Goal: Task Accomplishment & Management: Manage account settings

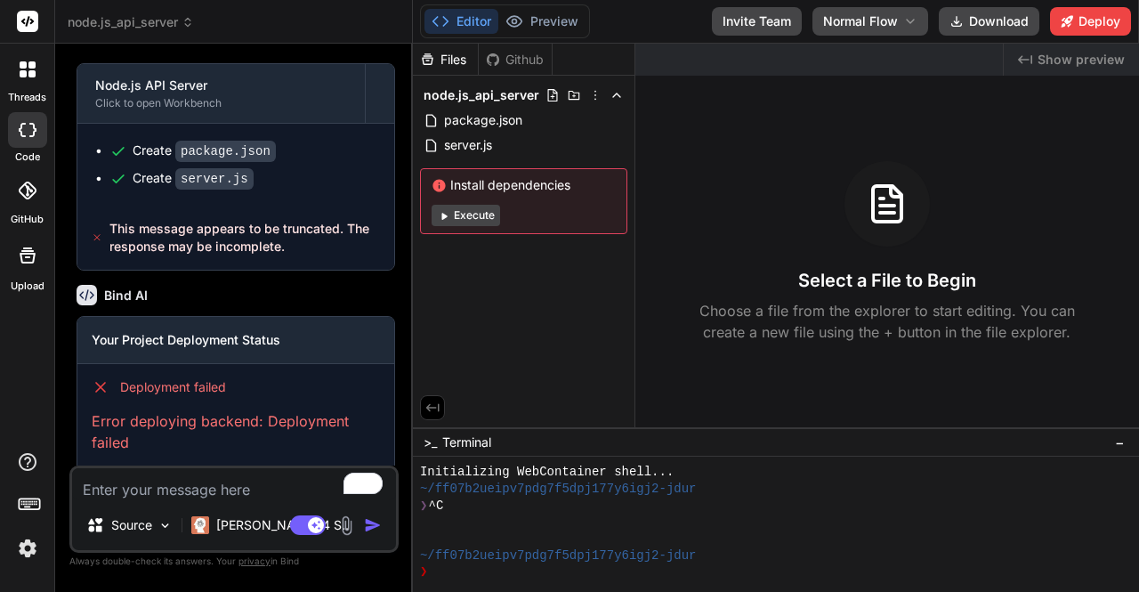
scroll to position [16, 0]
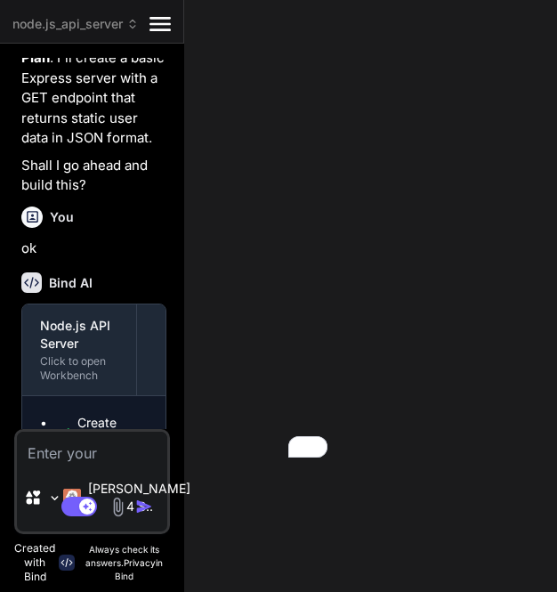
type textarea "x"
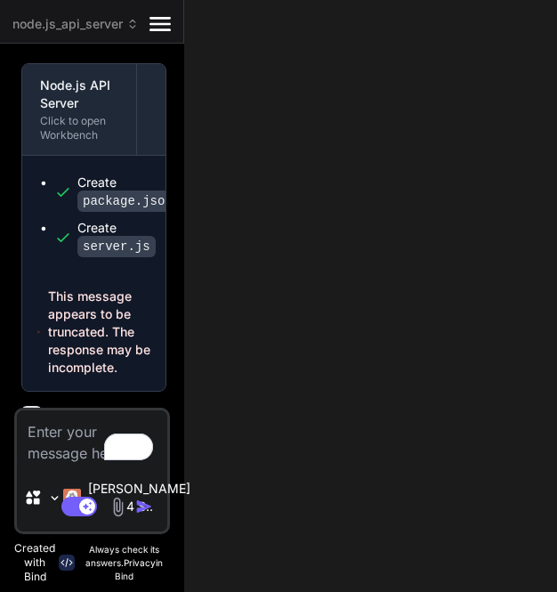
click at [60, 439] on textarea "To enrich screen reader interactions, please activate Accessibility in Grammarl…" at bounding box center [92, 436] width 150 height 53
type textarea "h"
type textarea "x"
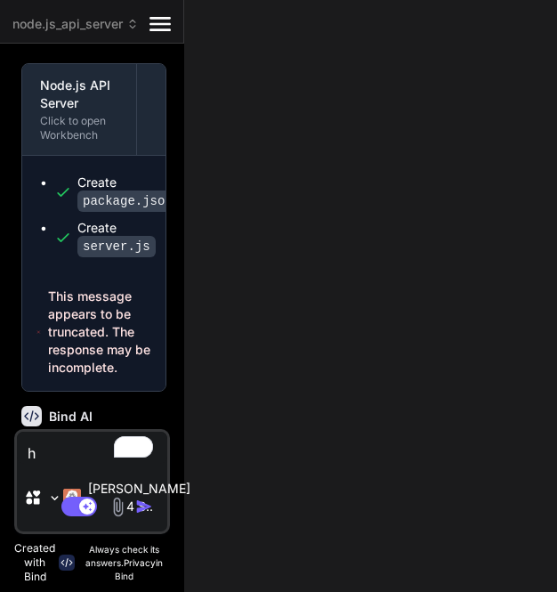
type textarea "hi"
type textarea "x"
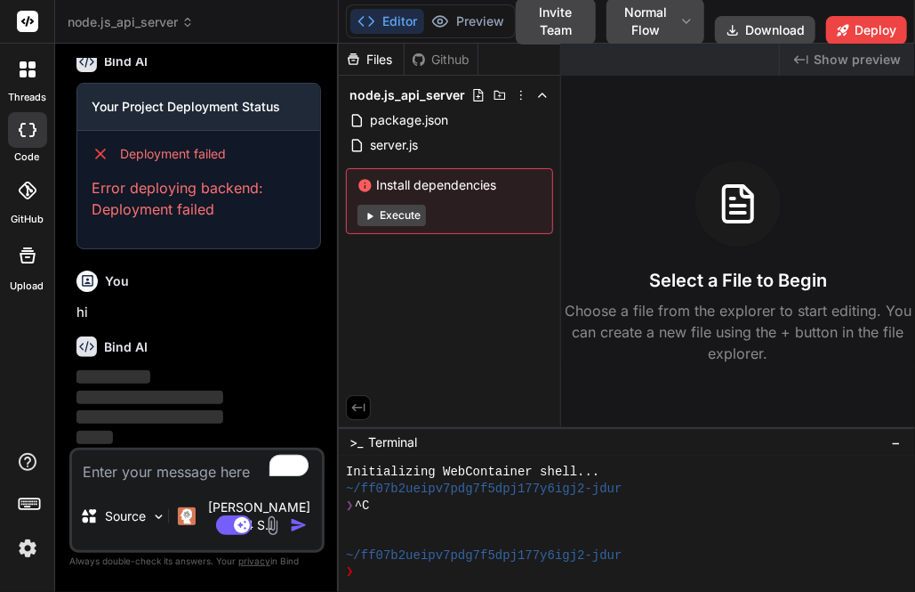
scroll to position [754, 0]
click at [12, 540] on img at bounding box center [27, 548] width 30 height 30
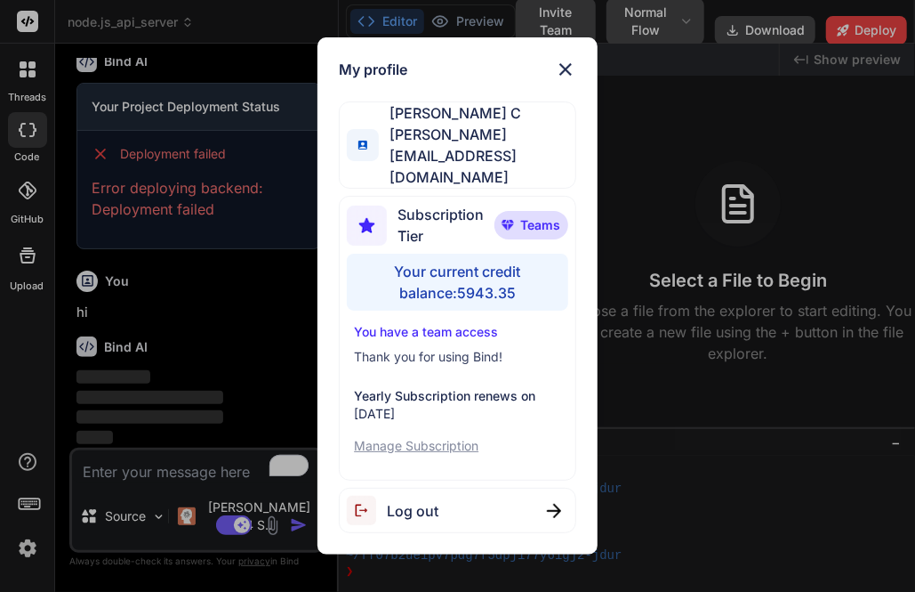
click at [446, 506] on div "Log out" at bounding box center [457, 509] width 237 height 45
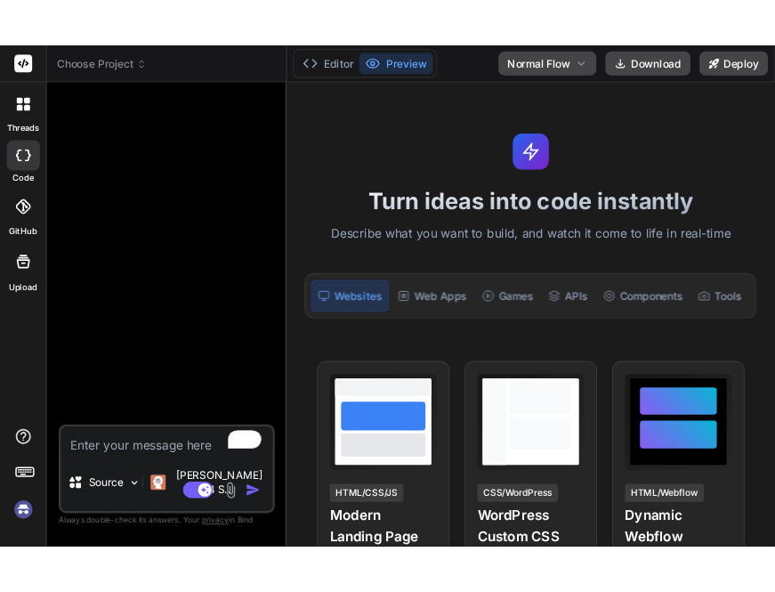
scroll to position [83, 0]
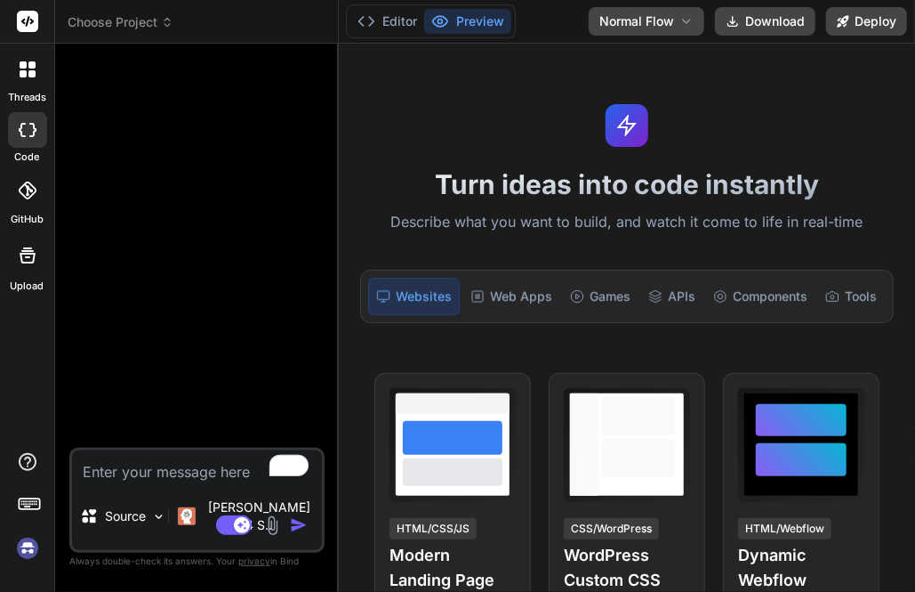
click at [36, 548] on img at bounding box center [27, 548] width 30 height 30
click at [160, 482] on textarea "To enrich screen reader interactions, please activate Accessibility in Grammarl…" at bounding box center [197, 466] width 250 height 32
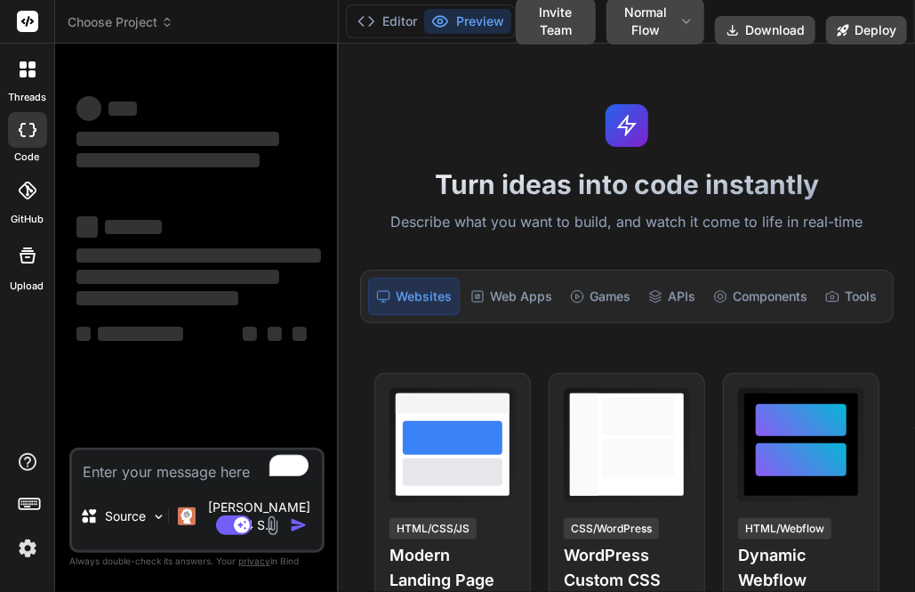
type textarea "x"
type textarea "h"
type textarea "x"
type textarea "hi"
type textarea "x"
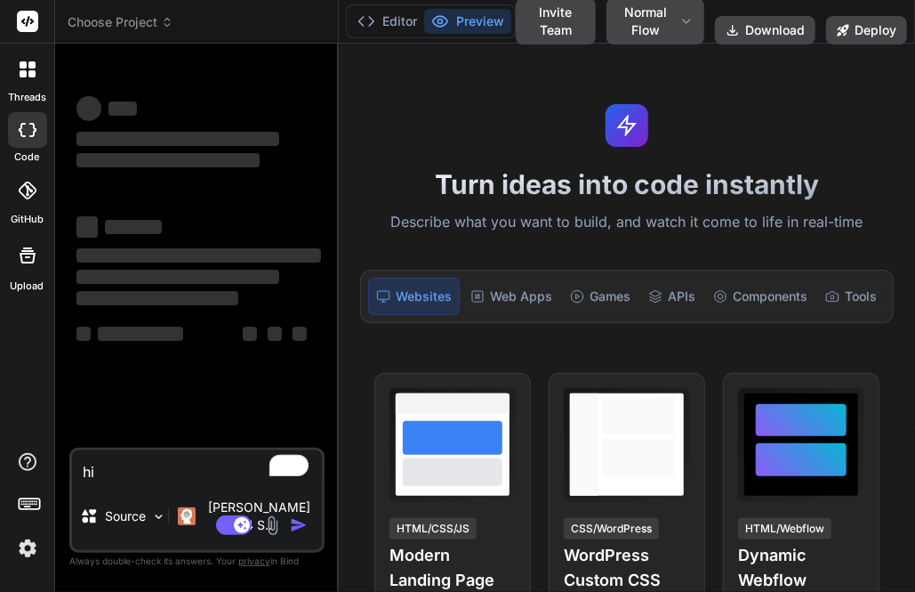
type textarea "hi"
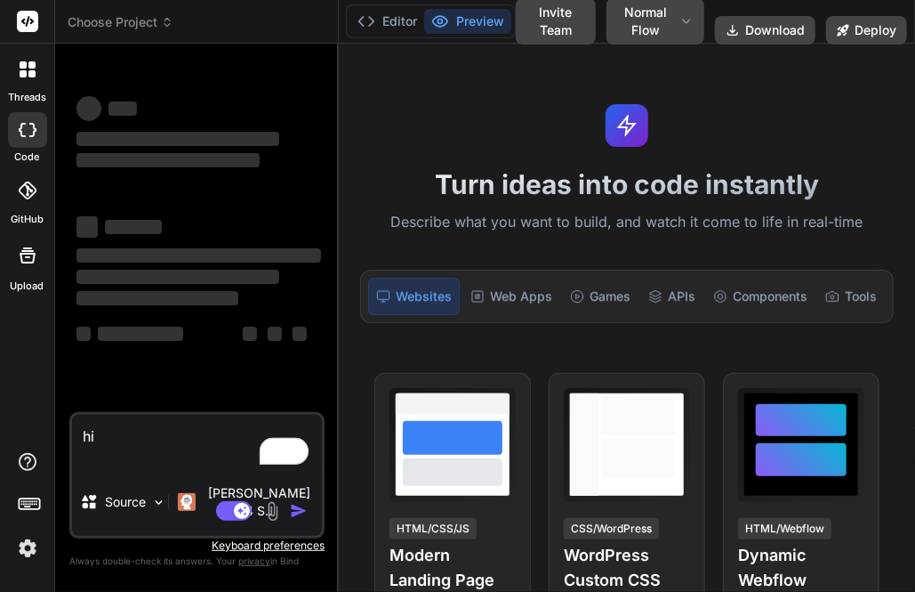
type textarea "x"
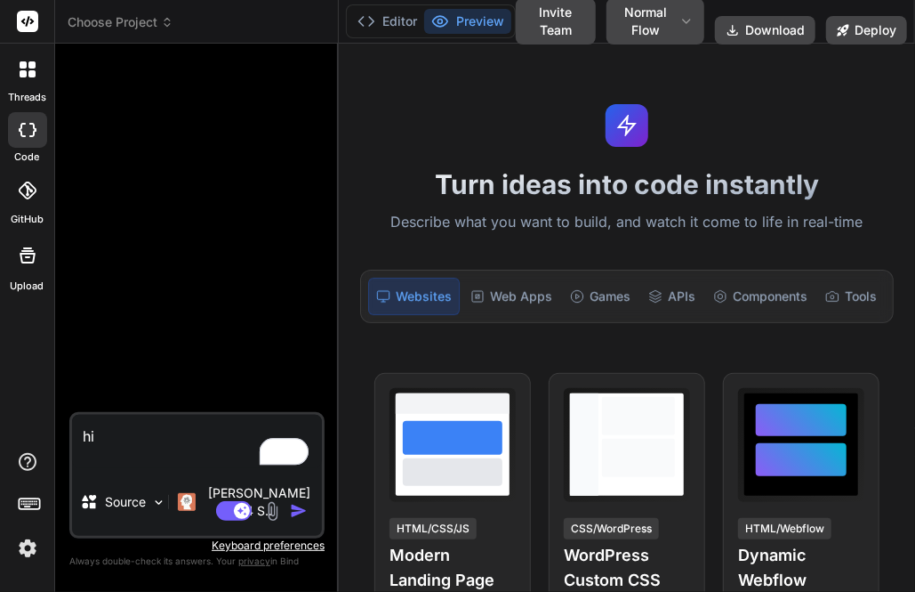
type textarea "hi"
click at [297, 511] on img "button" at bounding box center [299, 511] width 18 height 18
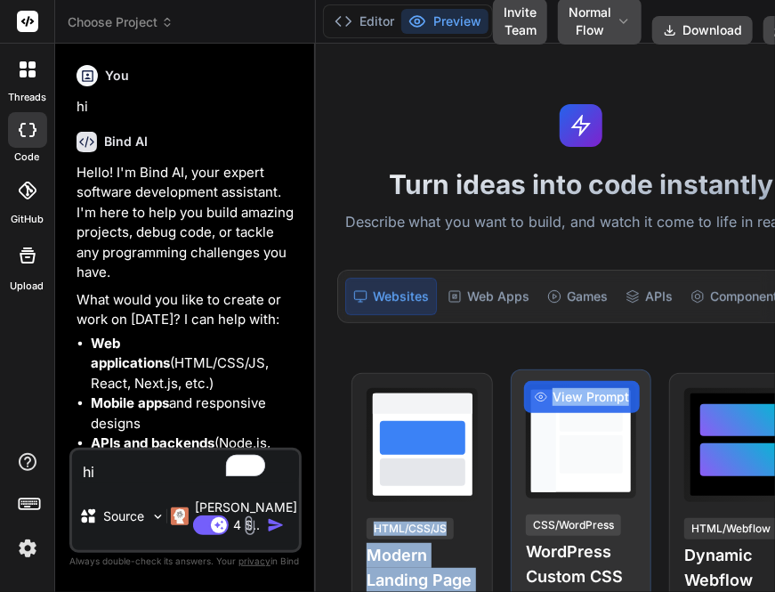
drag, startPoint x: 295, startPoint y: 371, endPoint x: 512, endPoint y: 407, distance: 219.9
click at [512, 407] on div "Turn ideas into code instantly Describe what you want to build, and watch it co…" at bounding box center [581, 318] width 530 height 548
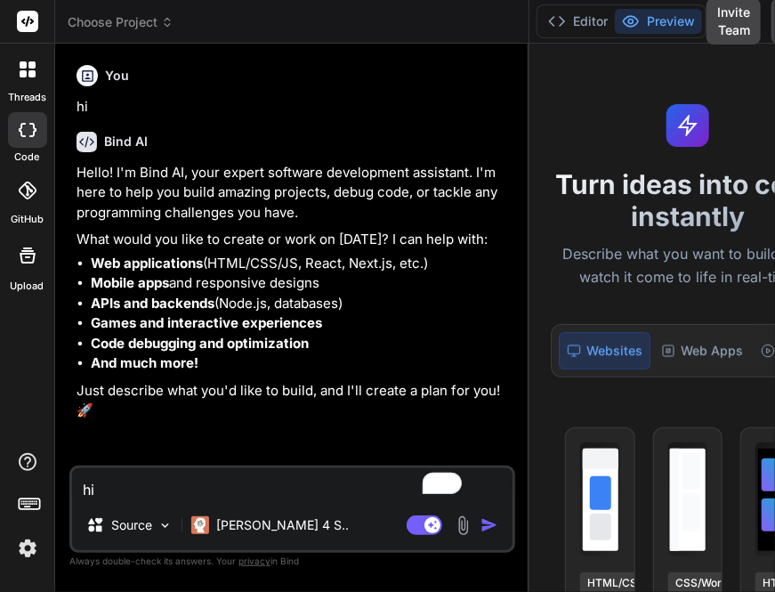
drag, startPoint x: 294, startPoint y: 313, endPoint x: 468, endPoint y: 329, distance: 175.1
click at [468, 329] on div "Bind AI Web Search Created with Pixso. Code Generator You hi Bind AI Hello! I'm…" at bounding box center [292, 318] width 474 height 548
click at [228, 516] on p "Claude 4 S.." at bounding box center [282, 525] width 133 height 18
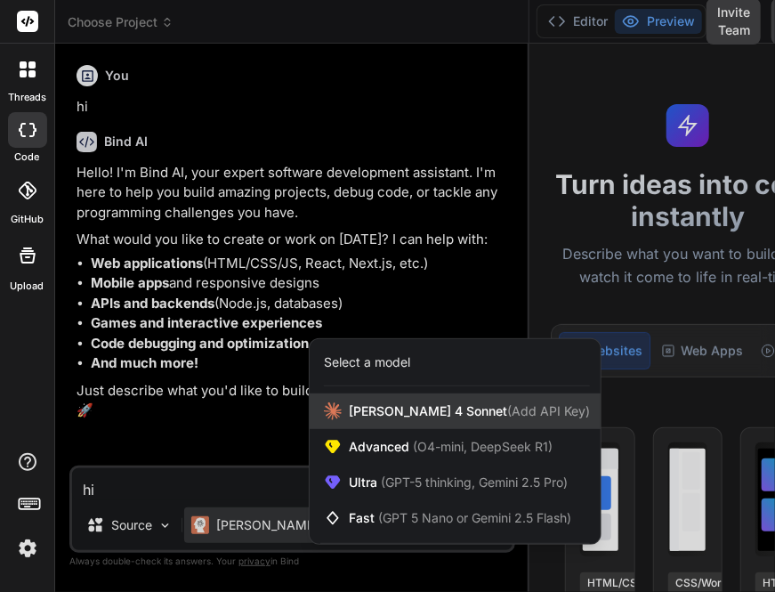
click at [396, 416] on span "[PERSON_NAME] 4 Sonnet (Add API Key)" at bounding box center [469, 411] width 241 height 18
type textarea "x"
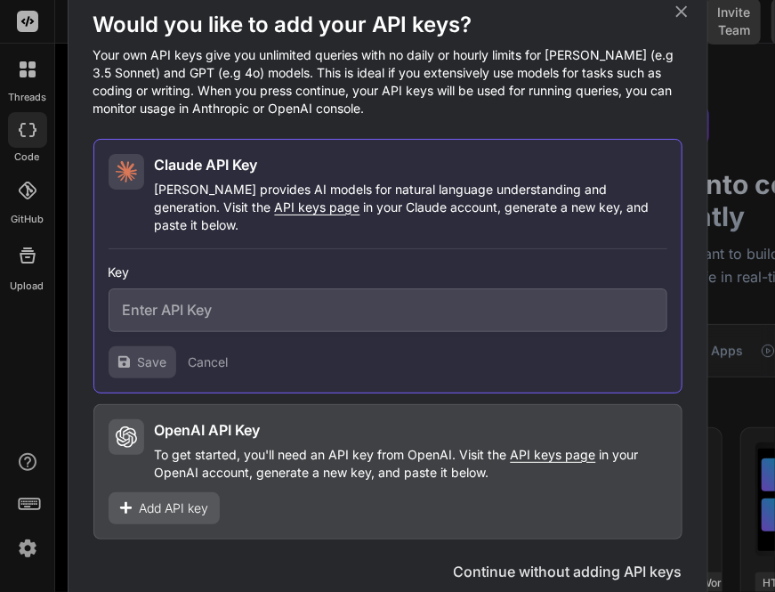
click at [189, 503] on span "Add API key" at bounding box center [174, 508] width 69 height 18
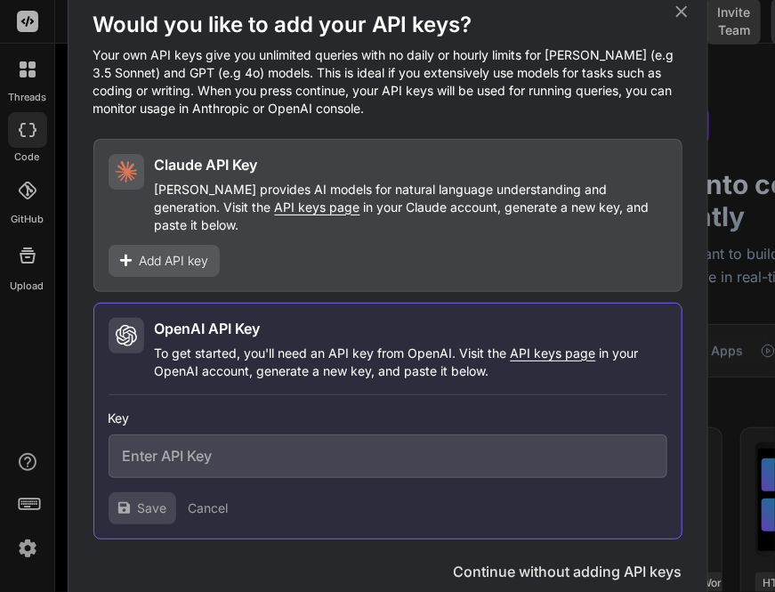
click at [230, 455] on input "text" at bounding box center [388, 456] width 559 height 44
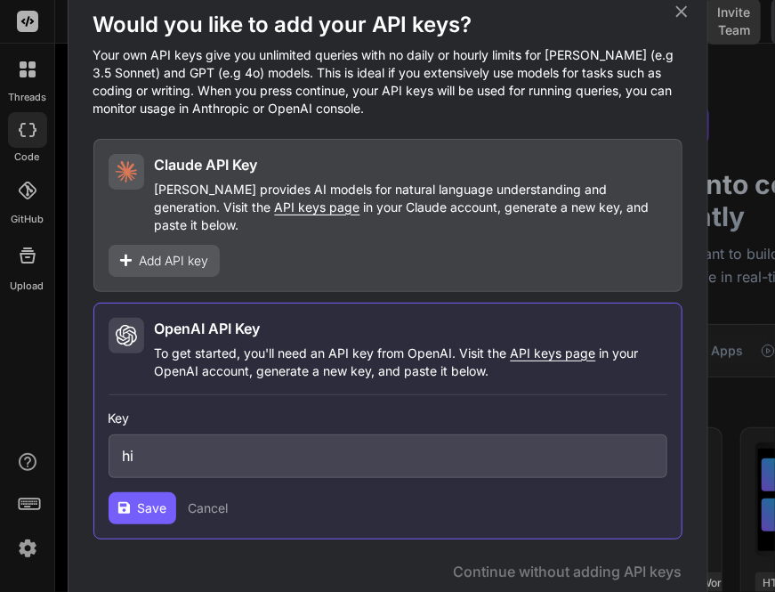
type input "hi"
click at [142, 499] on span "Save" at bounding box center [152, 508] width 29 height 18
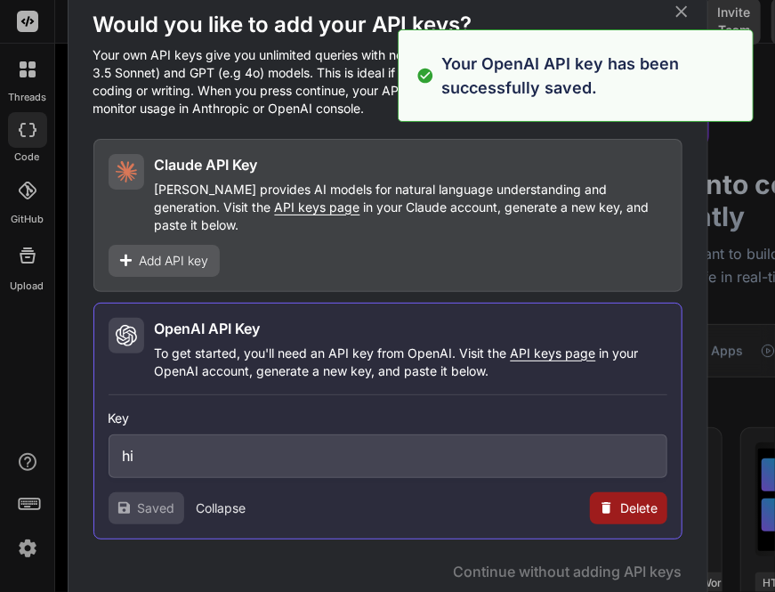
type textarea "x"
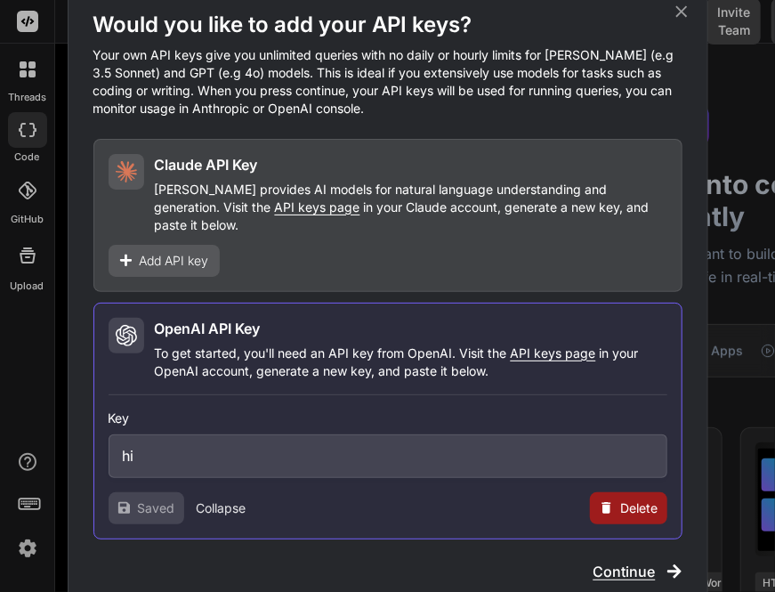
click at [187, 252] on span "Add API key" at bounding box center [174, 261] width 69 height 18
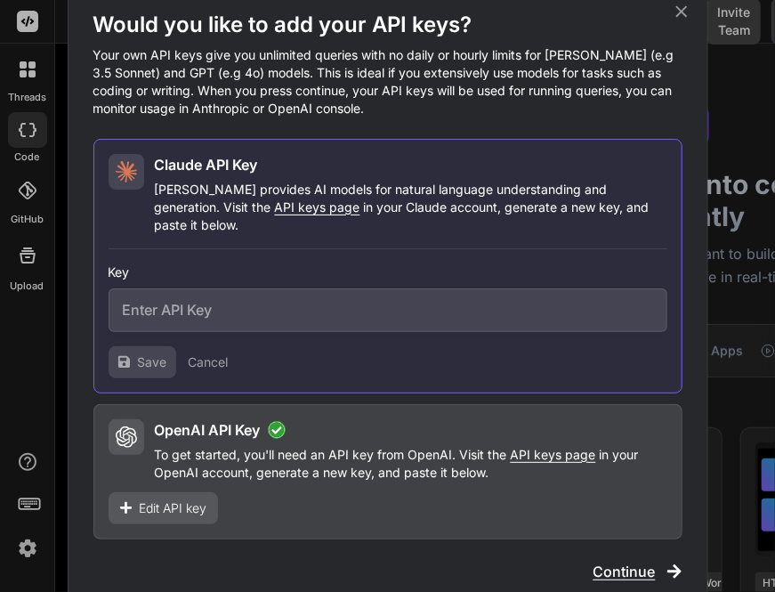
click at [410, 314] on input "text" at bounding box center [388, 310] width 559 height 44
paste input "sk-ant-api03-GSwxAGXr9VPhwS8R1X-i2V-cxiRASXZuuU6_QXjJ2dlMoJxTIMshxuRRUuuoTv4wH_…"
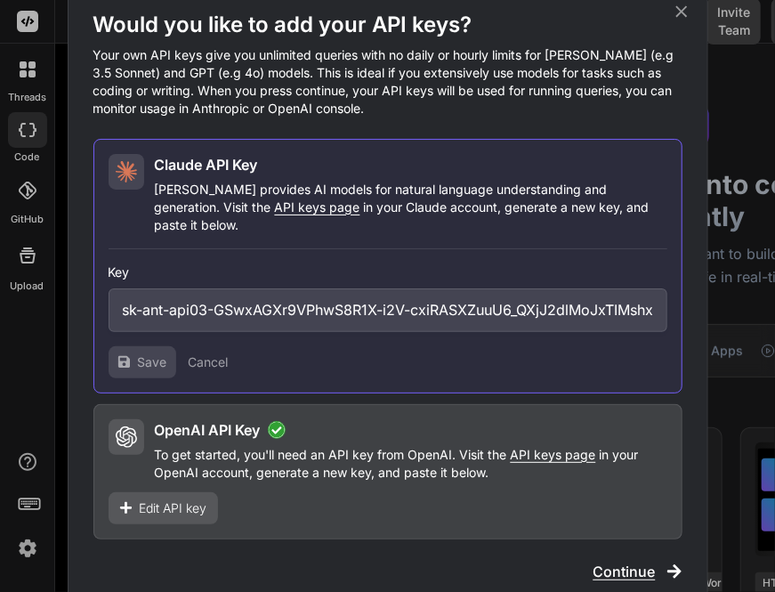
scroll to position [0, 372]
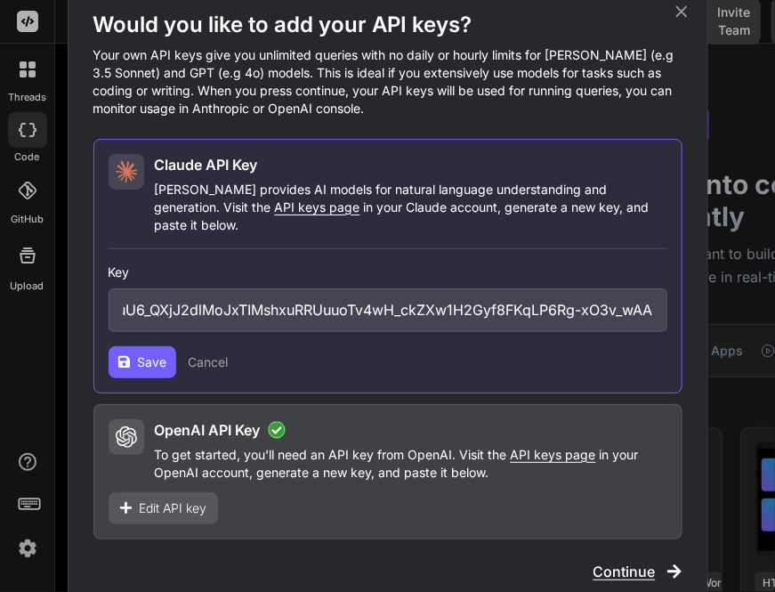
type input "sk-ant-api03-GSwxAGXr9VPhwS8R1X-i2V-cxiRASXZuuU6_QXjJ2dlMoJxTIMshxuRRUuuoTv4wH_…"
click at [149, 353] on span "Save" at bounding box center [152, 362] width 29 height 18
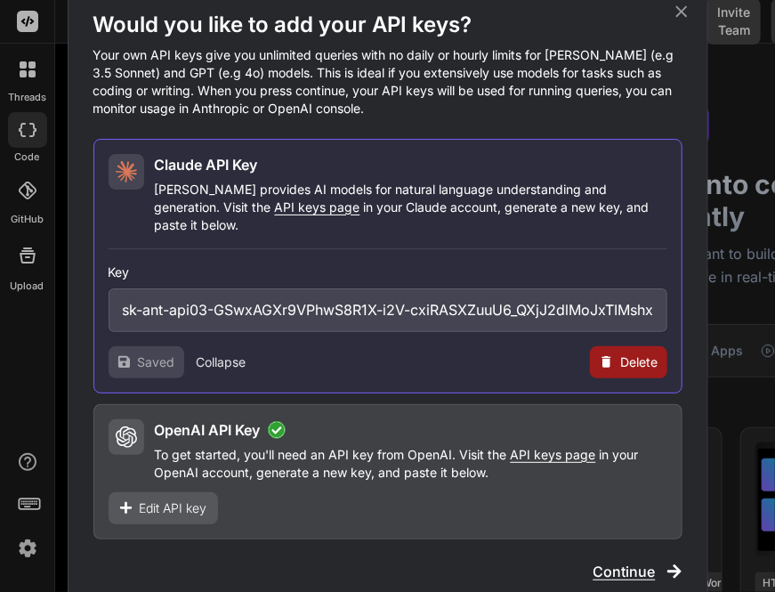
click at [601, 354] on icon at bounding box center [606, 361] width 15 height 15
click at [571, 357] on div "Are you sure? Delete • Cancel" at bounding box center [576, 362] width 181 height 18
click at [597, 354] on button "Delete" at bounding box center [592, 362] width 37 height 18
type textarea "x"
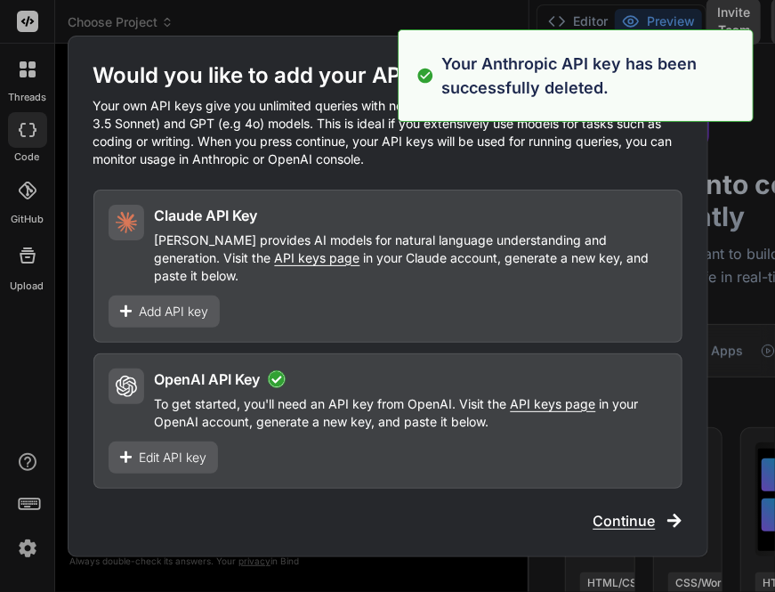
click at [178, 302] on span "Add API key" at bounding box center [174, 311] width 69 height 18
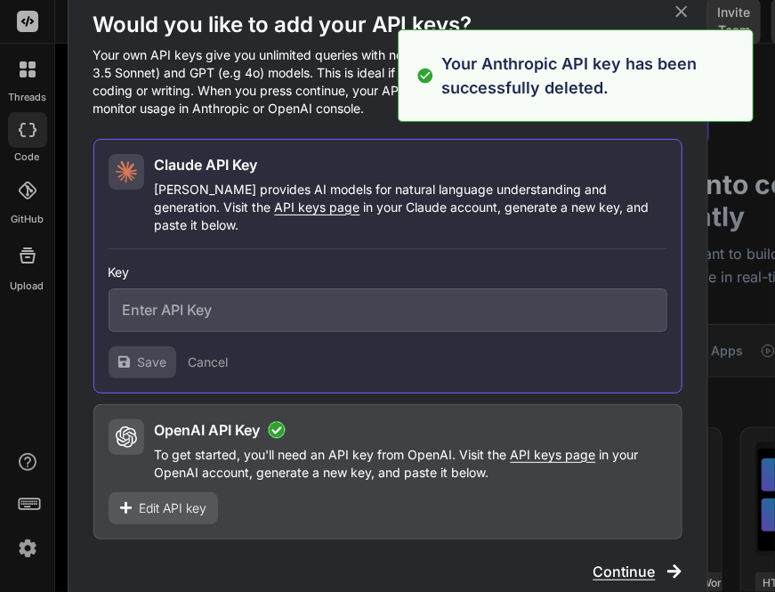
click at [235, 291] on input "text" at bounding box center [388, 310] width 559 height 44
paste input "sk-ant-api03-GSwxAGXr9VPhwS8R1X-i2V-cxiRASXZuuU6_QXjJ2dlMoJxTIMshxuRRUuuoTv4wH_…"
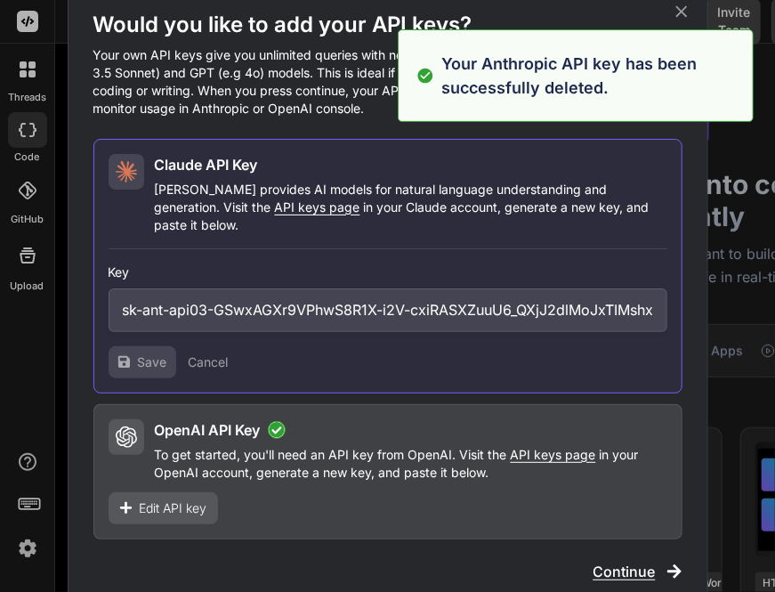
scroll to position [0, 372]
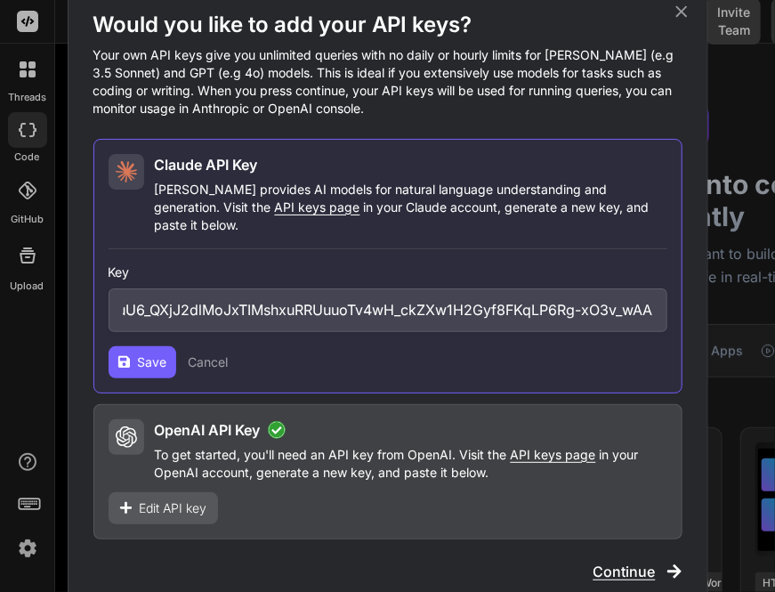
type input "sk-ant-api03-GSwxAGXr9VPhwS8R1X-i2V-cxiRASXZuuU6_QXjJ2dlMoJxTIMshxuRRUuuoTv4wH_…"
click at [132, 351] on button "Save" at bounding box center [143, 362] width 68 height 32
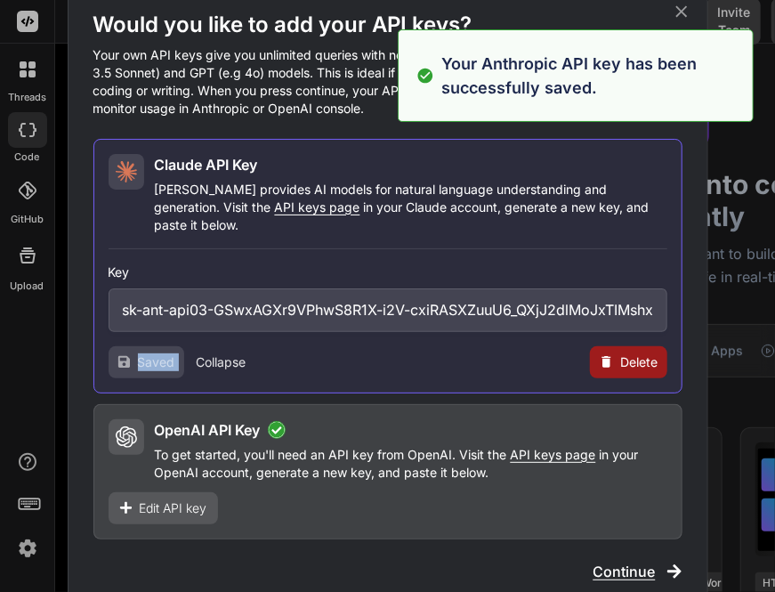
click at [132, 351] on div "Saved" at bounding box center [147, 362] width 76 height 32
type textarea "x"
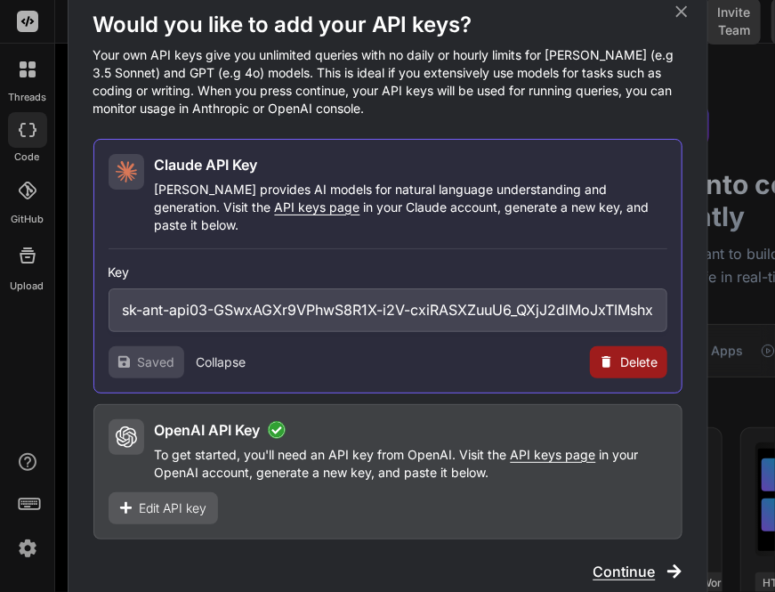
click at [678, 21] on icon at bounding box center [682, 12] width 20 height 20
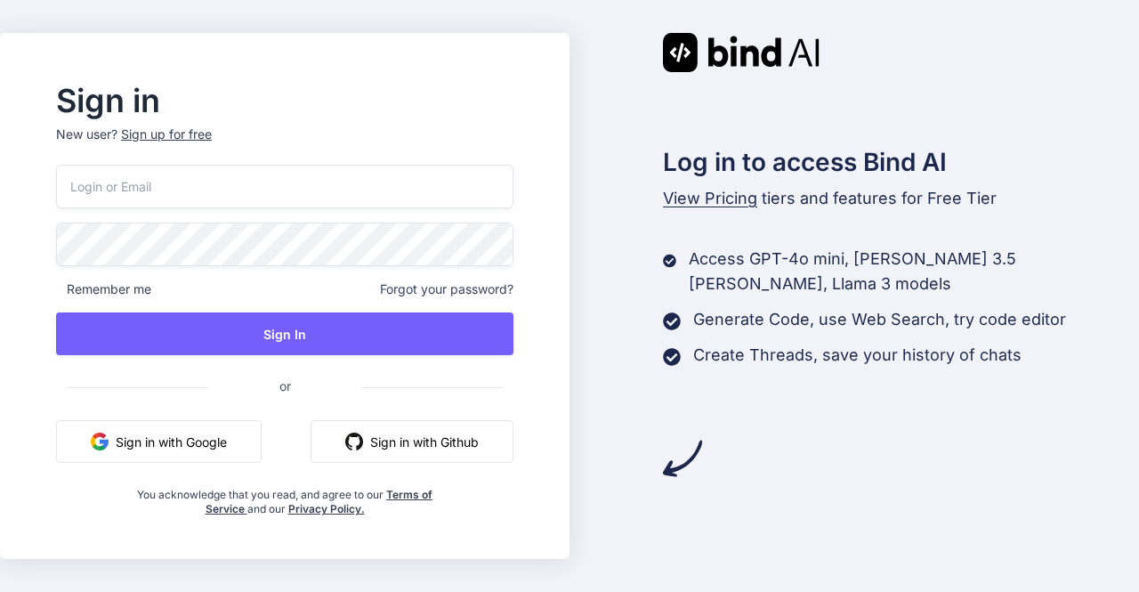
type input "app4@yopmail.com"
click at [217, 433] on button "Sign in with Google" at bounding box center [158, 441] width 205 height 43
click at [194, 445] on button "Sign in with Google" at bounding box center [158, 441] width 205 height 43
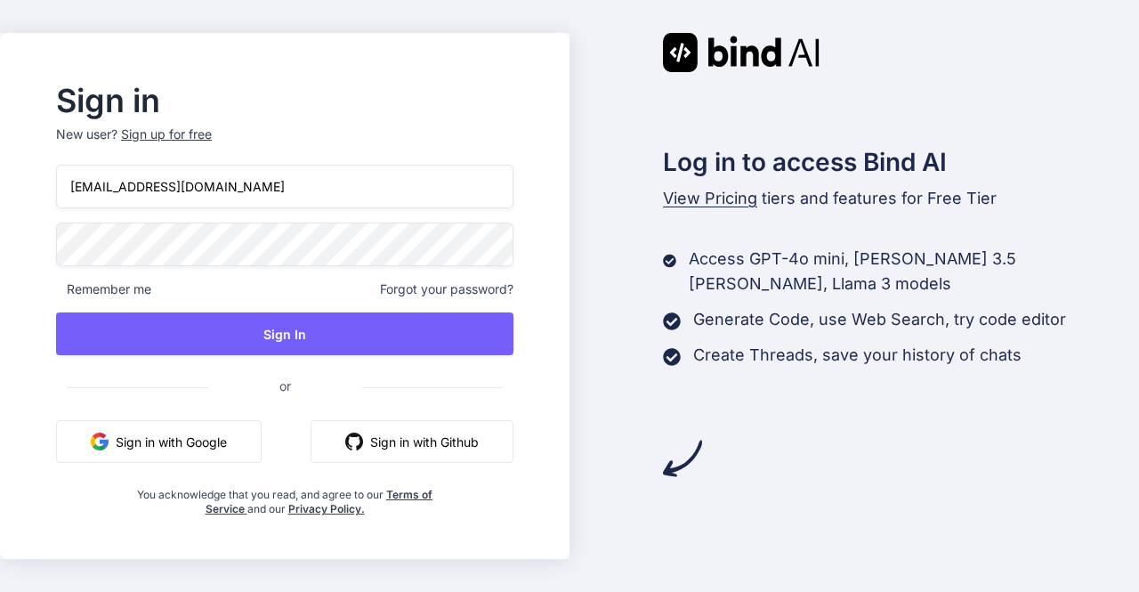
click at [183, 447] on button "Sign in with Google" at bounding box center [158, 441] width 205 height 43
type input "app4@yopmail.com"
click at [183, 426] on button "Sign in with Google" at bounding box center [158, 441] width 205 height 43
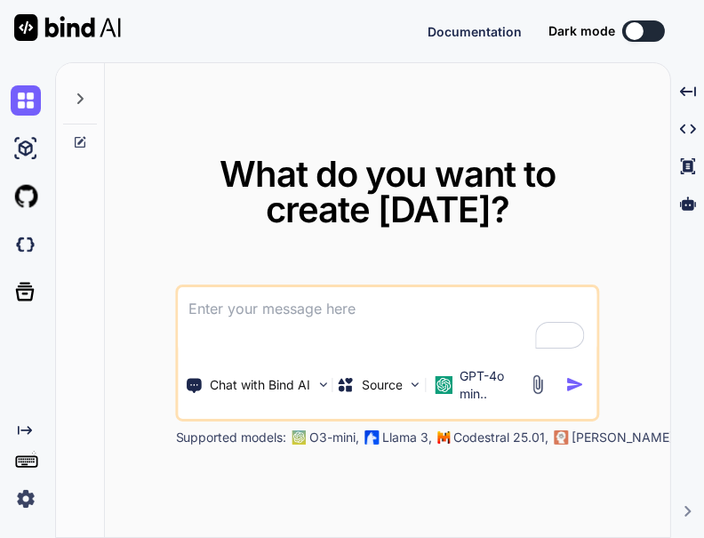
type textarea "x"
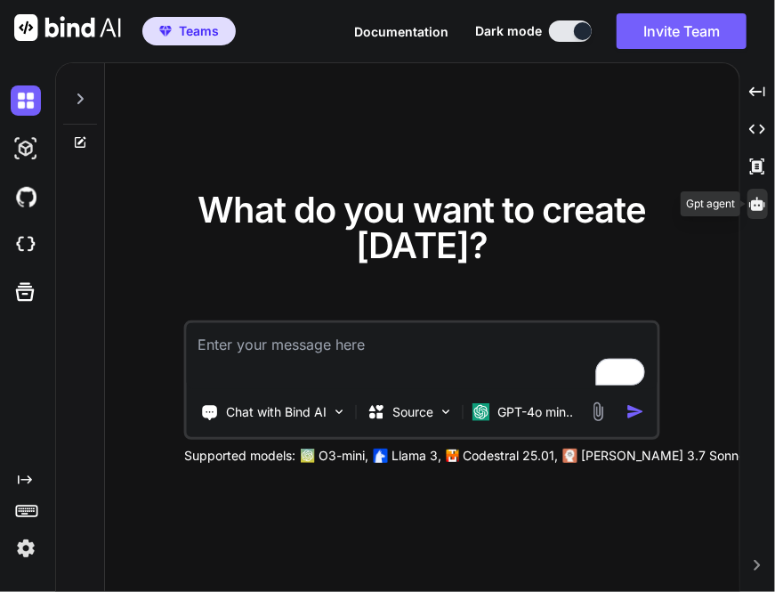
click at [761, 203] on icon at bounding box center [757, 203] width 16 height 13
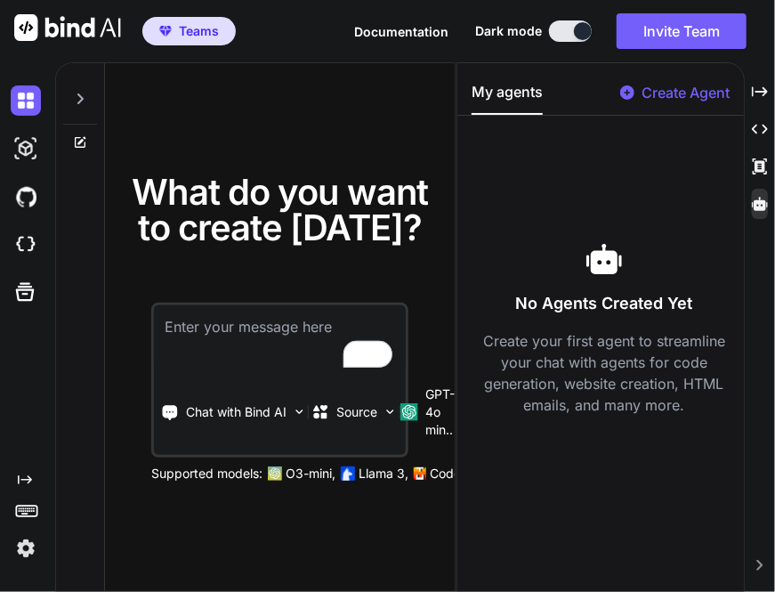
click at [683, 99] on p "Create Agent" at bounding box center [685, 92] width 88 height 21
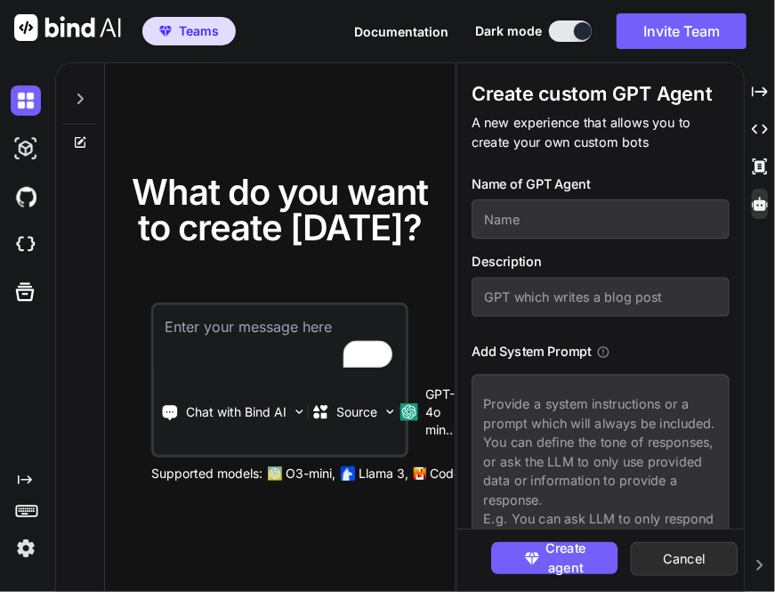
click at [547, 215] on input "text" at bounding box center [599, 218] width 257 height 39
type input "h"
click at [534, 296] on input "text" at bounding box center [599, 297] width 257 height 39
type input "h"
click at [540, 419] on textarea at bounding box center [599, 465] width 257 height 182
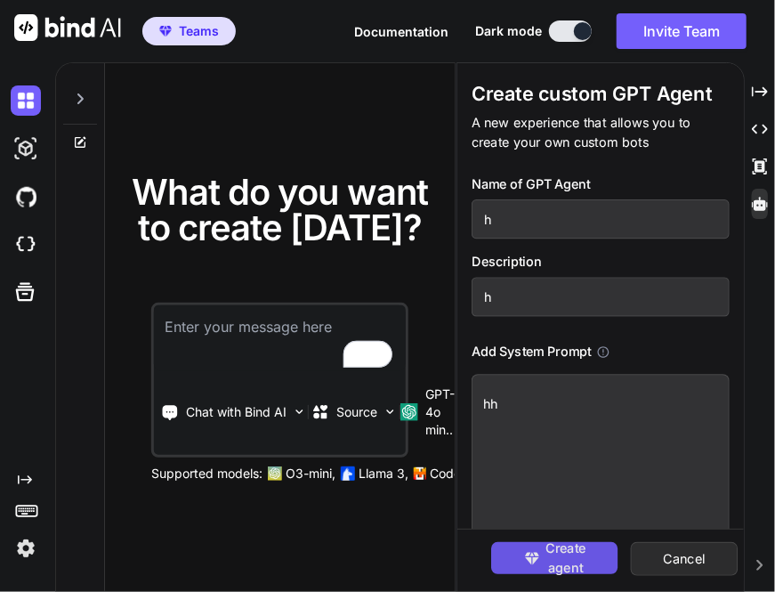
type textarea "hh"
click at [557, 561] on span "Create agent" at bounding box center [566, 557] width 40 height 38
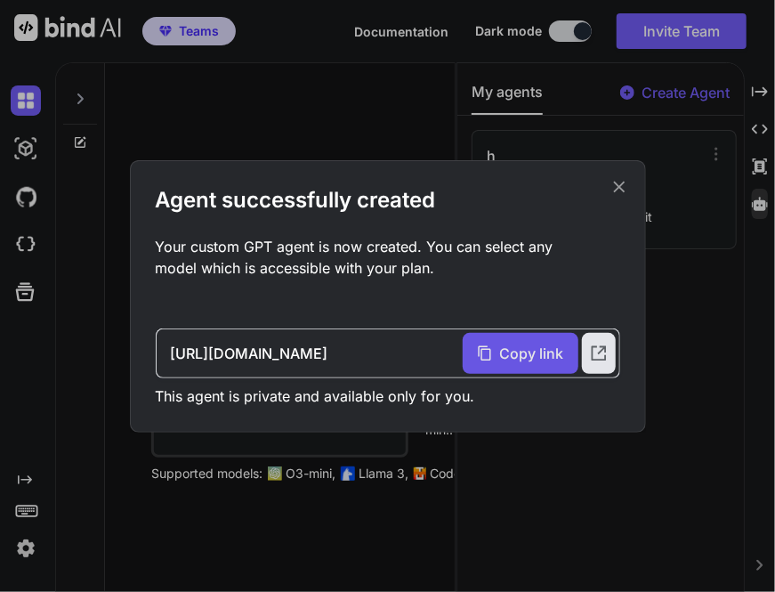
click at [508, 347] on span "Copy link" at bounding box center [532, 352] width 64 height 21
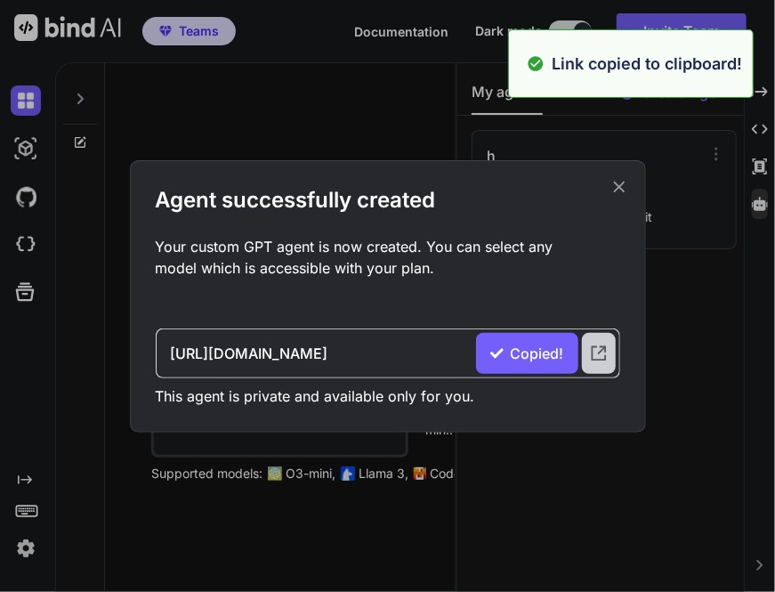
click at [595, 352] on icon at bounding box center [599, 353] width 20 height 20
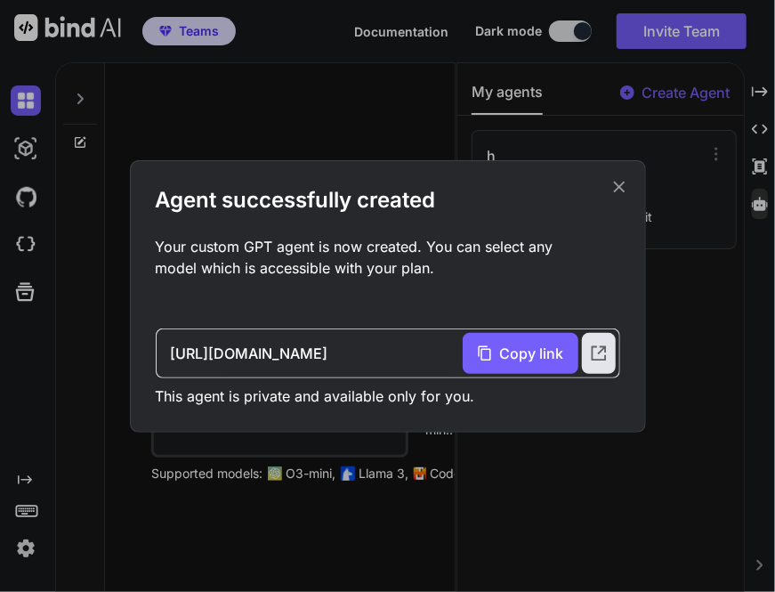
click at [270, 99] on div "Agent successfully created Your custom GPT agent is now created. You can select…" at bounding box center [387, 296] width 775 height 592
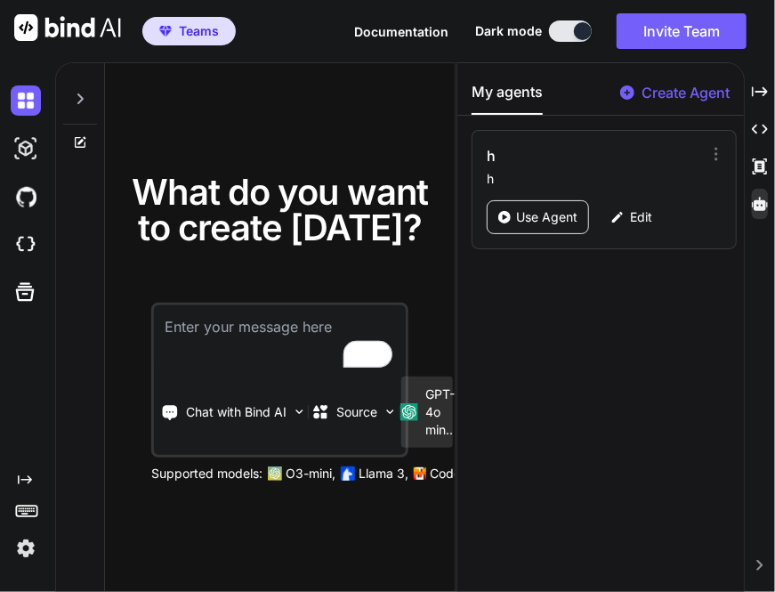
click at [429, 415] on p "GPT-4o min.." at bounding box center [439, 411] width 29 height 53
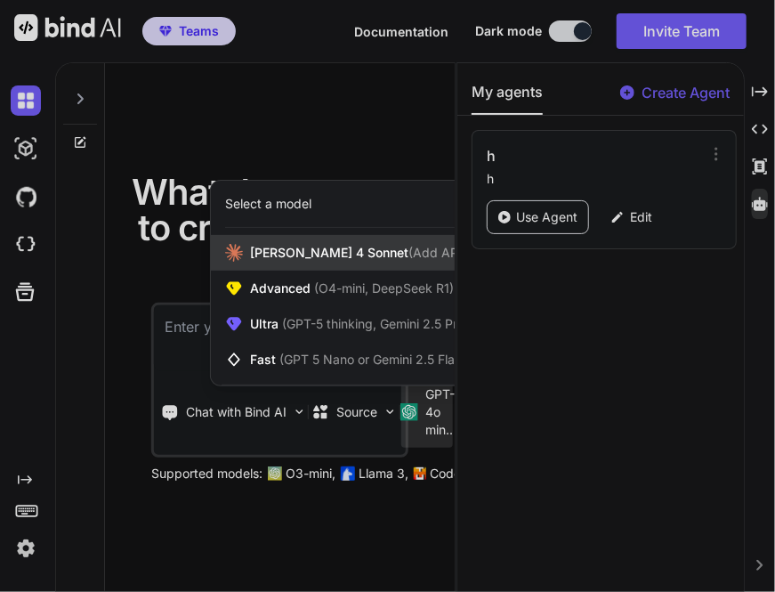
click at [297, 263] on div "[PERSON_NAME] 4 Sonnet (Add API Key)" at bounding box center [356, 253] width 291 height 36
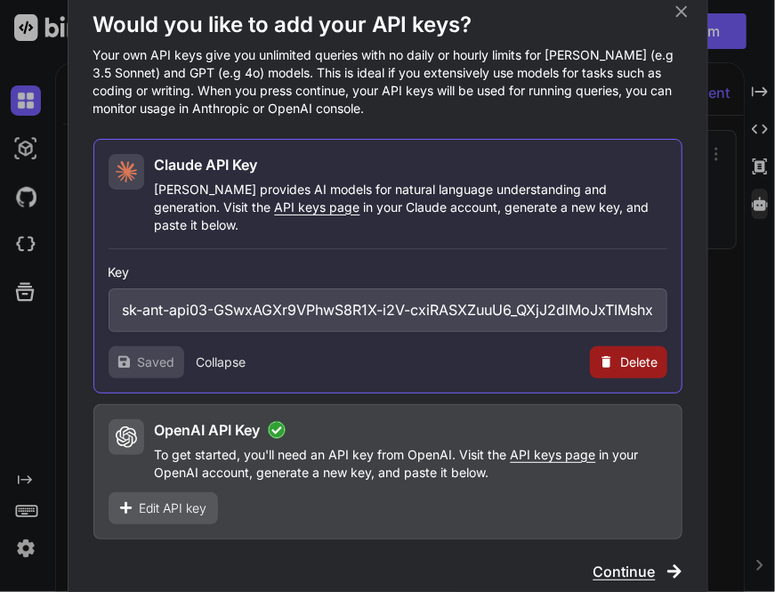
click at [647, 353] on span "Delete" at bounding box center [639, 362] width 37 height 18
click at [591, 353] on button "Delete" at bounding box center [592, 362] width 37 height 18
click at [598, 357] on button "Delete" at bounding box center [592, 362] width 37 height 18
click at [638, 545] on div "Would you like to add your API keys? Your own API keys give you unlimited queri…" at bounding box center [387, 296] width 589 height 571
click at [640, 567] on span "Continue" at bounding box center [624, 570] width 62 height 21
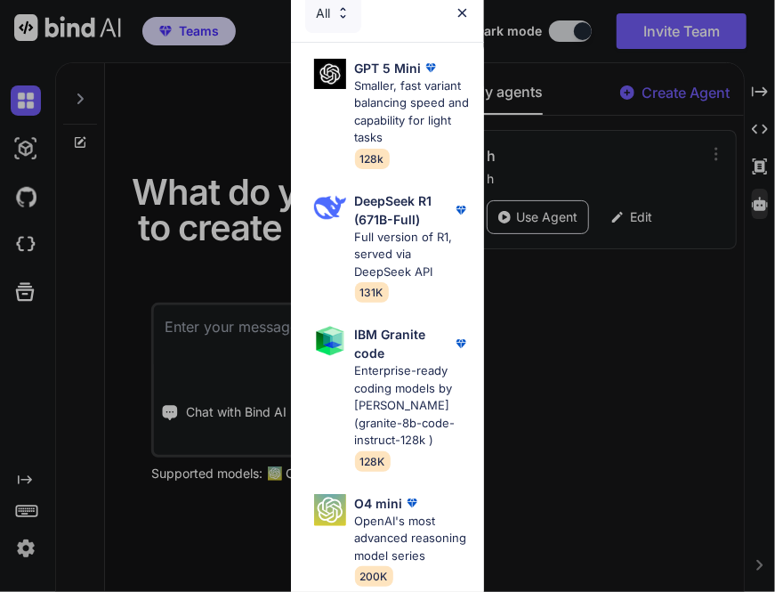
click at [544, 469] on div "All GPT 5 Mini Smaller, fast variant balancing speed and capability for light t…" at bounding box center [387, 296] width 775 height 592
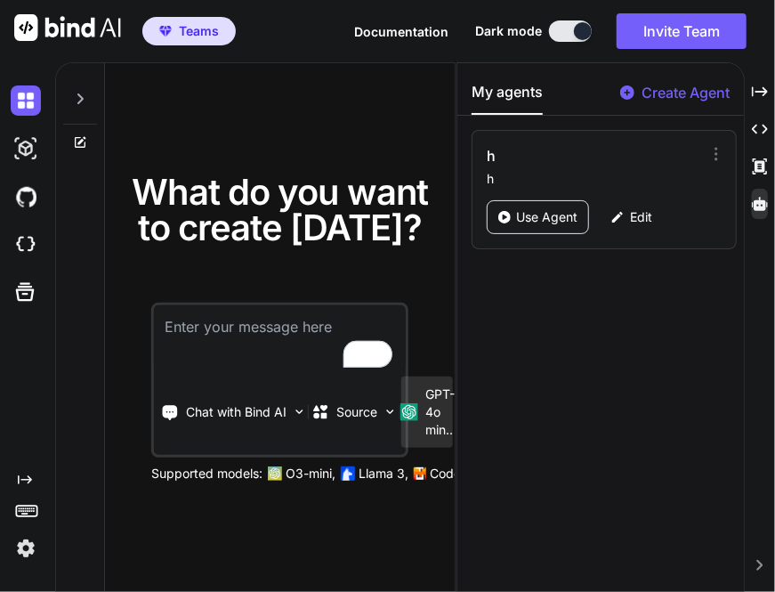
click at [446, 412] on p "GPT-4o min.." at bounding box center [439, 411] width 29 height 53
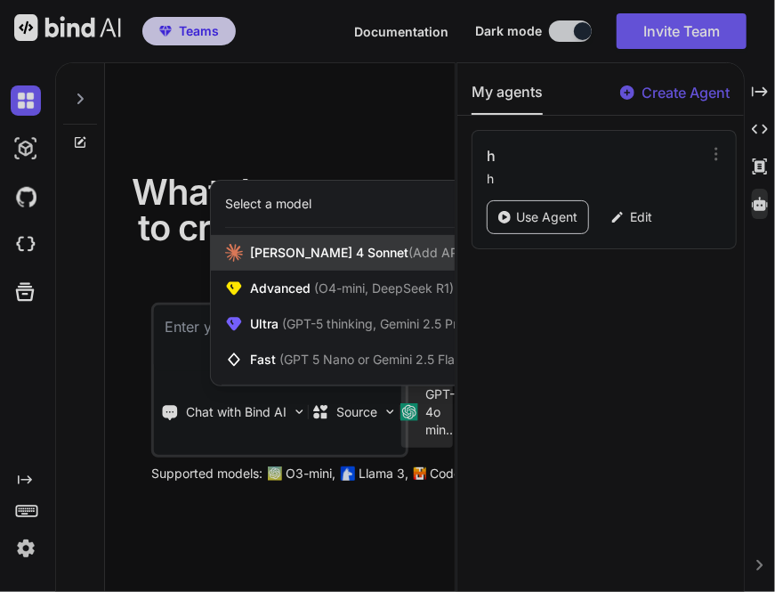
click at [301, 257] on span "[PERSON_NAME] 4 Sonnet (Add API Key)" at bounding box center [370, 253] width 241 height 18
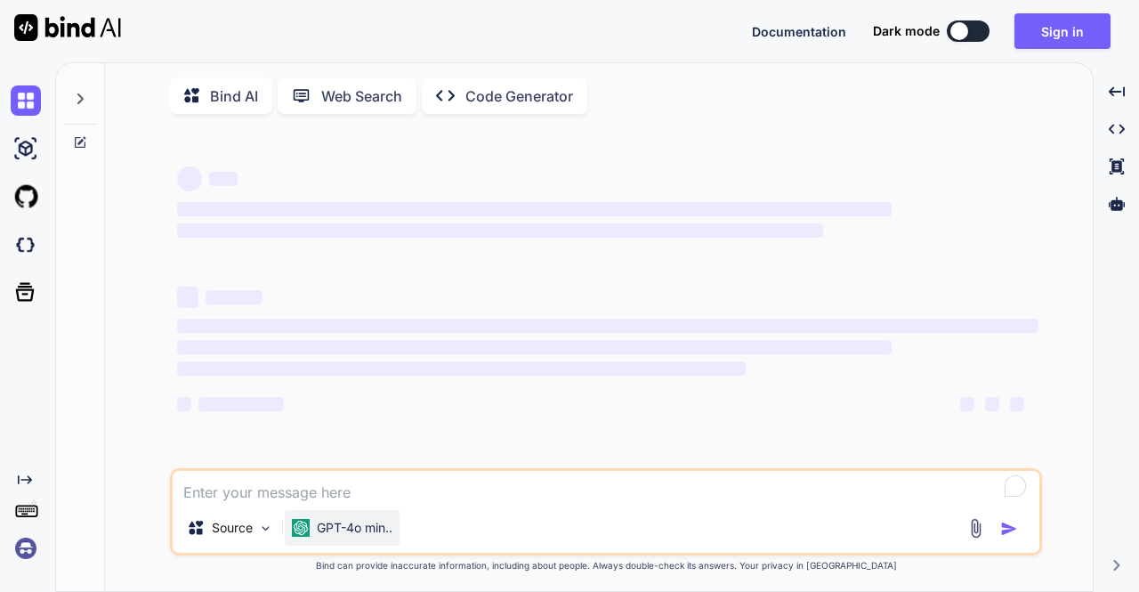
click at [324, 530] on p "GPT-4o min.." at bounding box center [355, 528] width 76 height 18
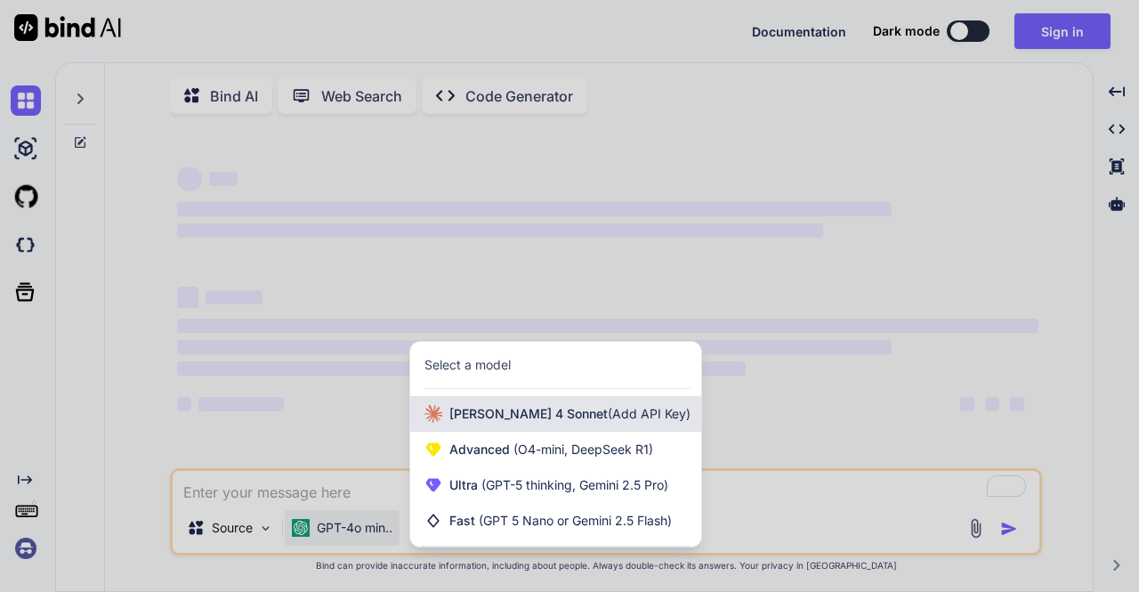
click at [464, 415] on span "[PERSON_NAME] 4 Sonnet (Add API Key)" at bounding box center [569, 414] width 241 height 18
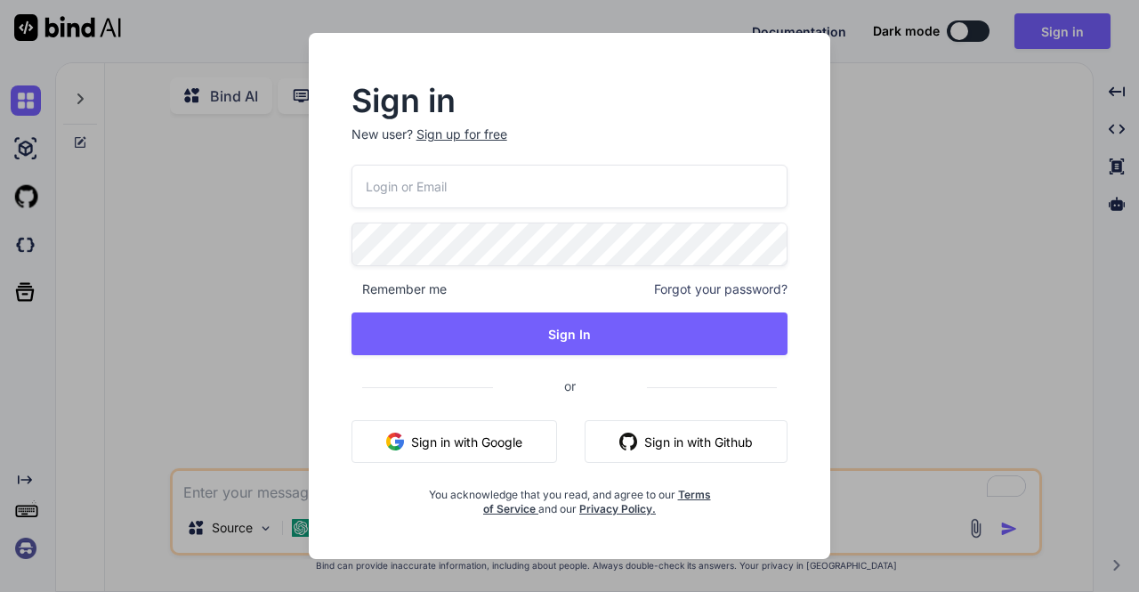
click at [206, 328] on div "Sign in New user? Sign up for free Remember me Forgot your password? Sign In or…" at bounding box center [569, 296] width 1139 height 592
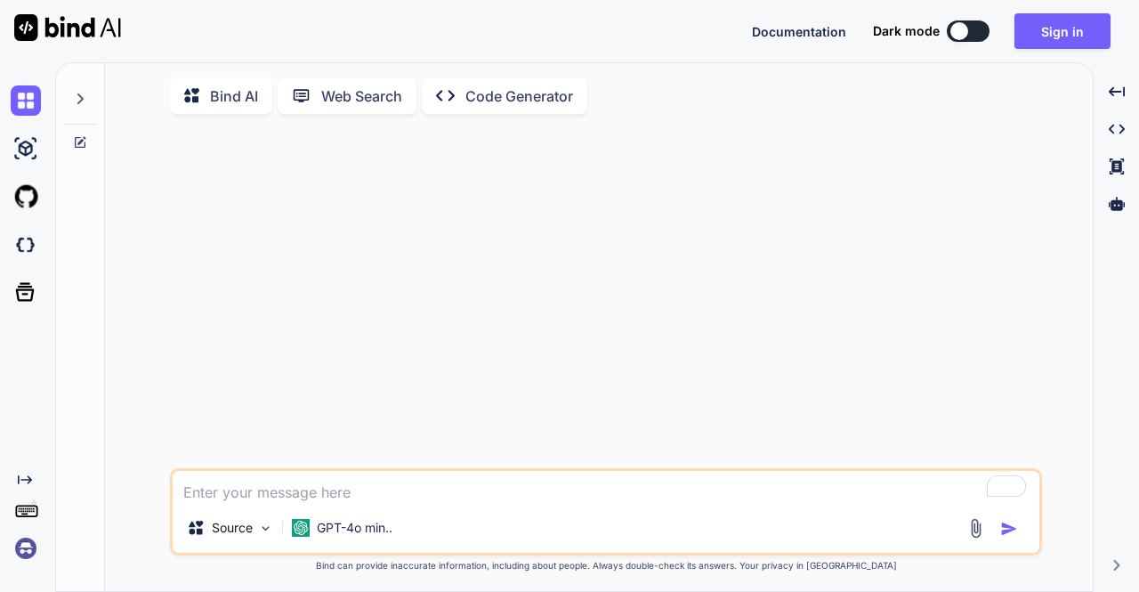
click at [28, 547] on img at bounding box center [26, 548] width 30 height 30
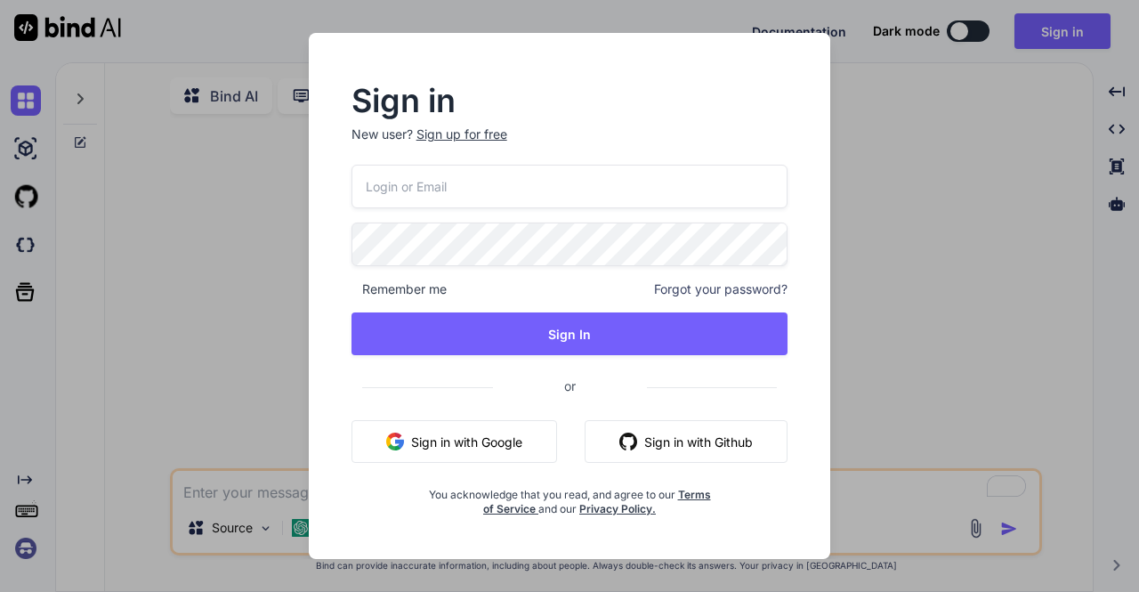
click at [179, 349] on div "Sign in New user? Sign up for free Remember me Forgot your password? Sign In or…" at bounding box center [569, 296] width 1139 height 592
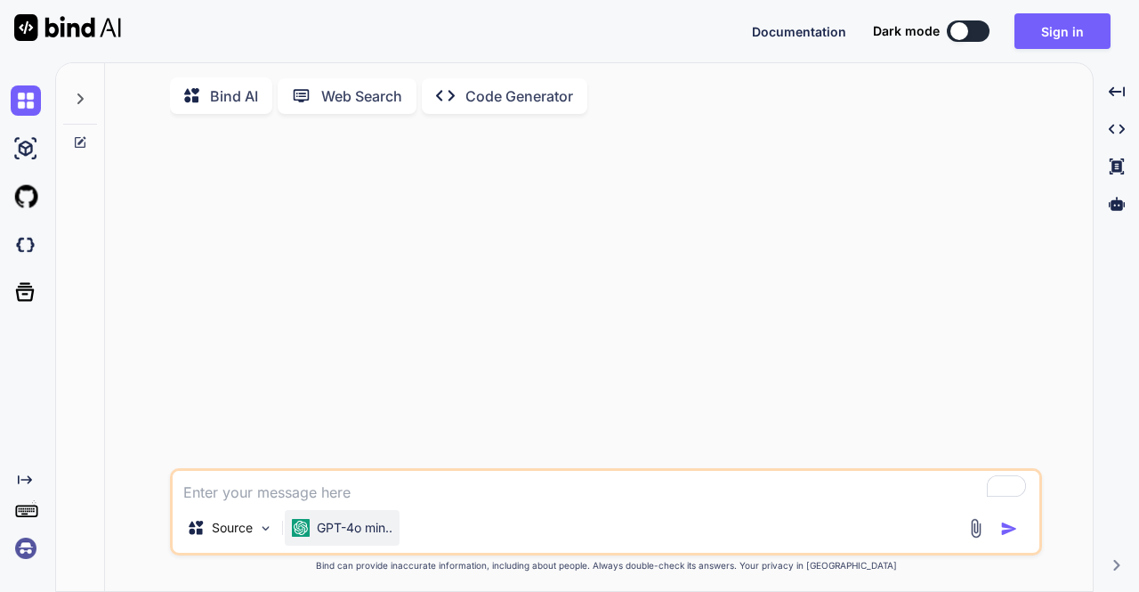
click at [342, 527] on p "GPT-4o min.." at bounding box center [355, 528] width 76 height 18
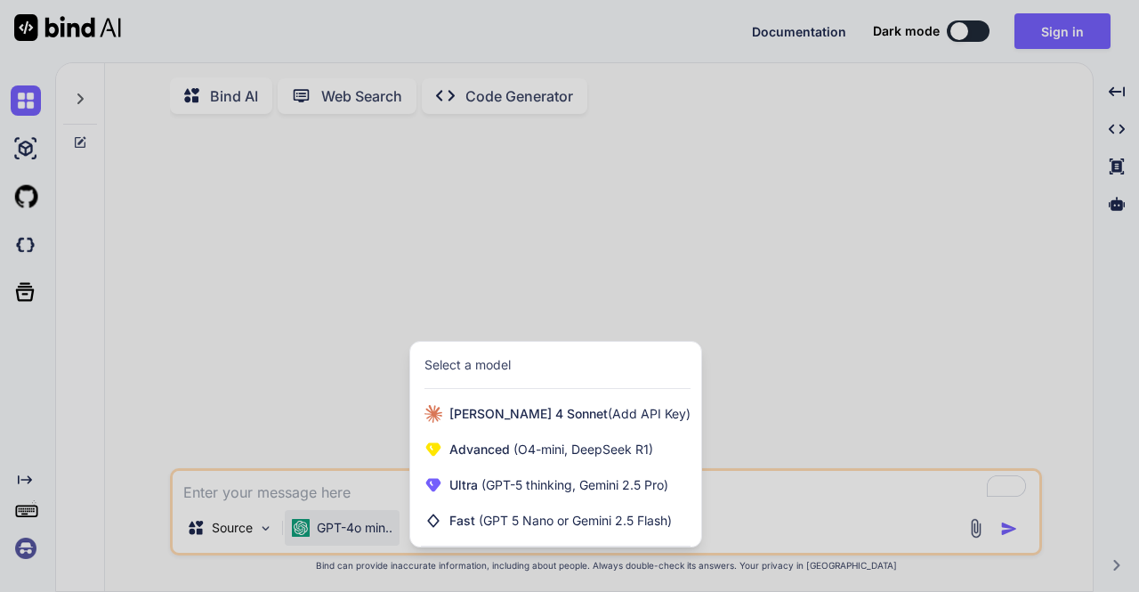
click at [334, 394] on div at bounding box center [569, 296] width 1139 height 592
type textarea "x"
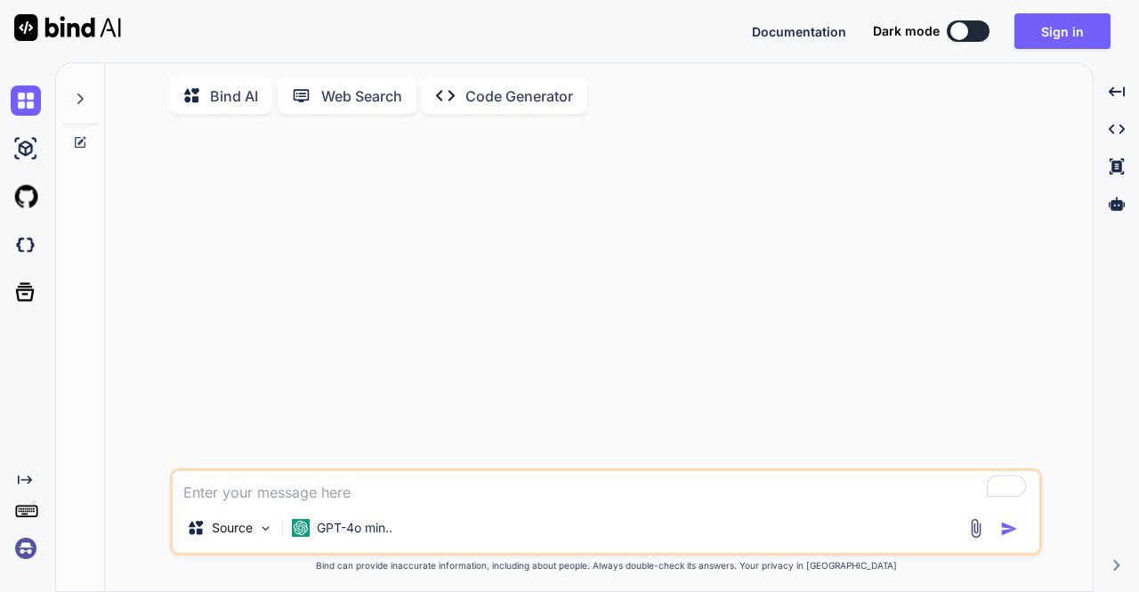
click at [29, 546] on img at bounding box center [26, 548] width 30 height 30
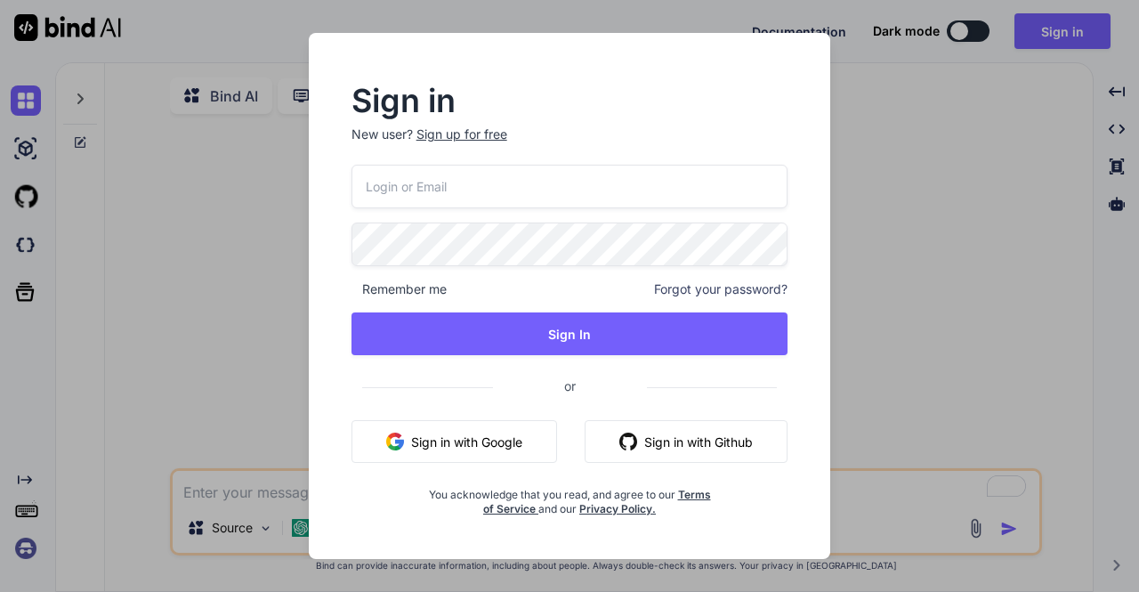
click at [509, 445] on button "Sign in with Google" at bounding box center [453, 441] width 205 height 43
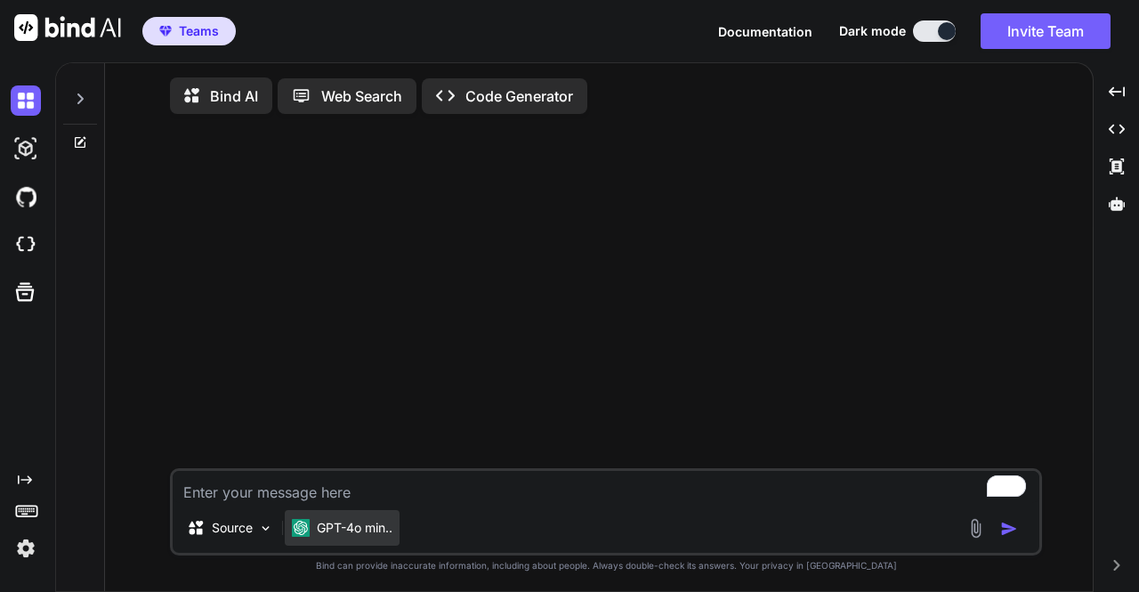
click at [371, 536] on p "GPT-4o min.." at bounding box center [355, 528] width 76 height 18
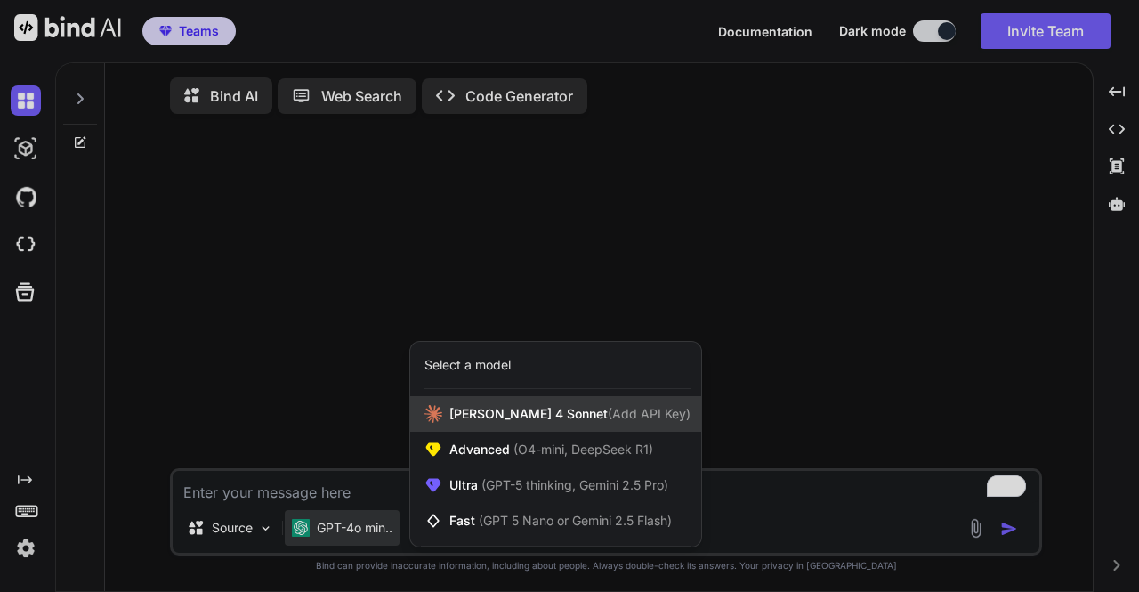
click at [480, 416] on span "[PERSON_NAME] 4 Sonnet (Add API Key)" at bounding box center [569, 414] width 241 height 18
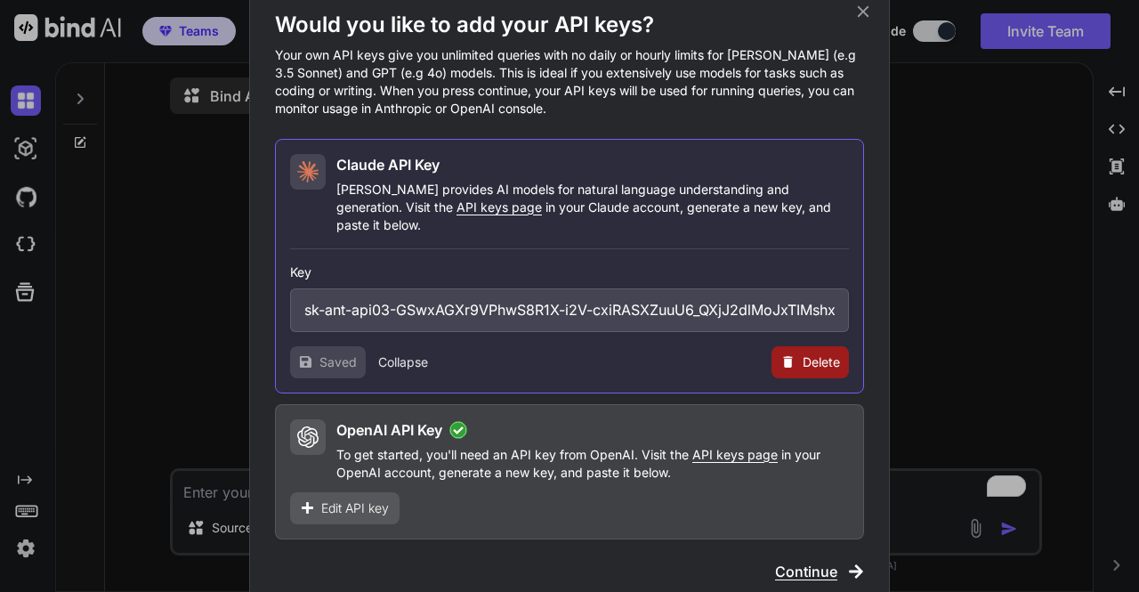
click at [818, 358] on span "Delete" at bounding box center [820, 362] width 37 height 18
click at [776, 353] on button "Delete" at bounding box center [773, 362] width 37 height 18
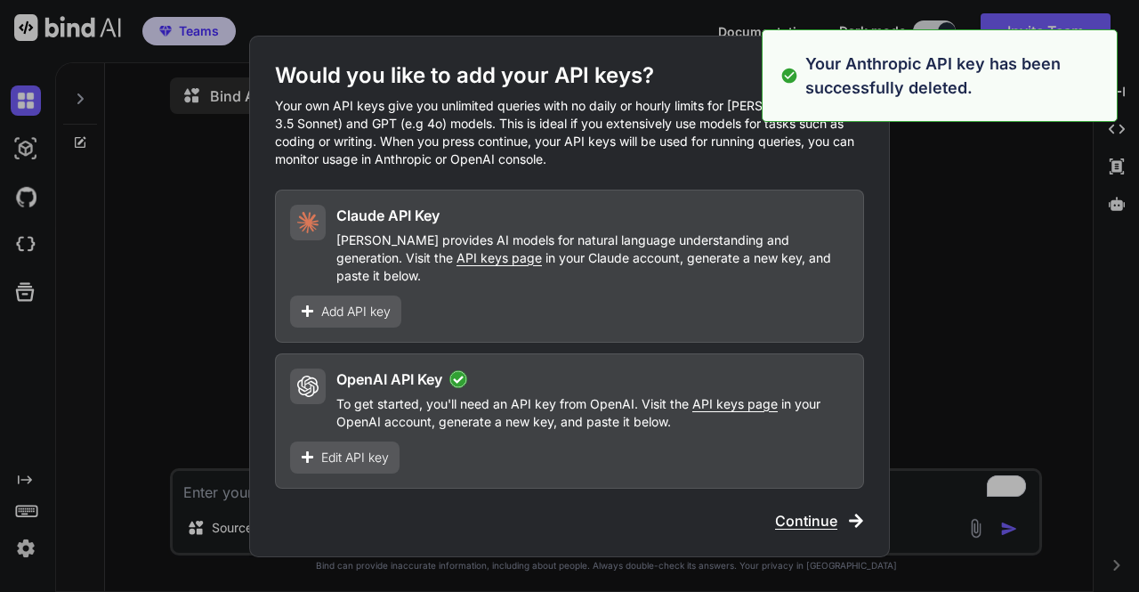
click at [355, 302] on span "Add API key" at bounding box center [355, 311] width 69 height 18
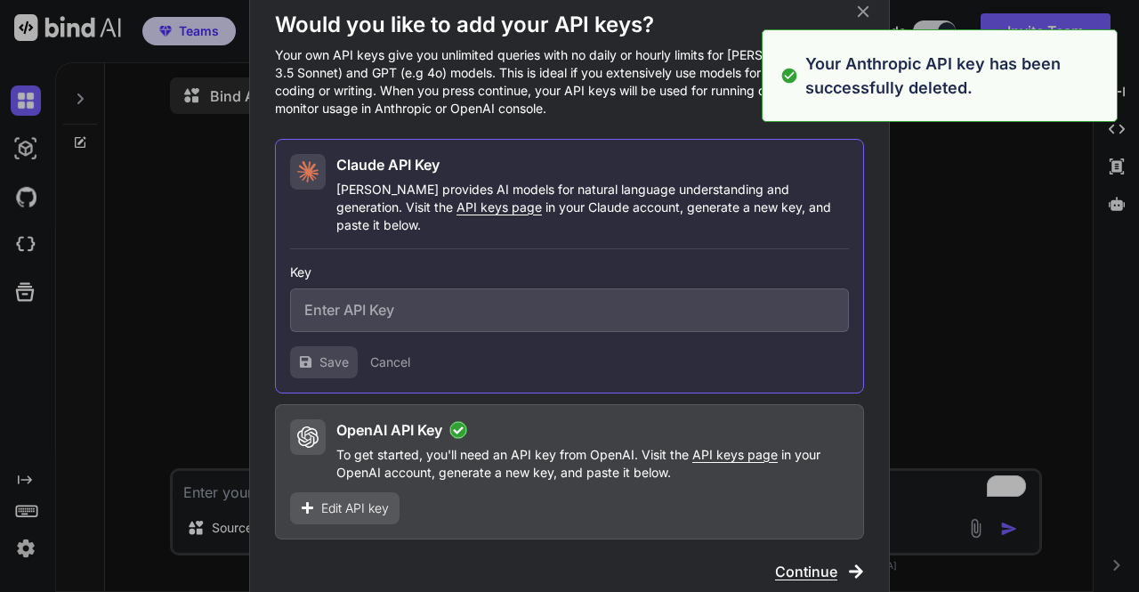
click at [416, 289] on input "text" at bounding box center [569, 310] width 559 height 44
paste input "[URL][DOMAIN_NAME]"
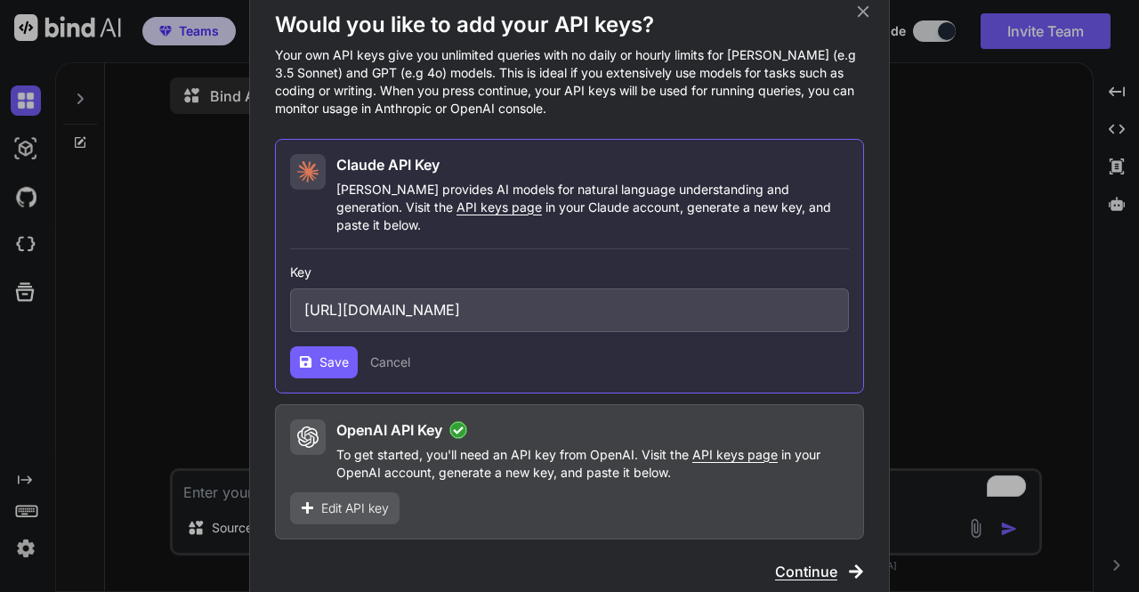
type input "[URL][DOMAIN_NAME]"
click at [334, 353] on span "Save" at bounding box center [333, 362] width 29 height 18
click at [859, 21] on icon at bounding box center [863, 12] width 20 height 20
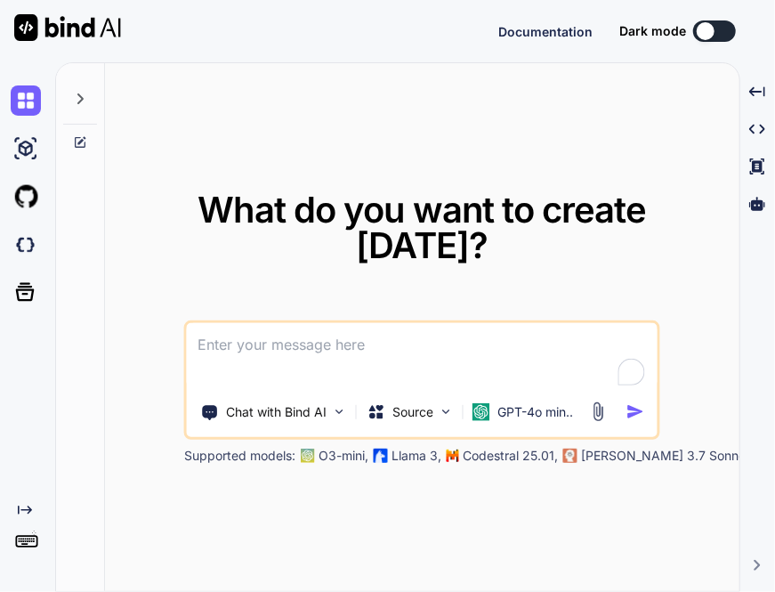
type textarea "x"
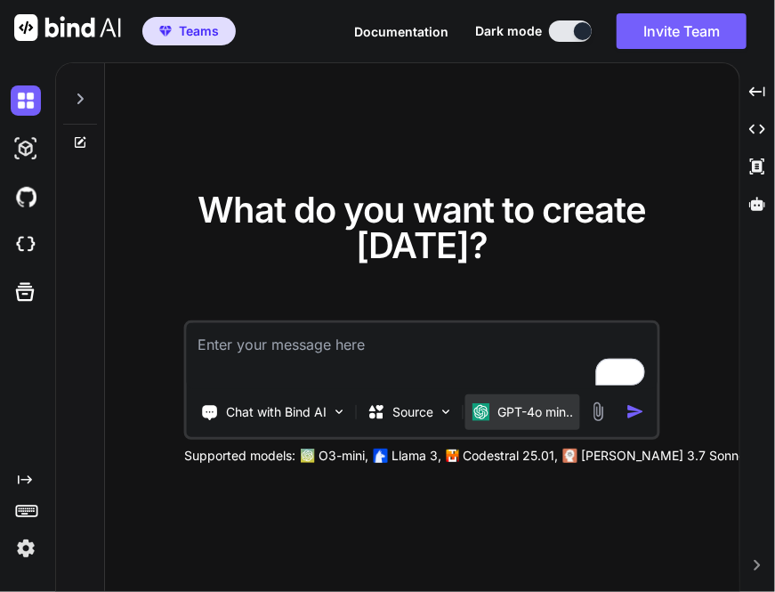
click at [535, 401] on div "GPT-4o min.." at bounding box center [522, 412] width 115 height 36
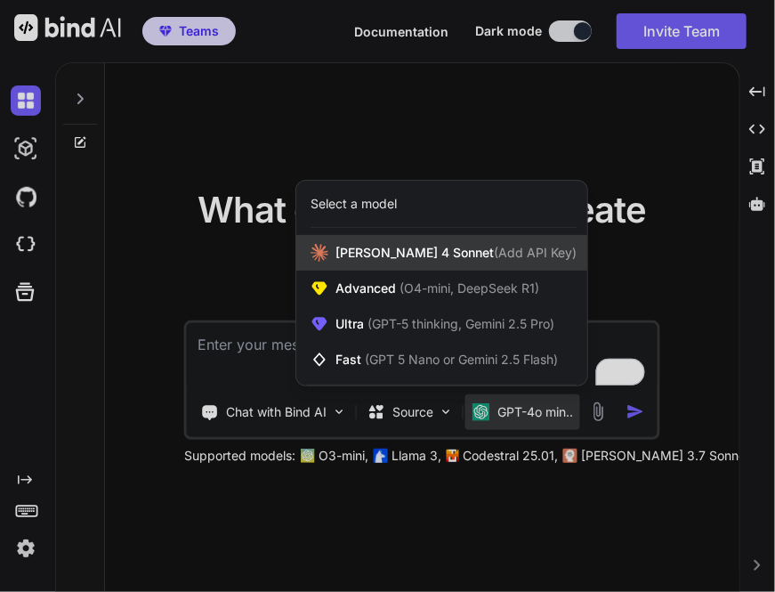
click at [415, 262] on div "[PERSON_NAME] 4 Sonnet (Add API Key)" at bounding box center [441, 253] width 291 height 36
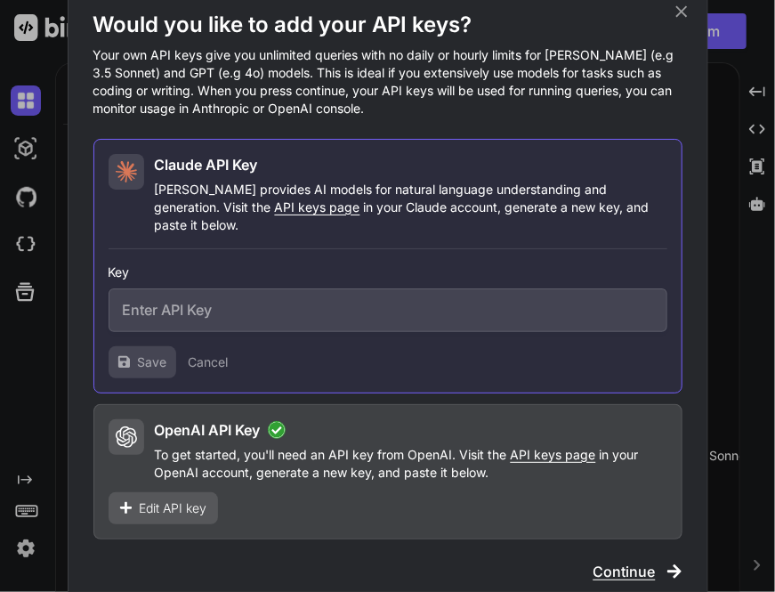
click at [315, 296] on input "text" at bounding box center [388, 310] width 559 height 44
paste input "sk-ant-api03-GSwxAGXr9VPhwS8R1X-i2V-cxiRASXZuuU6_QXjJ2dlMoJxTIMshxuRRUuuoTv4wH_…"
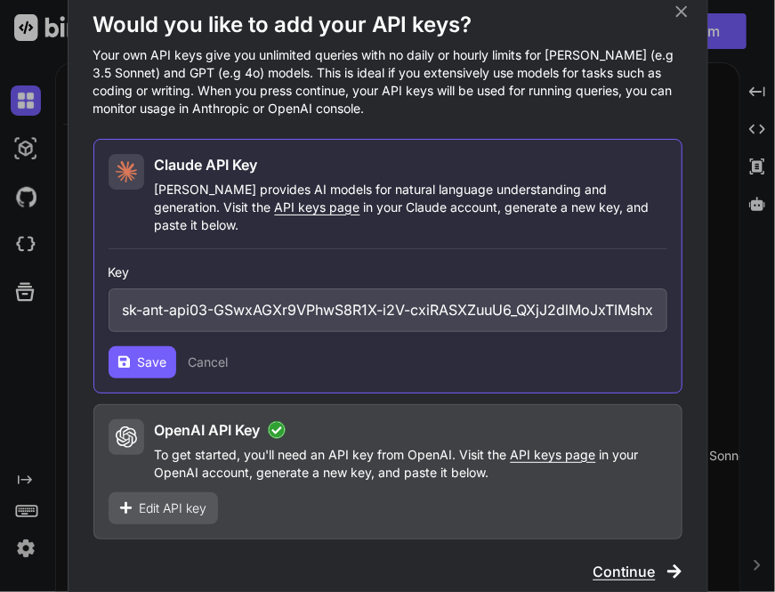
scroll to position [0, 372]
type input "sk-ant-api03-GSwxAGXr9VPhwS8R1X-i2V-cxiRASXZuuU6_QXjJ2dlMoJxTIMshxuRRUuuoTv4wH_…"
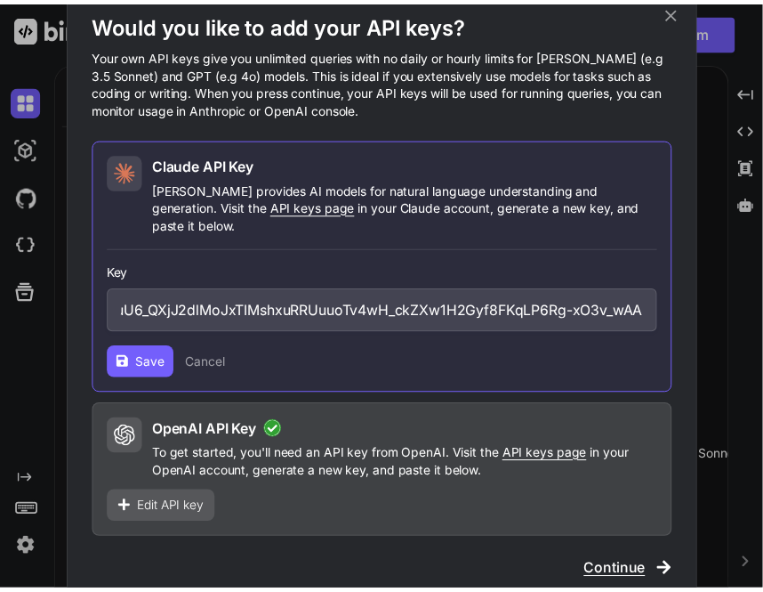
scroll to position [0, 0]
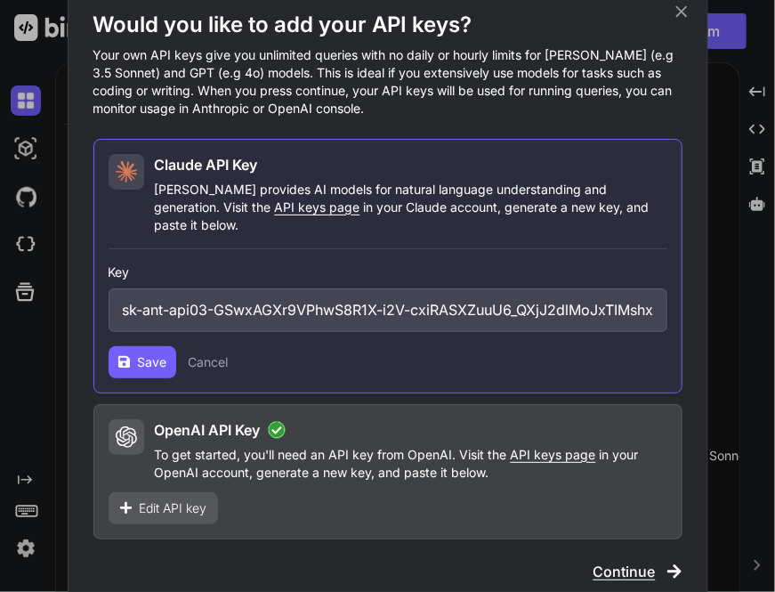
click at [135, 353] on button "Save" at bounding box center [143, 362] width 68 height 32
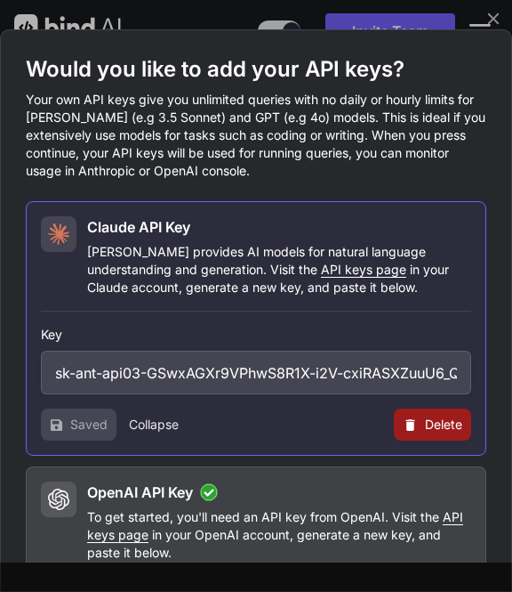
click at [423, 418] on button "Delete" at bounding box center [432, 424] width 77 height 32
click at [400, 423] on button "Delete" at bounding box center [396, 424] width 37 height 18
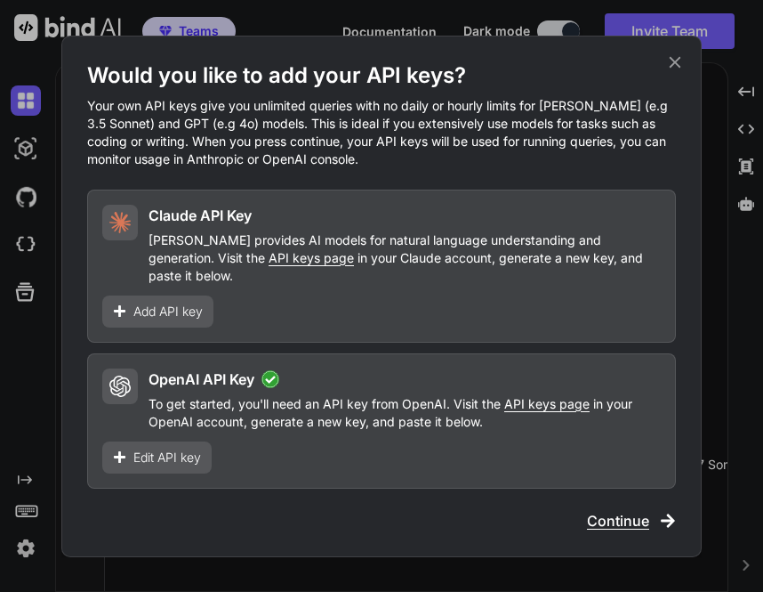
click at [680, 72] on icon at bounding box center [675, 62] width 20 height 20
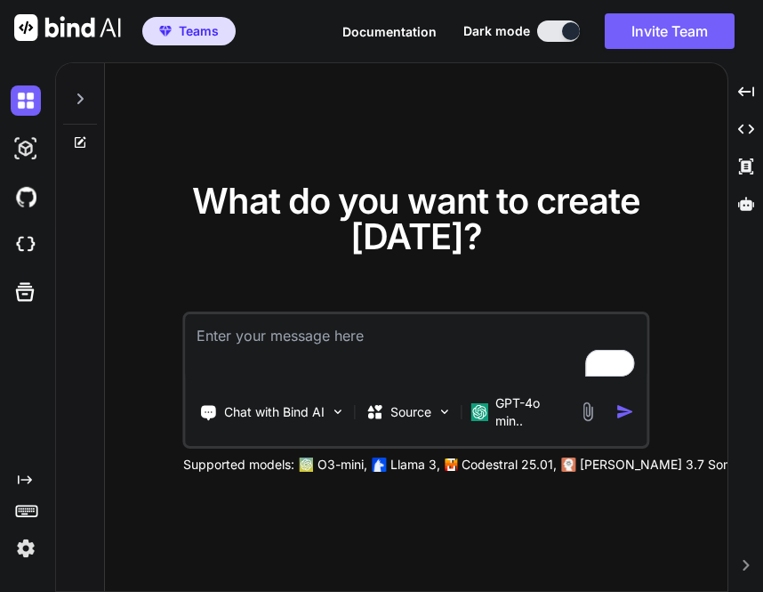
click at [34, 548] on img at bounding box center [26, 548] width 30 height 30
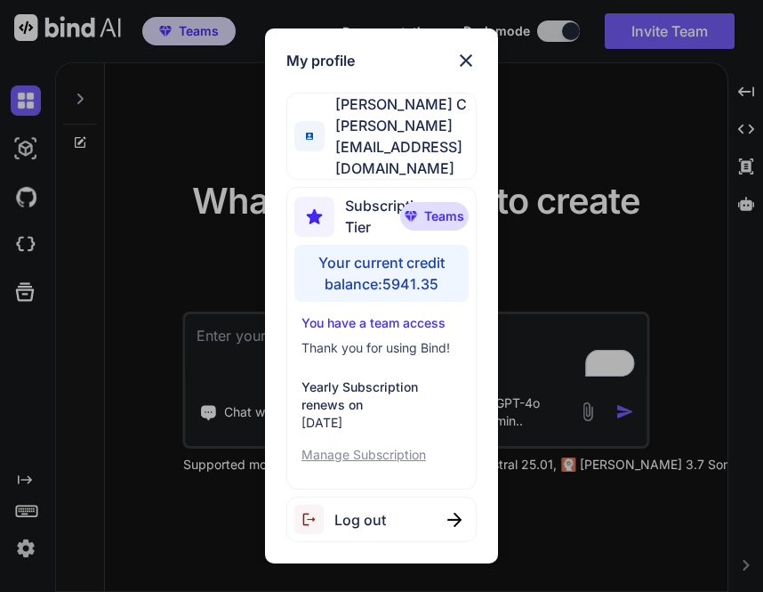
click at [362, 509] on span "Log out" at bounding box center [360, 519] width 52 height 21
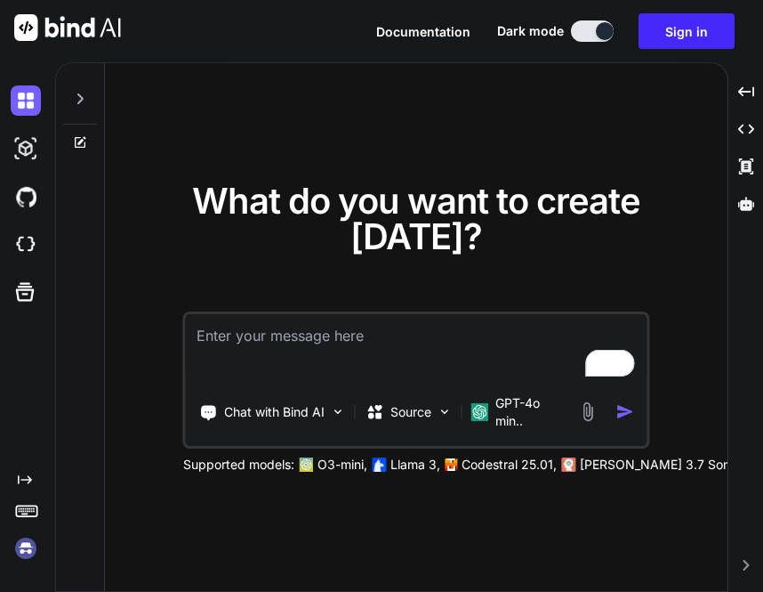
click at [25, 549] on img at bounding box center [26, 548] width 30 height 30
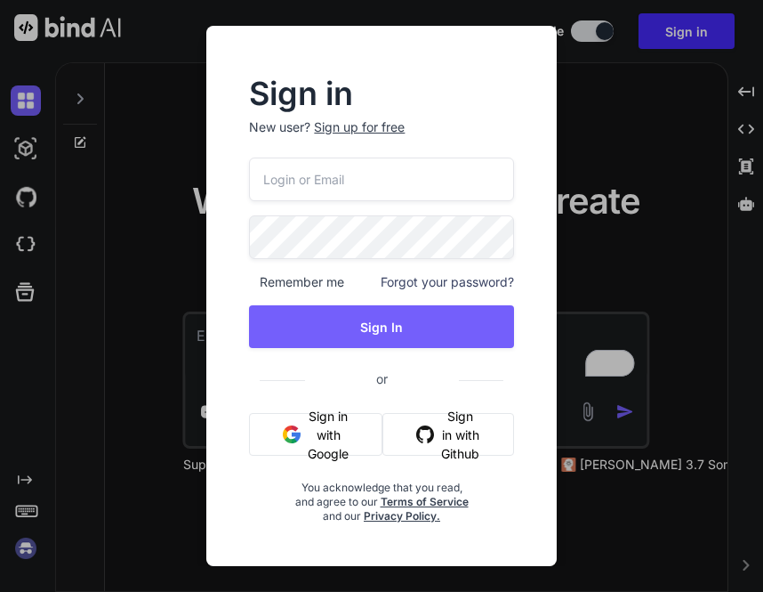
type input "app4@yopmail.com"
drag, startPoint x: 417, startPoint y: 177, endPoint x: 259, endPoint y: 177, distance: 158.3
click at [259, 177] on input "app4@yopmail.com" at bounding box center [381, 179] width 264 height 44
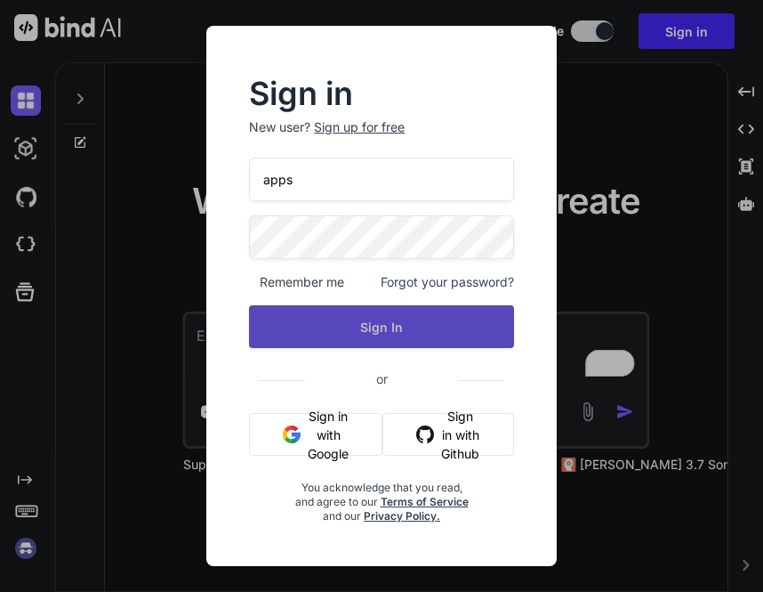
type input "appsumo_7@yopmail.com"
click at [364, 338] on button "Sign In" at bounding box center [381, 326] width 264 height 43
click at [372, 329] on button "Sign In" at bounding box center [381, 326] width 264 height 43
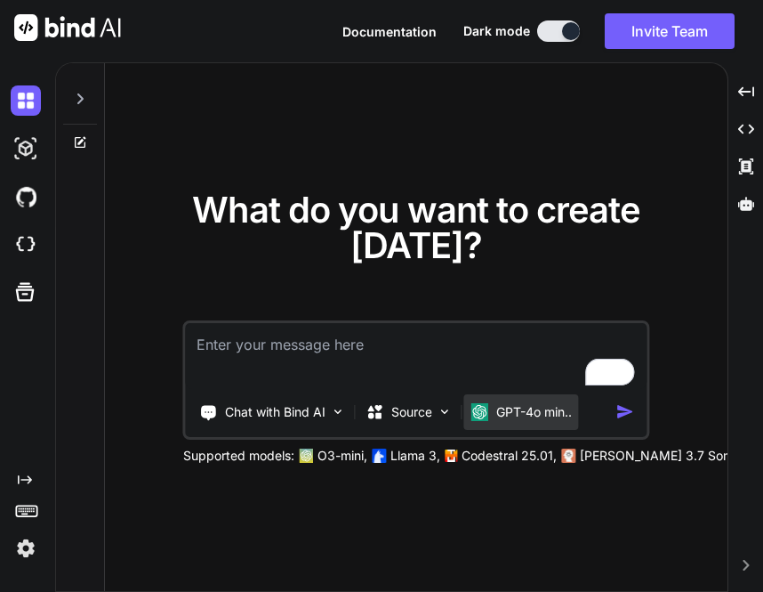
click at [518, 408] on p "GPT-4o min.." at bounding box center [534, 412] width 76 height 18
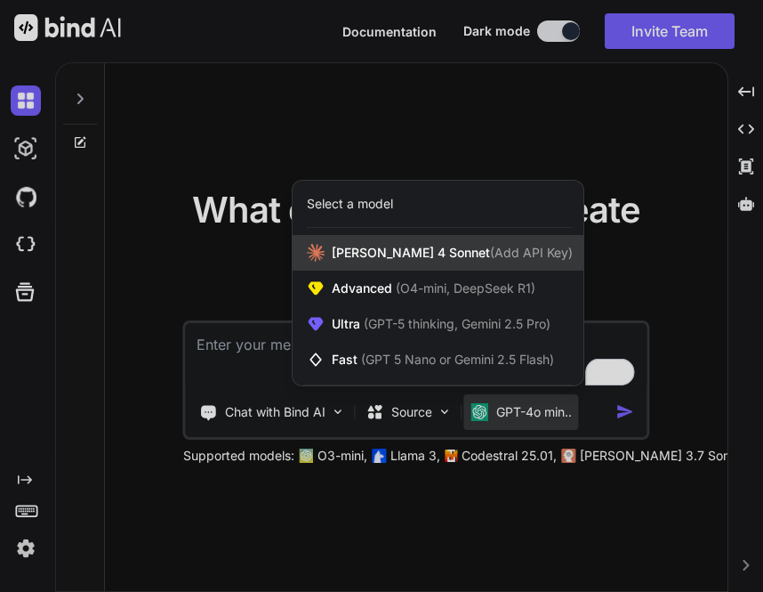
click at [397, 261] on span "Claude 4 Sonnet (Add API Key)" at bounding box center [452, 253] width 241 height 18
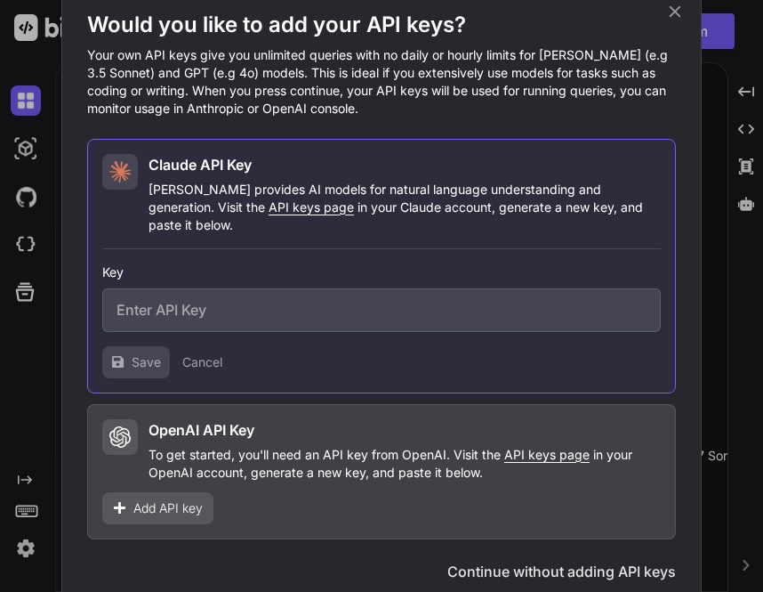
click at [329, 298] on input "text" at bounding box center [381, 310] width 559 height 44
paste input "sk-ant-api03-GSwxAGXr9VPhwS8R1X-i2V-cxiRASXZuuU6_QXjJ2dlMoJxTIMshxuRRUuuoTv4wH_…"
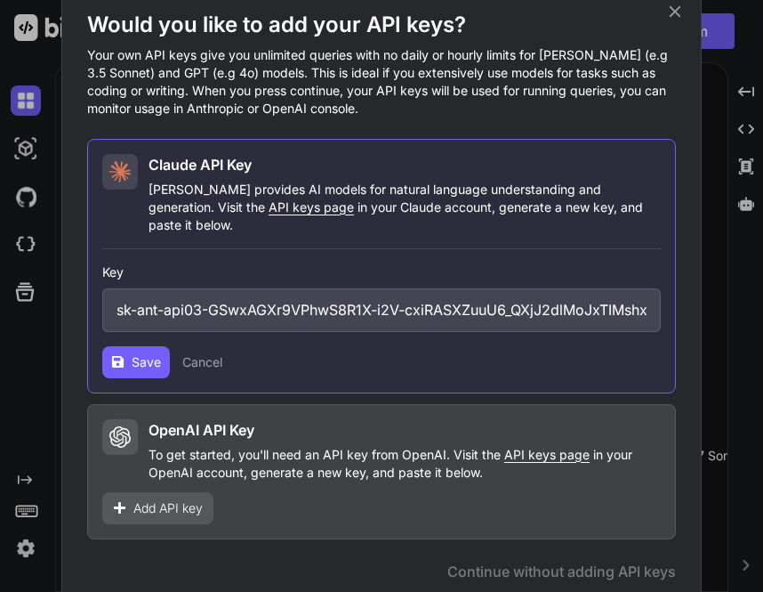
scroll to position [0, 372]
type input "sk-ant-api03-GSwxAGXr9VPhwS8R1X-i2V-cxiRASXZuuU6_QXjJ2dlMoJxTIMshxuRRUuuoTv4wH_…"
click at [141, 353] on span "Save" at bounding box center [146, 362] width 29 height 18
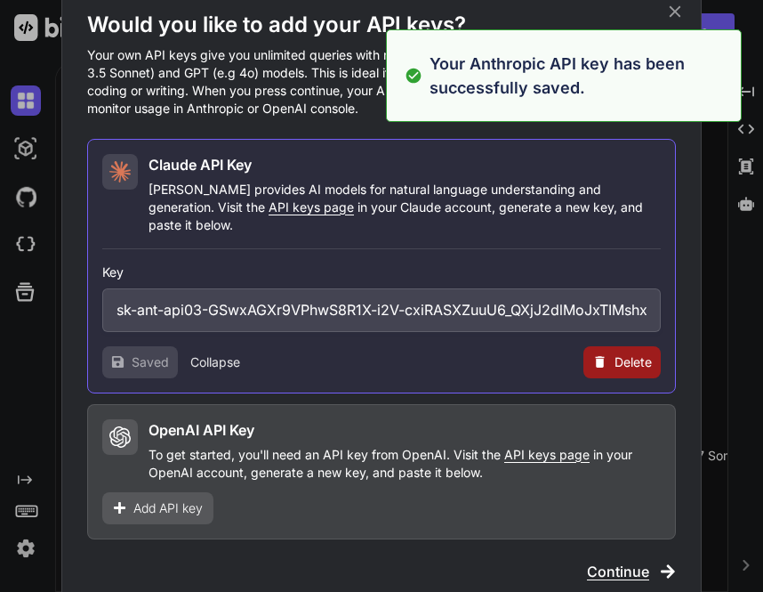
click at [612, 360] on button "Delete" at bounding box center [622, 362] width 77 height 32
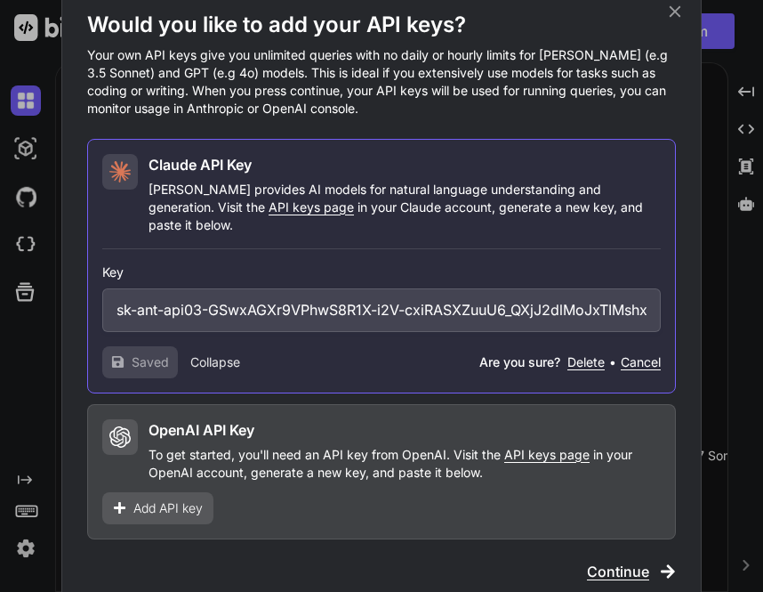
click at [584, 353] on button "Delete" at bounding box center [586, 362] width 37 height 18
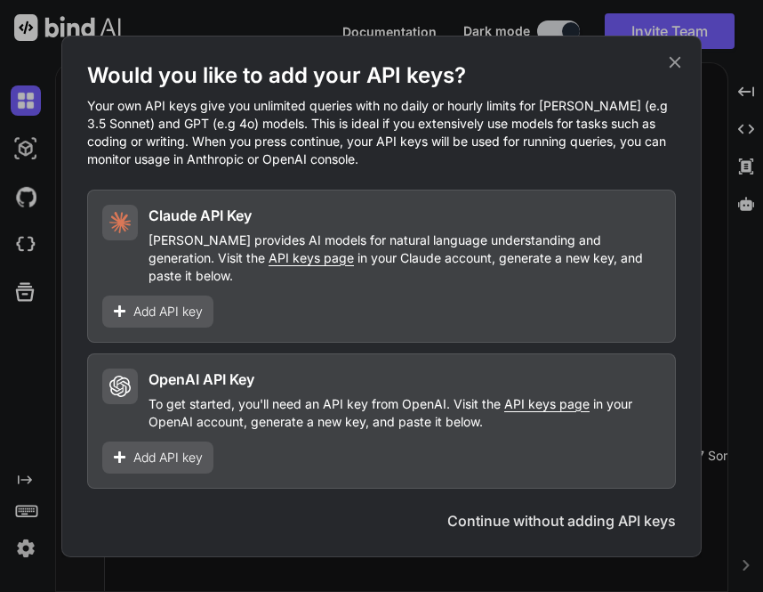
click at [165, 302] on span "Add API key" at bounding box center [167, 311] width 69 height 18
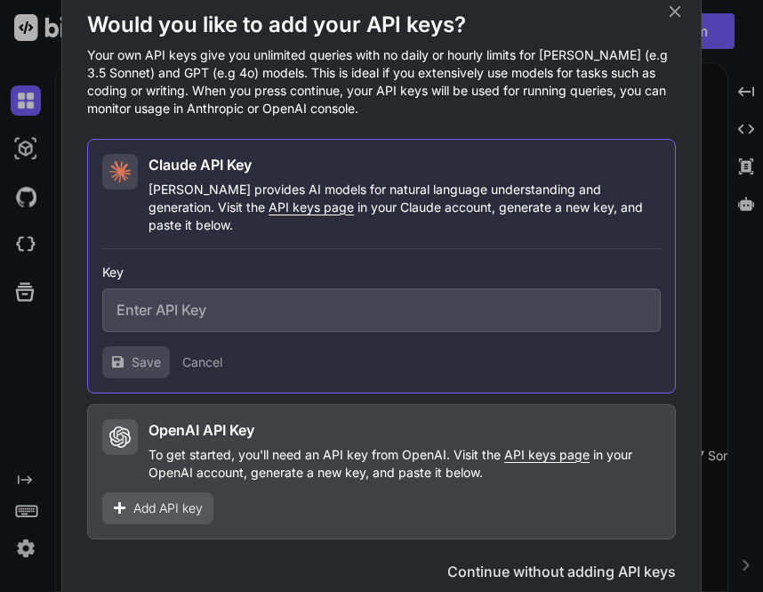
click at [249, 306] on input "text" at bounding box center [381, 310] width 559 height 44
paste input "sk-ant-api03-ZKKfiBXXAkXCxO0397WS0gHiX72gjB_Z4I2n5znYewISshRmCFSPhgOvjoJXifILW2…"
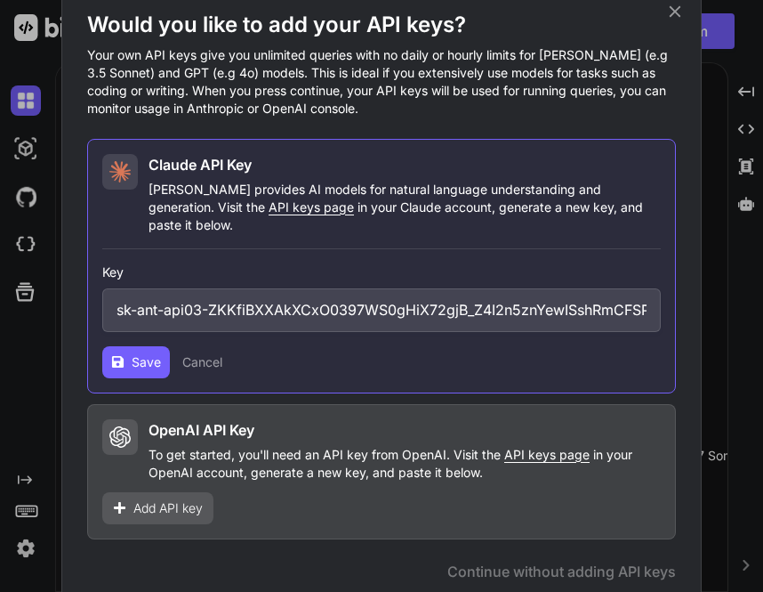
click at [135, 353] on span "Save" at bounding box center [146, 362] width 29 height 18
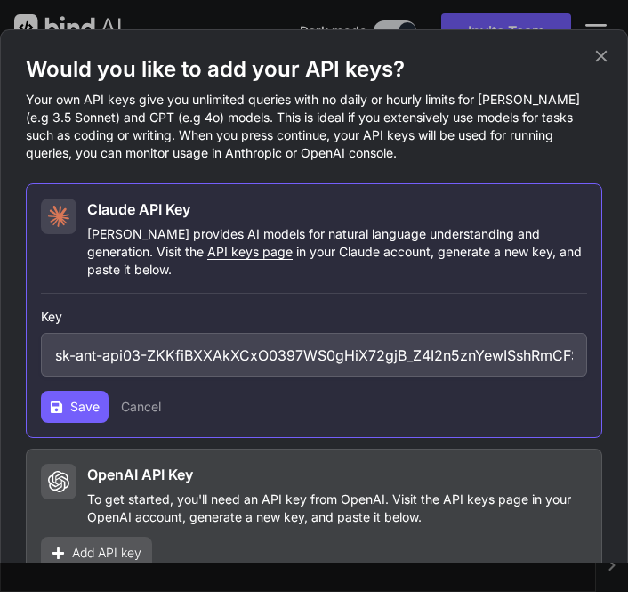
click at [60, 400] on icon at bounding box center [56, 406] width 13 height 13
click at [300, 340] on input "sk-ant-api03-ZKKfiBXXAkXCxO0397WS0gHiX72gjB_Z4I2n5znYewISshRmCFSPhgOvjoJXifILW2…" at bounding box center [314, 355] width 546 height 44
paste input "ReznBESqm0viewZSWTZxHpoCSYXCqWT6OfAoxGnoRkqSsumC5WbbYqL74TpN5rp0U4dq4LqO8yka14W…"
type input "sk-ant-api03-ReznBESqm0viewZSWTZxHpoCSYXCqWT6OfAoxGnoRkqSsumC5WbbYqL74TpN5rp0U4…"
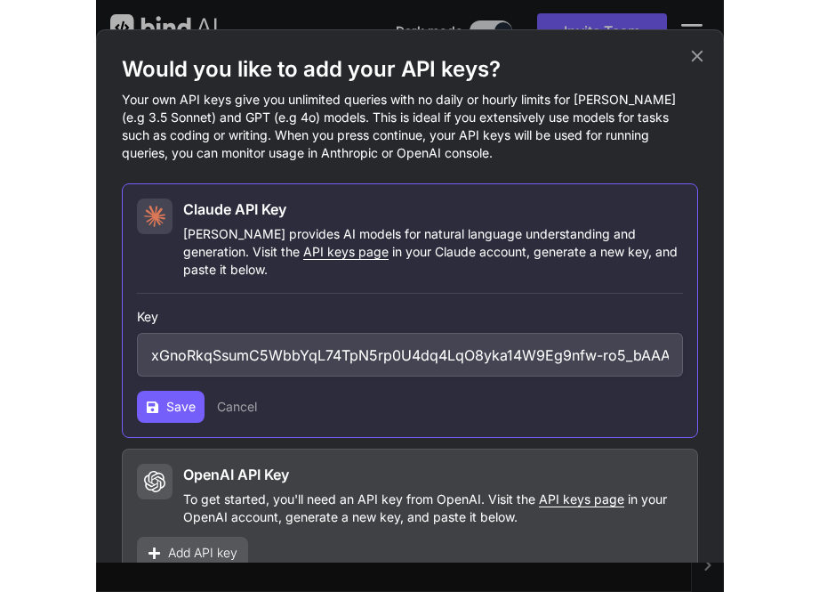
scroll to position [0, 0]
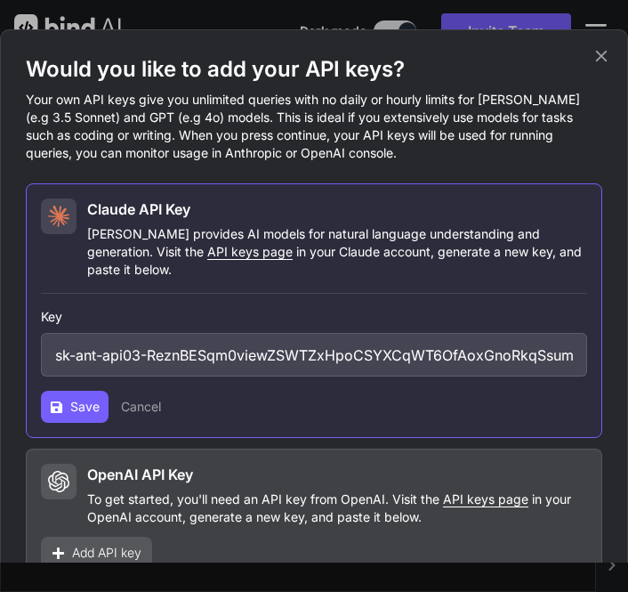
click at [68, 390] on button "Save" at bounding box center [75, 406] width 68 height 32
click at [93, 398] on span "Save" at bounding box center [84, 407] width 29 height 18
click at [74, 398] on span "Save" at bounding box center [84, 407] width 29 height 18
click at [600, 52] on icon at bounding box center [602, 56] width 20 height 20
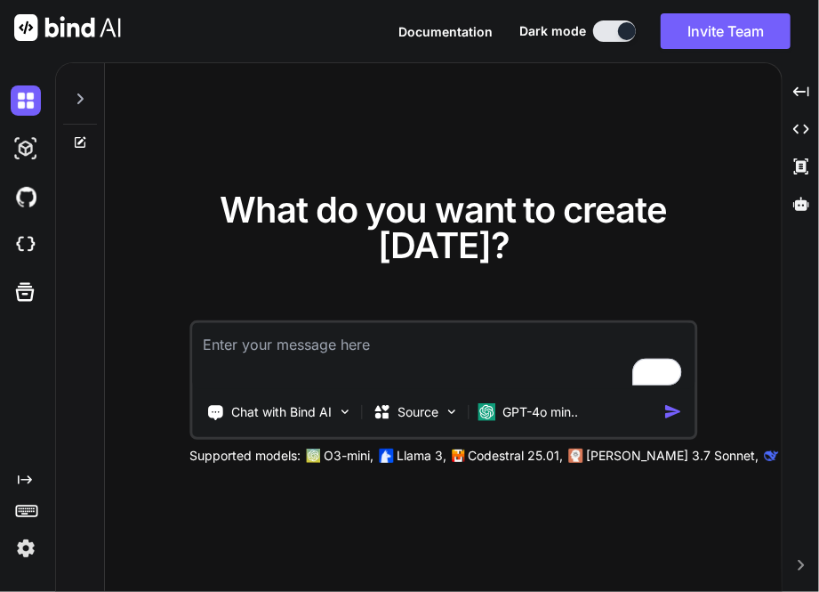
click at [28, 542] on img at bounding box center [26, 548] width 30 height 30
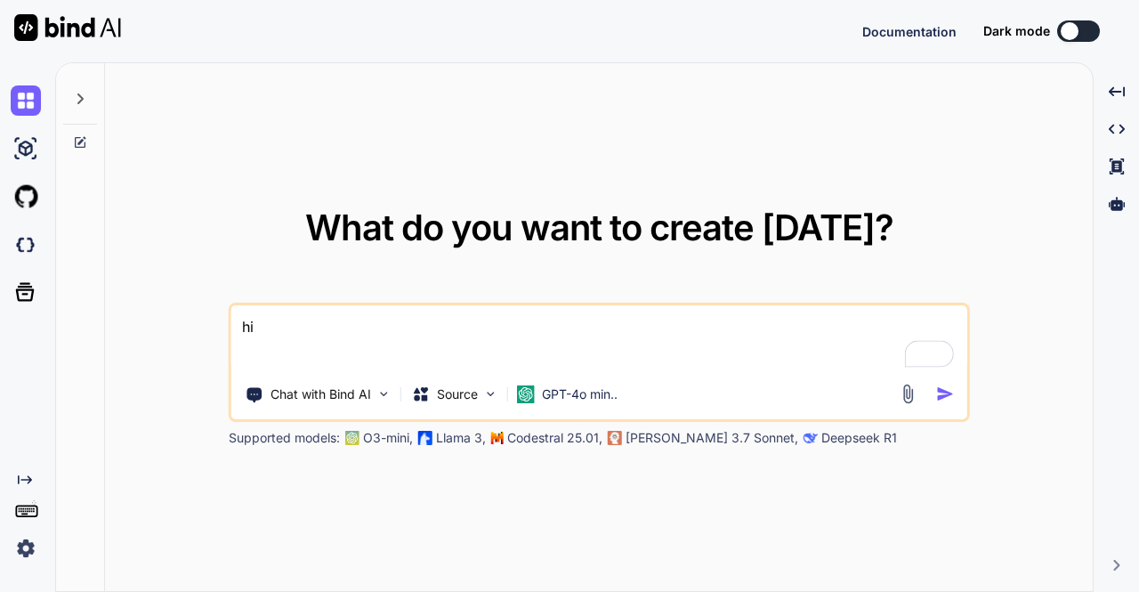
click at [27, 554] on img at bounding box center [26, 548] width 30 height 30
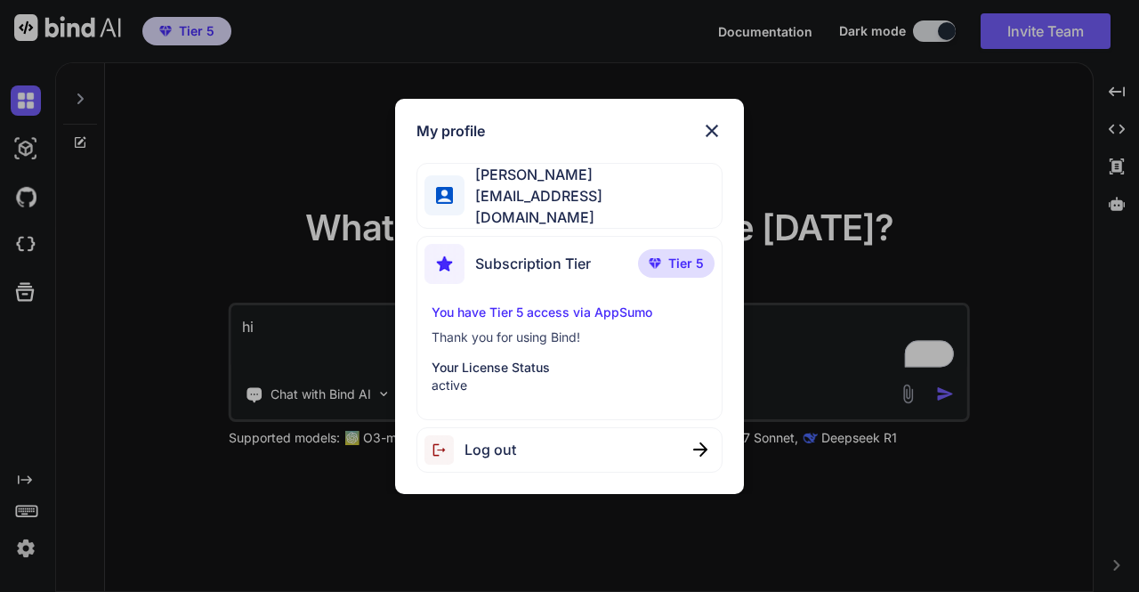
click at [321, 161] on div "My profile Tye Anderson fakewiseco@gmail.com Subscription Tier Tier 5 You have …" at bounding box center [569, 296] width 1139 height 592
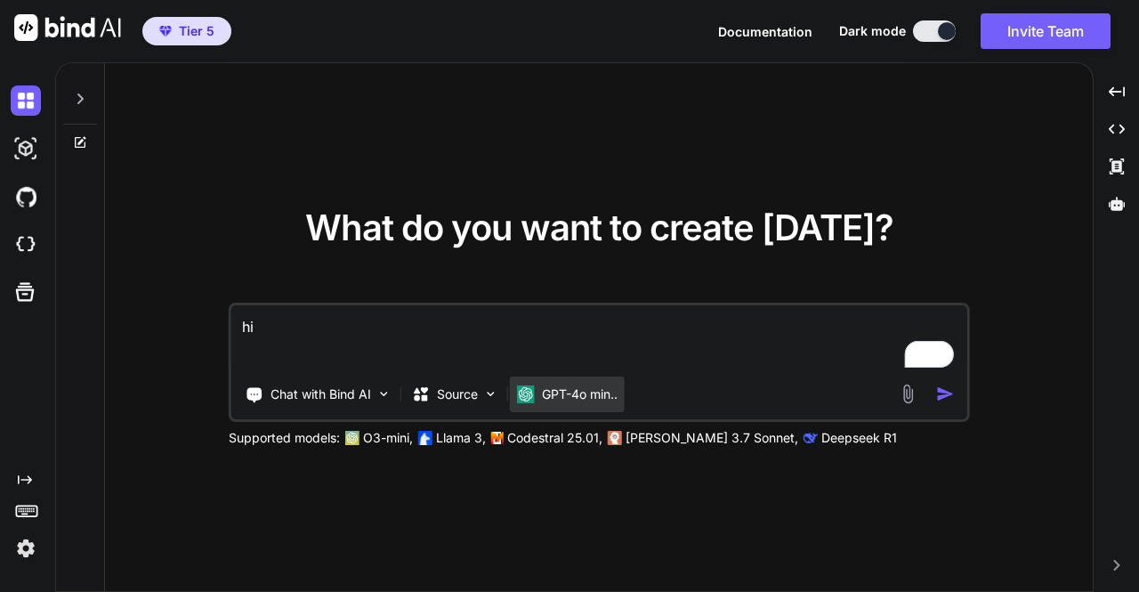
click at [595, 391] on p "GPT-4o min.." at bounding box center [580, 394] width 76 height 18
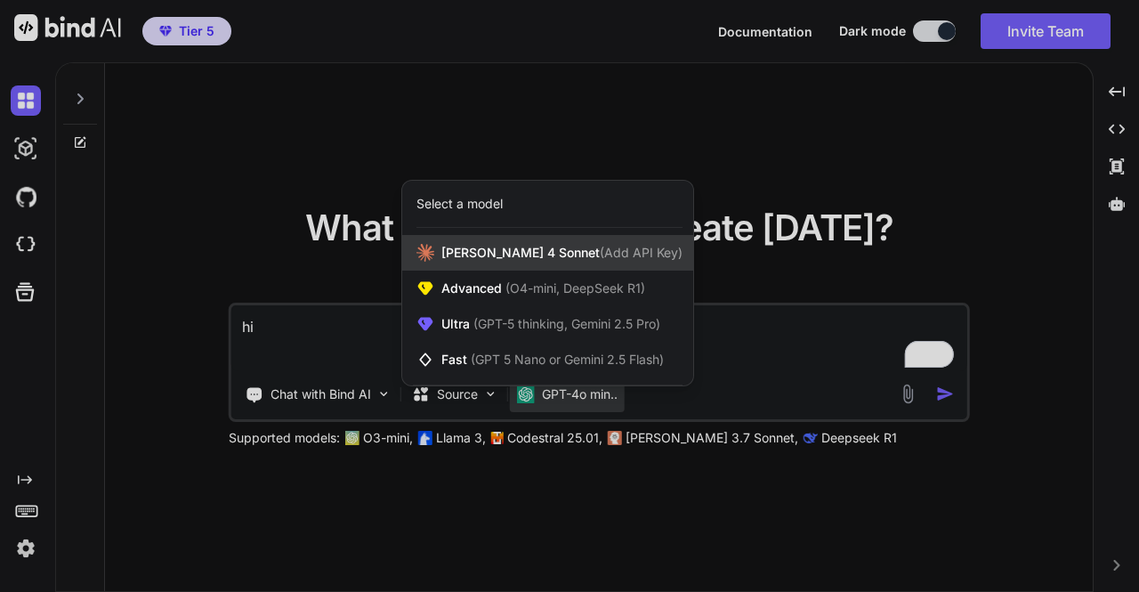
click at [507, 262] on div "[PERSON_NAME] 4 Sonnet (Add API Key)" at bounding box center [547, 253] width 291 height 36
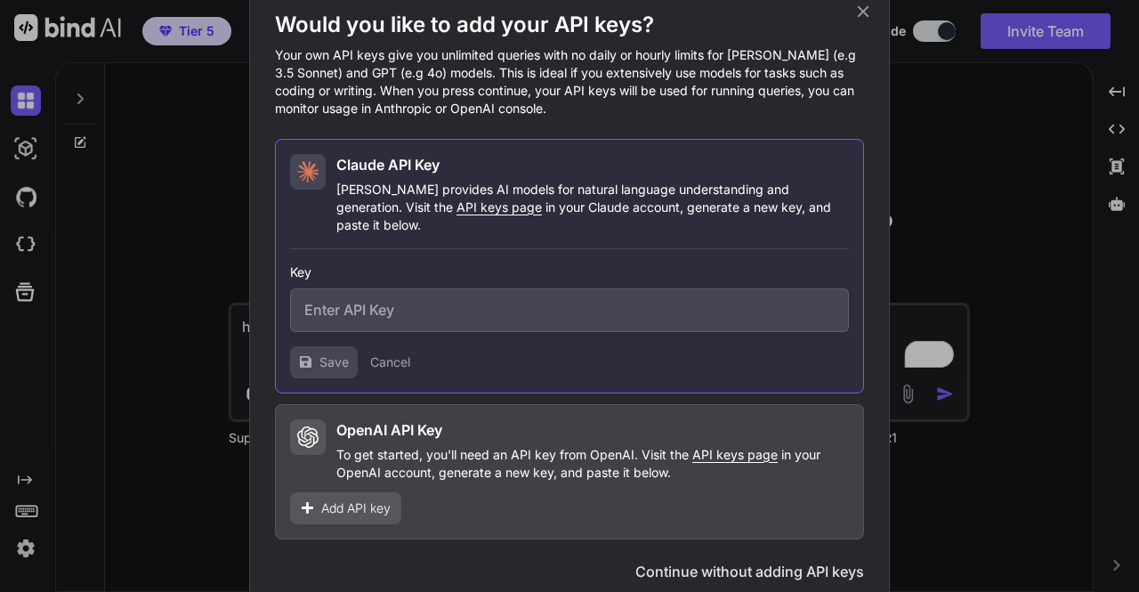
click at [192, 214] on div "Would you like to add your API keys? Your own API keys give you unlimited queri…" at bounding box center [569, 296] width 1139 height 592
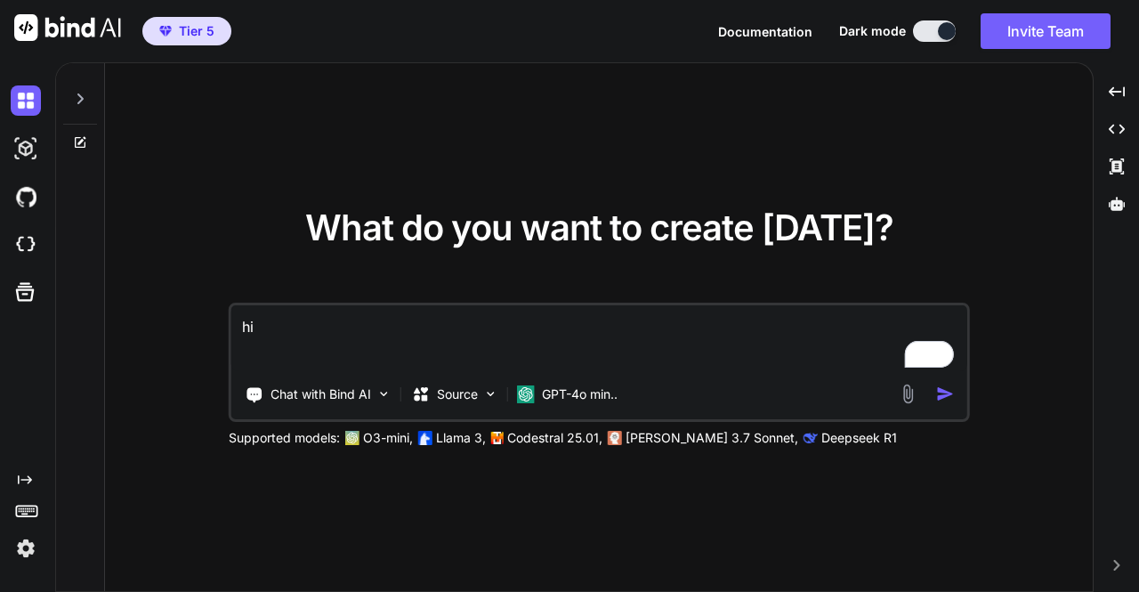
click at [31, 554] on img at bounding box center [26, 548] width 30 height 30
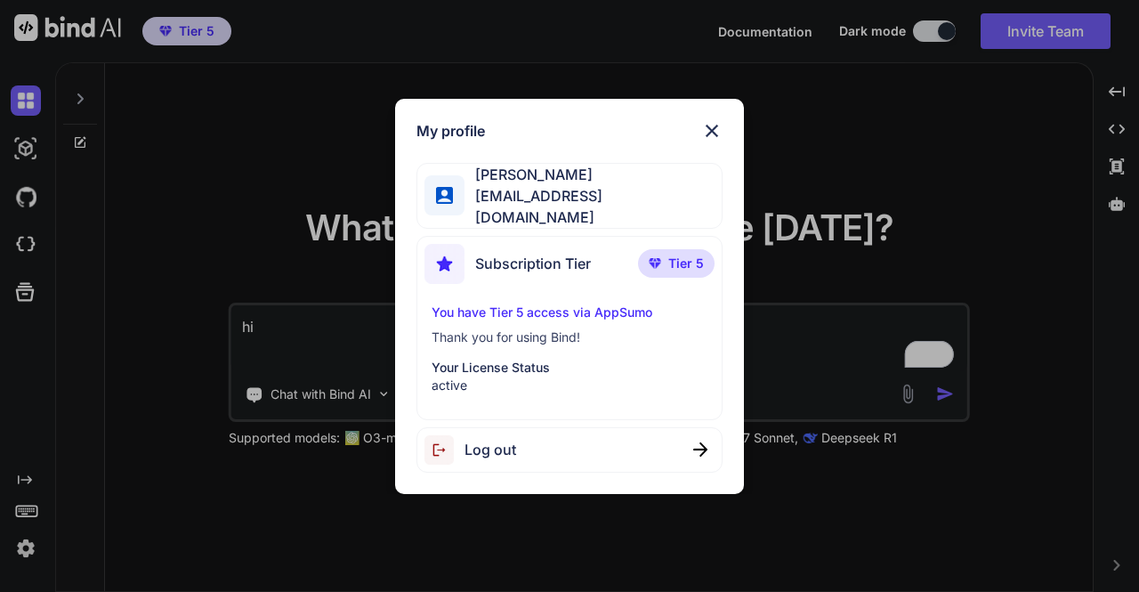
click at [157, 294] on div "My profile Tye Anderson fakewiseco@gmail.com Subscription Tier Tier 5 You have …" at bounding box center [569, 296] width 1139 height 592
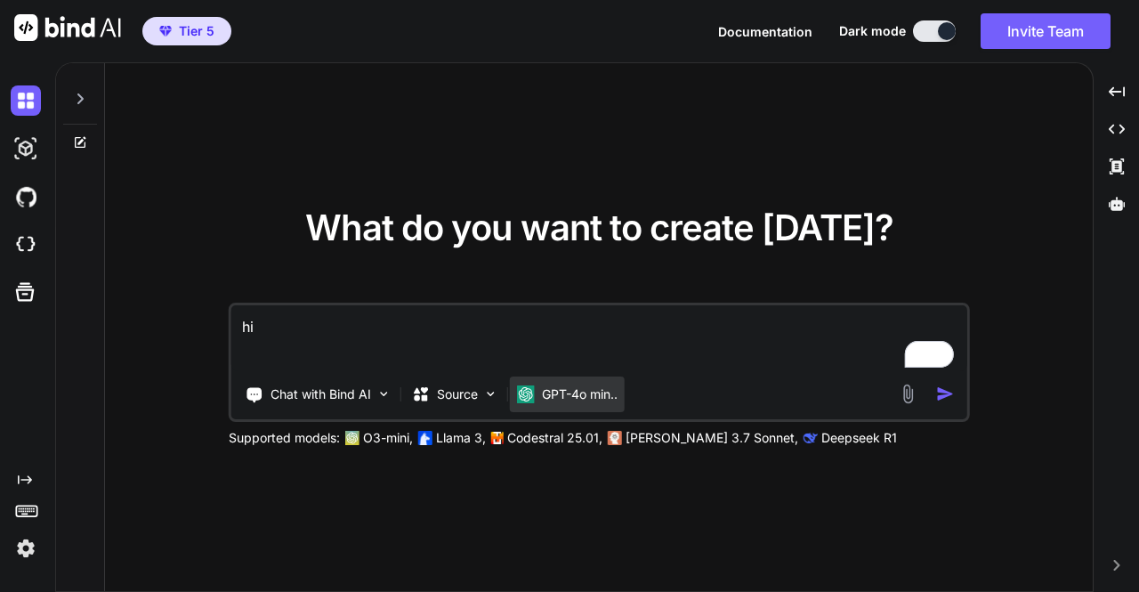
click at [580, 404] on div "GPT-4o min.." at bounding box center [567, 394] width 115 height 36
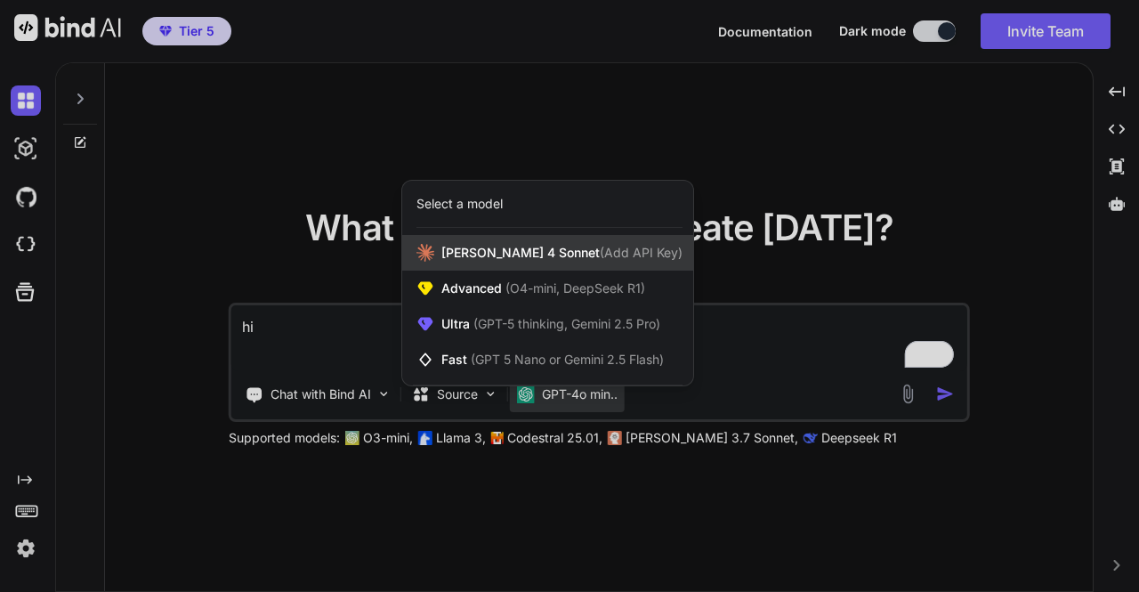
click at [526, 253] on span "[PERSON_NAME] 4 Sonnet (Add API Key)" at bounding box center [561, 253] width 241 height 18
type textarea "x"
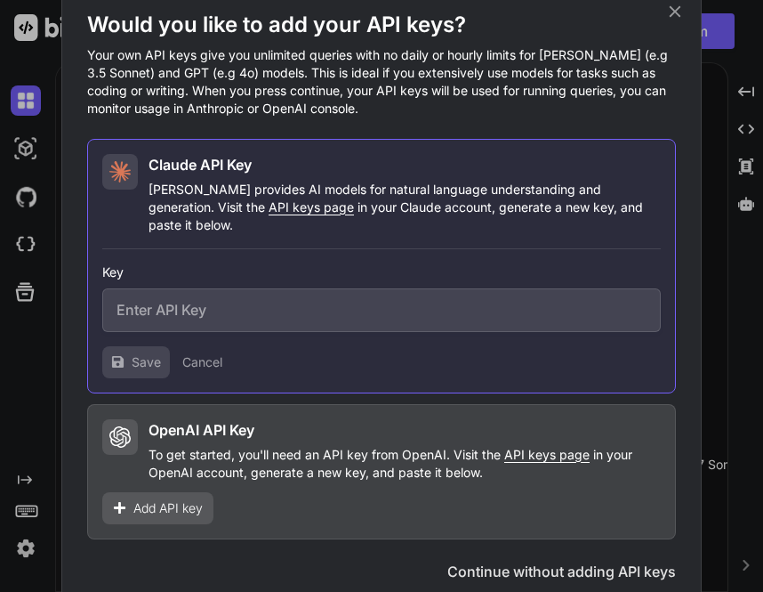
click at [249, 294] on input "text" at bounding box center [381, 310] width 559 height 44
paste input "sk-ant-api03-GSwxAGXr9VPhwS8R1X-i2V-cxiRASXZuuU6_QXjJ2dlMoJxTIMshxuRRUuuoTv4wH_…"
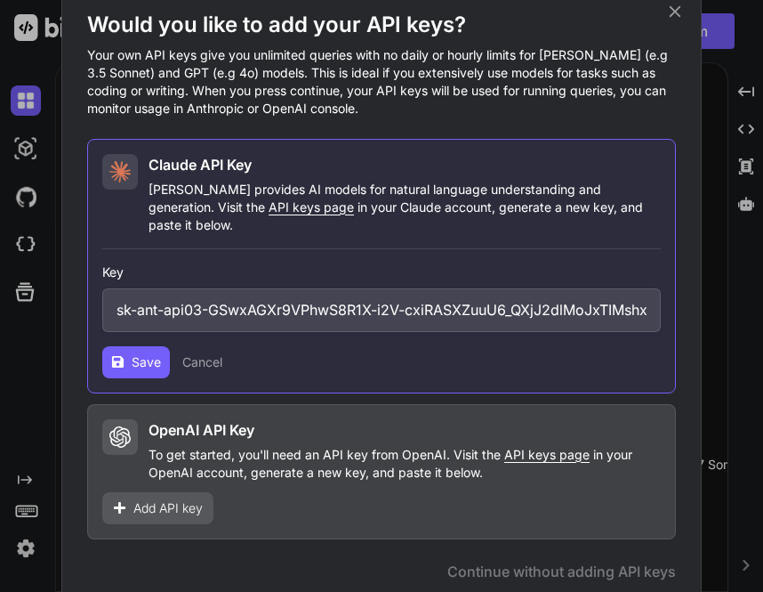
scroll to position [0, 372]
type input "sk-ant-api03-GSwxAGXr9VPhwS8R1X-i2V-cxiRASXZuuU6_QXjJ2dlMoJxTIMshxuRRUuuoTv4wH_…"
click at [139, 359] on span "Save" at bounding box center [146, 362] width 29 height 18
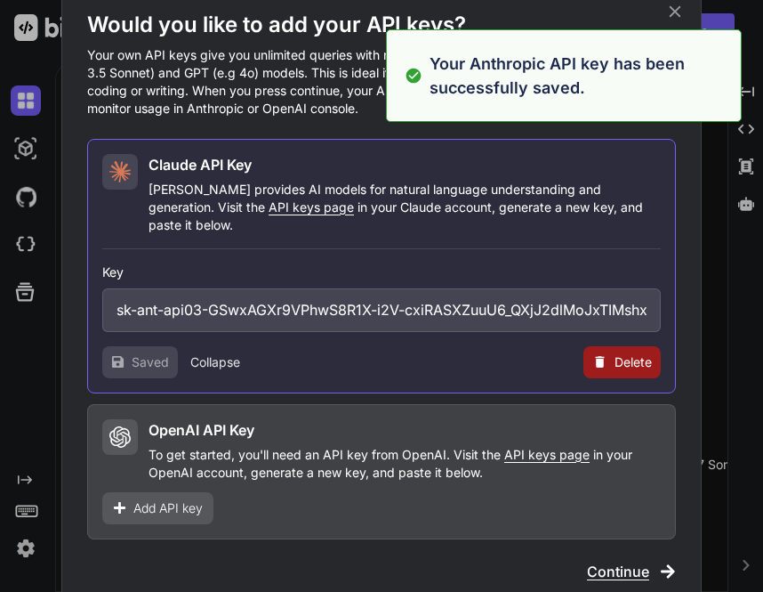
click at [616, 354] on span "Delete" at bounding box center [633, 362] width 37 height 18
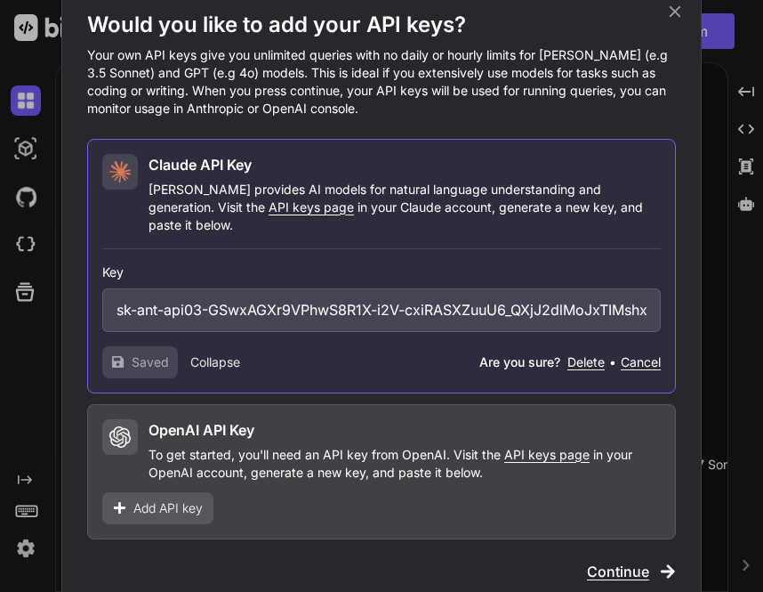
click at [587, 358] on button "Delete" at bounding box center [586, 362] width 37 height 18
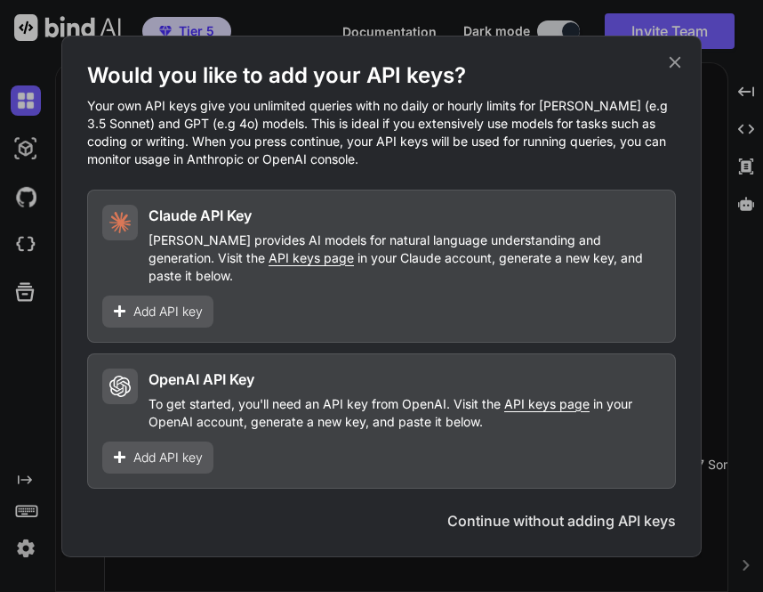
click at [676, 52] on div "Would you like to add your API keys? Your own API keys give you unlimited queri…" at bounding box center [381, 296] width 640 height 521
click at [25, 540] on div "Would you like to add your API keys? Your own API keys give you unlimited queri…" at bounding box center [381, 296] width 763 height 592
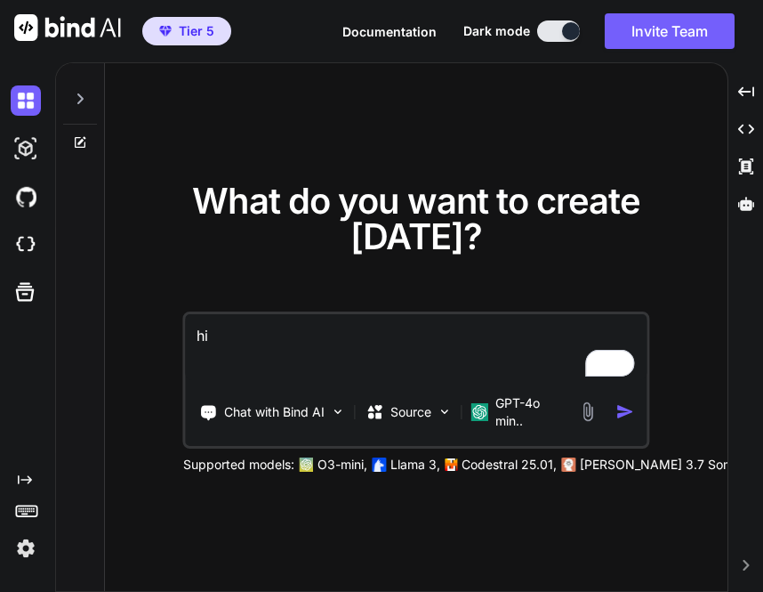
click at [44, 545] on div at bounding box center [29, 548] width 37 height 30
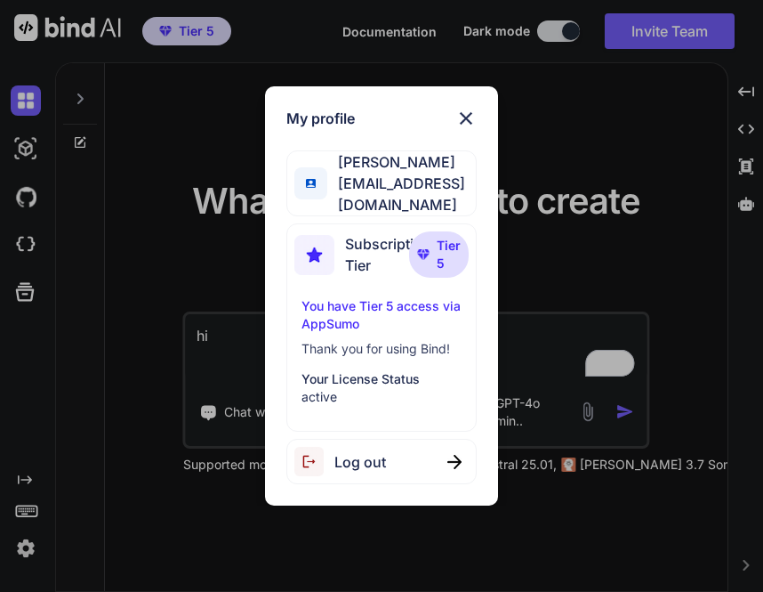
click at [327, 487] on div "My profile Tye Anderson fakewiseco@gmail.com Subscription Tier Tier 5 You have …" at bounding box center [381, 295] width 233 height 419
click at [375, 456] on span "Log out" at bounding box center [360, 461] width 52 height 21
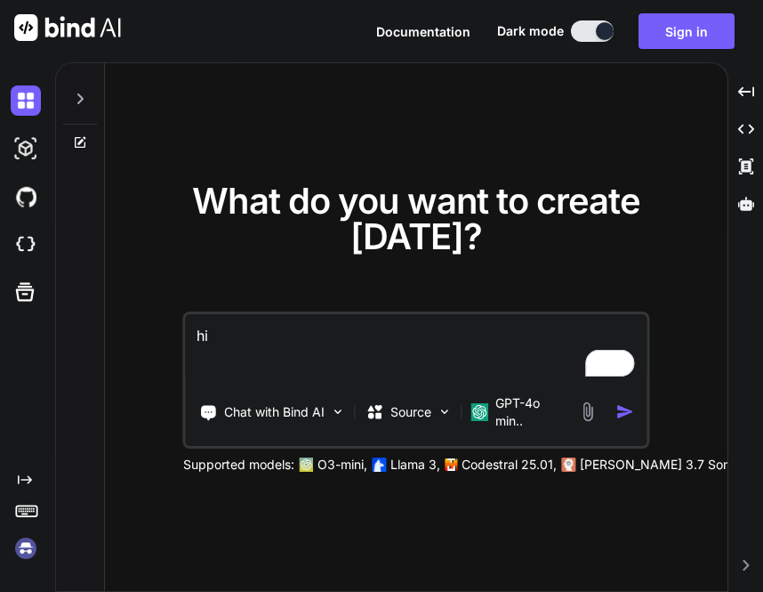
click at [16, 550] on img at bounding box center [26, 548] width 30 height 30
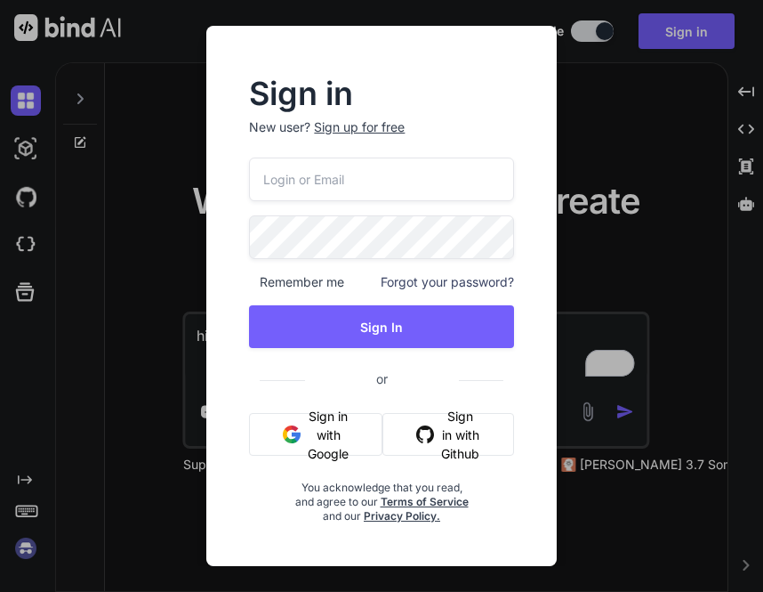
type input "tamir@efa.co.il"
drag, startPoint x: 388, startPoint y: 176, endPoint x: 178, endPoint y: 166, distance: 210.2
click at [178, 166] on div "Sign in New user? Sign up for free tamir@efa.co.il Remember me Forgot your pass…" at bounding box center [381, 296] width 763 height 592
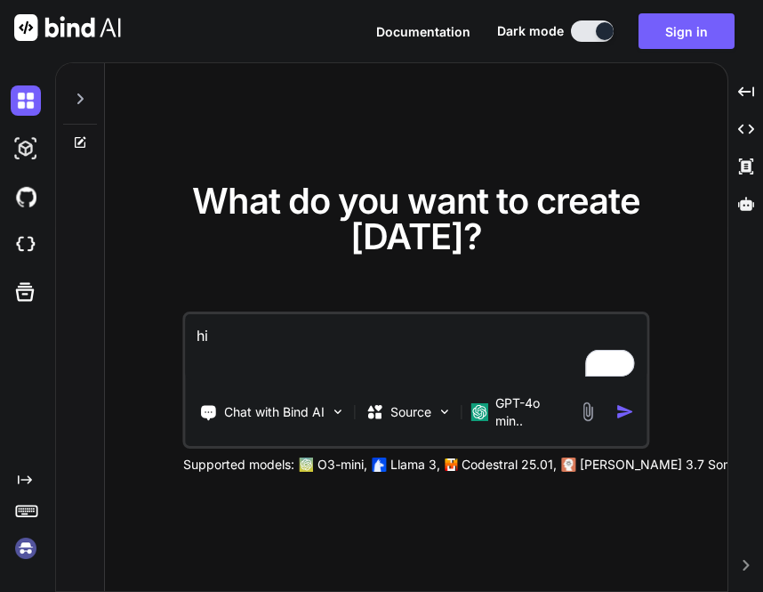
click at [32, 549] on img at bounding box center [26, 548] width 30 height 30
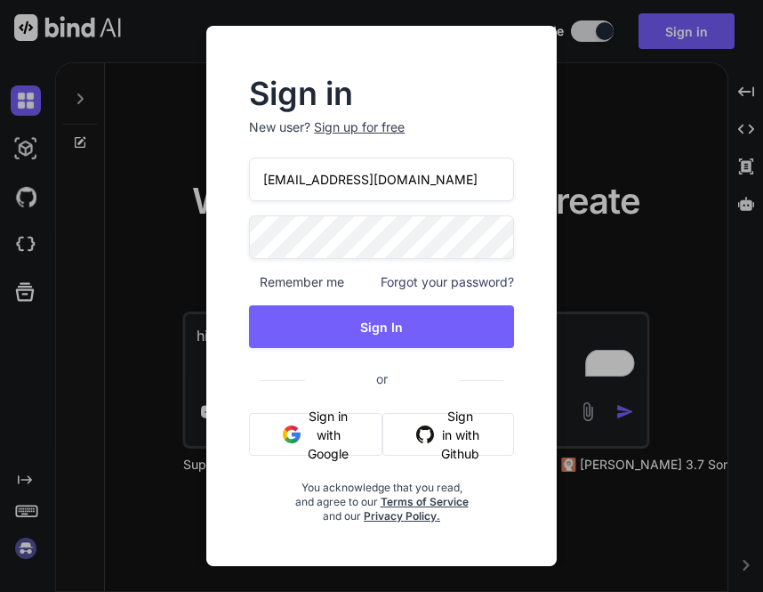
click at [366, 183] on input "tamir@efa.co.il" at bounding box center [381, 179] width 264 height 44
type input "t"
type input "[EMAIL_ADDRESS][DOMAIN_NAME]"
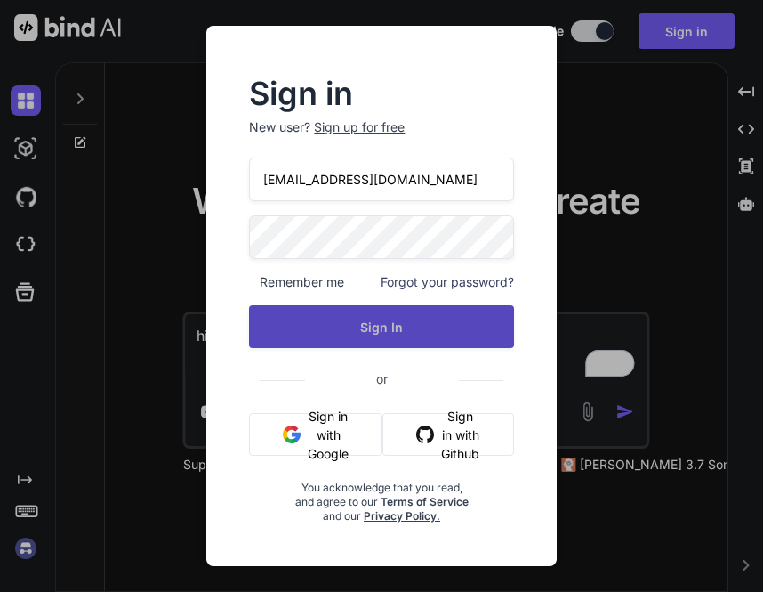
click at [366, 321] on button "Sign In" at bounding box center [381, 326] width 264 height 43
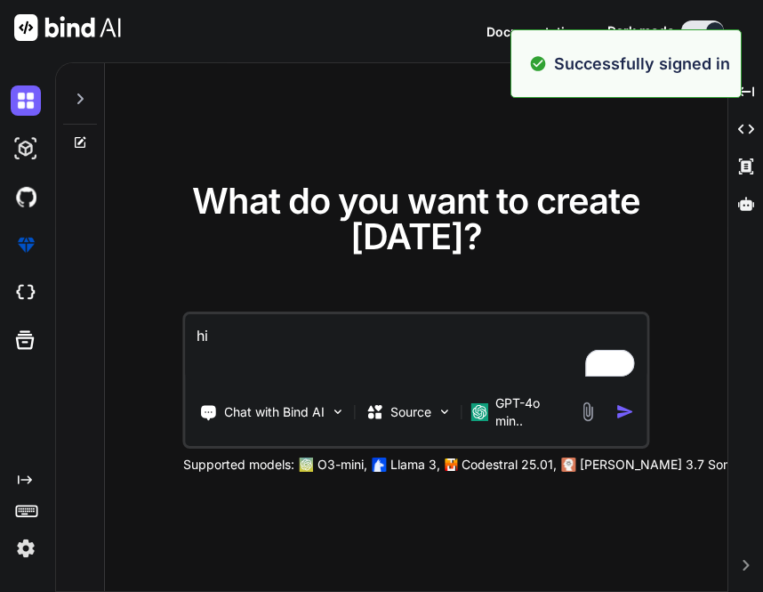
click at [30, 549] on img at bounding box center [26, 548] width 30 height 30
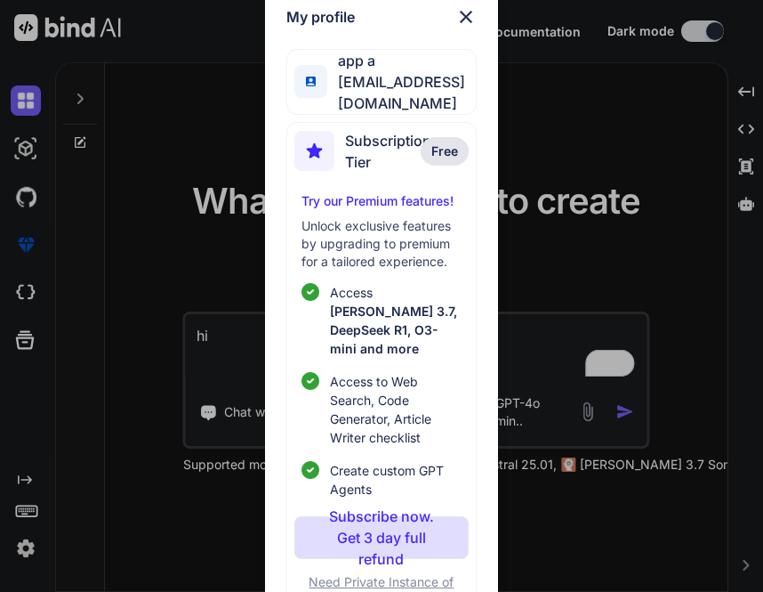
click at [159, 257] on div "My profile app a appsumo_7@yopmail.com Subscription Tier Free Try our Premium f…" at bounding box center [381, 296] width 763 height 592
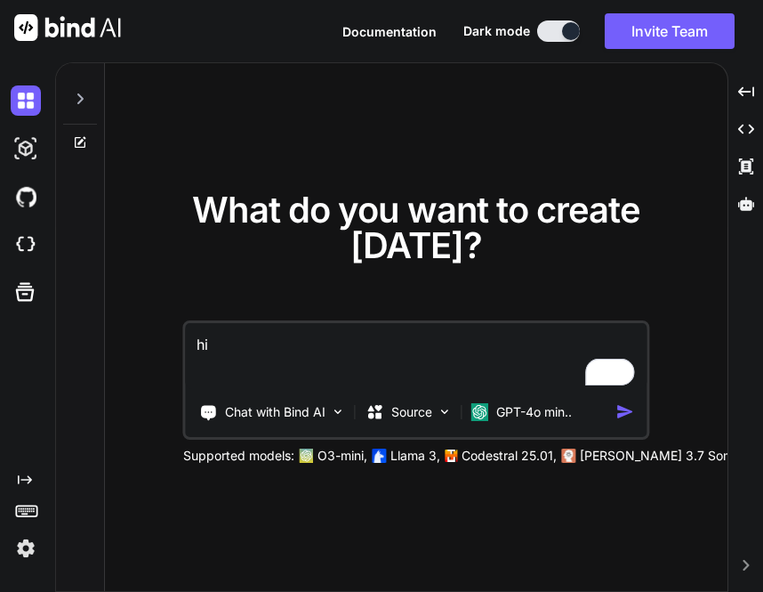
click at [27, 552] on img at bounding box center [26, 548] width 30 height 30
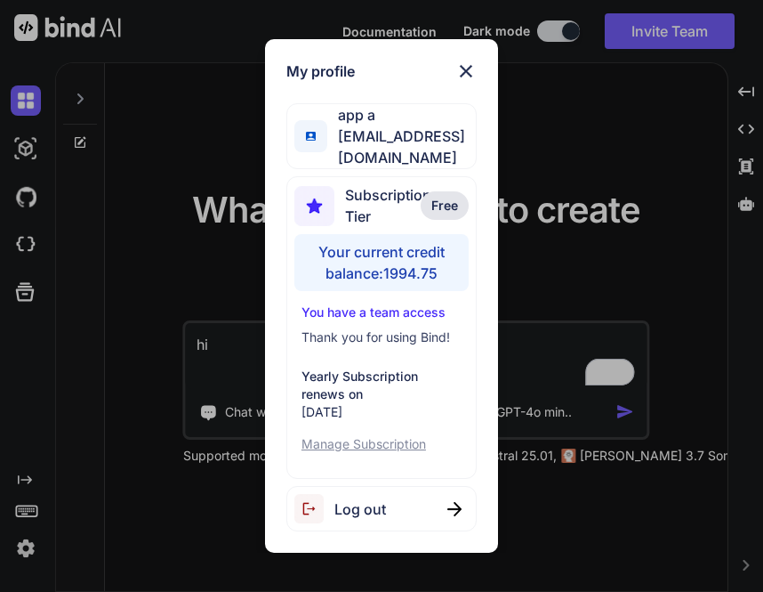
click at [382, 498] on span "Log out" at bounding box center [360, 508] width 52 height 21
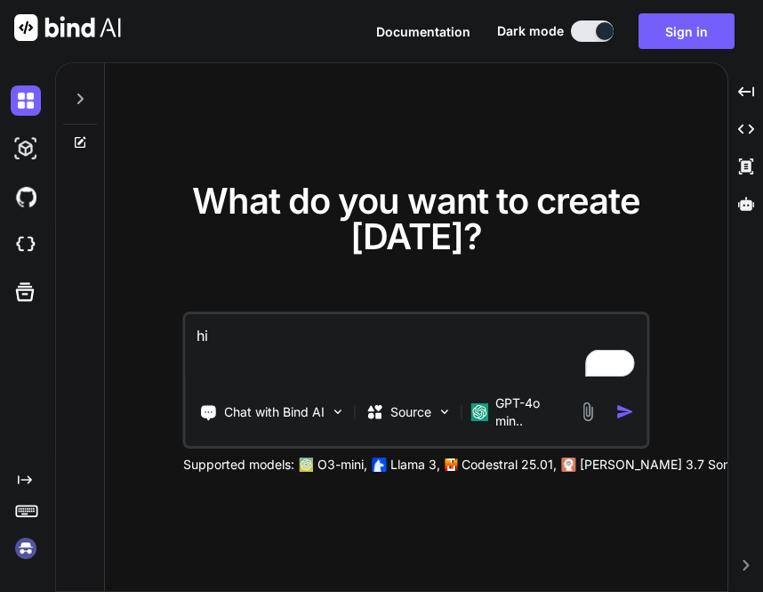
type textarea "x"
click at [27, 558] on img at bounding box center [26, 548] width 30 height 30
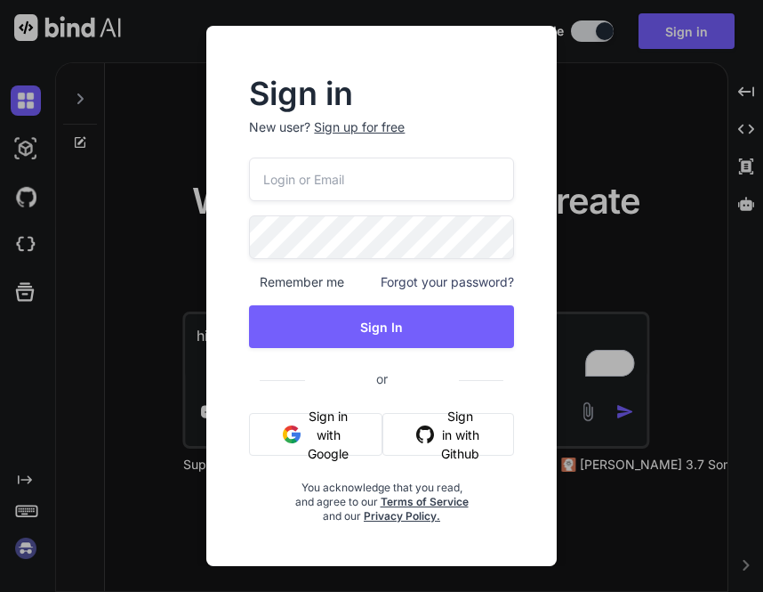
type input "appsumo_7@yopmail.com"
drag, startPoint x: 447, startPoint y: 176, endPoint x: 78, endPoint y: 196, distance: 368.8
click at [78, 196] on div "Sign in New user? Sign up for free appsumo_7@yopmail.com Remember me Forgot you…" at bounding box center [381, 296] width 763 height 592
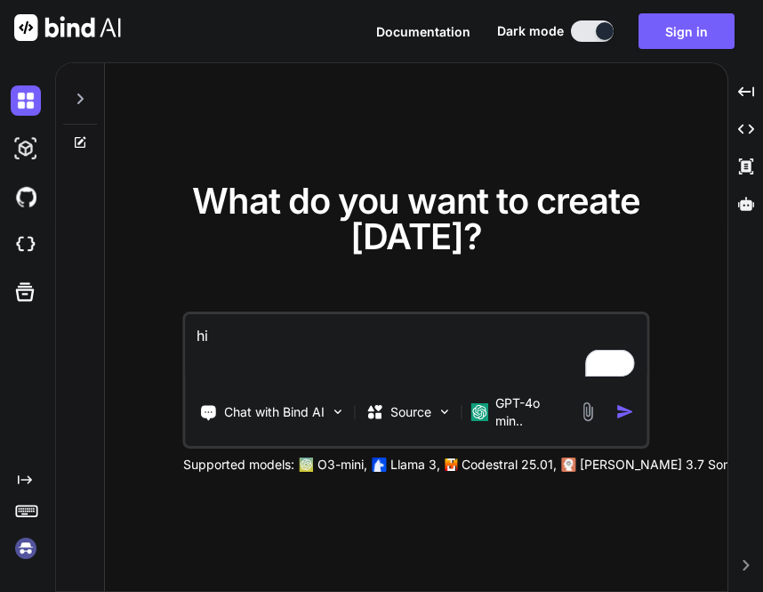
click at [28, 544] on img at bounding box center [26, 548] width 30 height 30
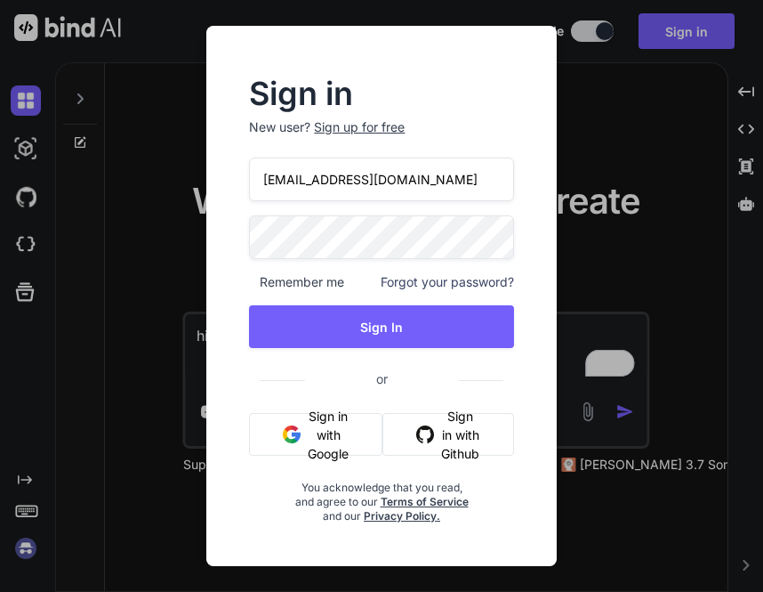
click at [424, 179] on input "appsumo_7@yopmail.com" at bounding box center [381, 179] width 264 height 44
type input "a"
type input "appsumo_5@yopmail.com"
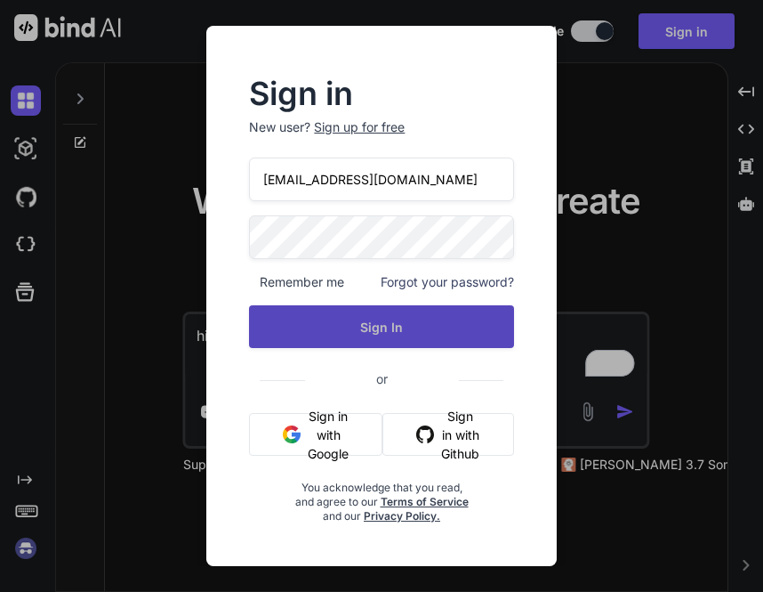
click at [420, 338] on button "Sign In" at bounding box center [381, 326] width 264 height 43
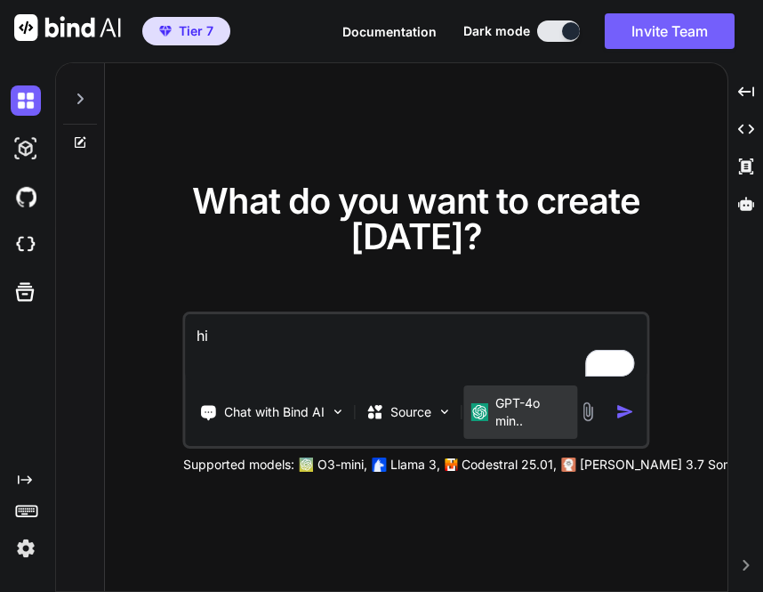
click at [500, 400] on p "GPT-4o min.." at bounding box center [533, 412] width 76 height 36
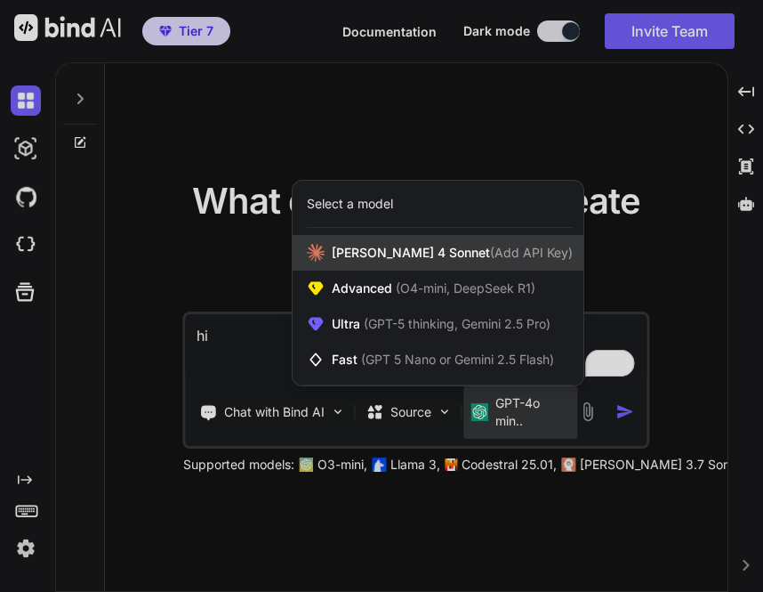
click at [394, 257] on span "Claude 4 Sonnet (Add API Key)" at bounding box center [452, 253] width 241 height 18
type textarea "x"
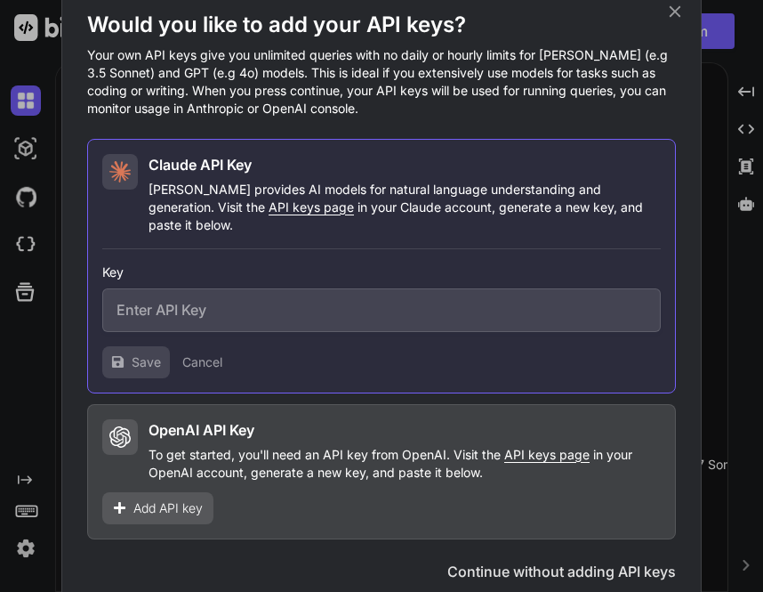
click at [309, 296] on input "text" at bounding box center [381, 310] width 559 height 44
paste input "sk-ant-api03-ReznBESqm0viewZSWTZxHpoCSYXCqWT6OfAoxGnoRkqSsumC5WbbYqL74TpN5rp0U4…"
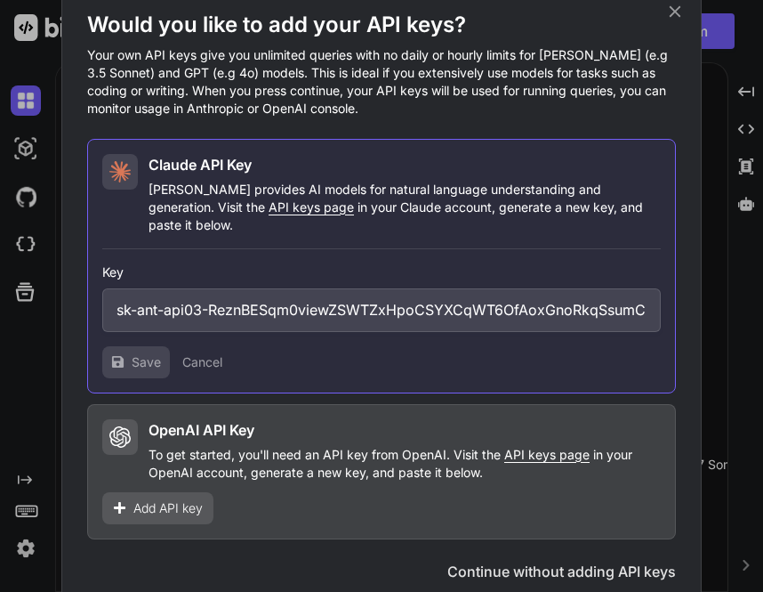
scroll to position [0, 408]
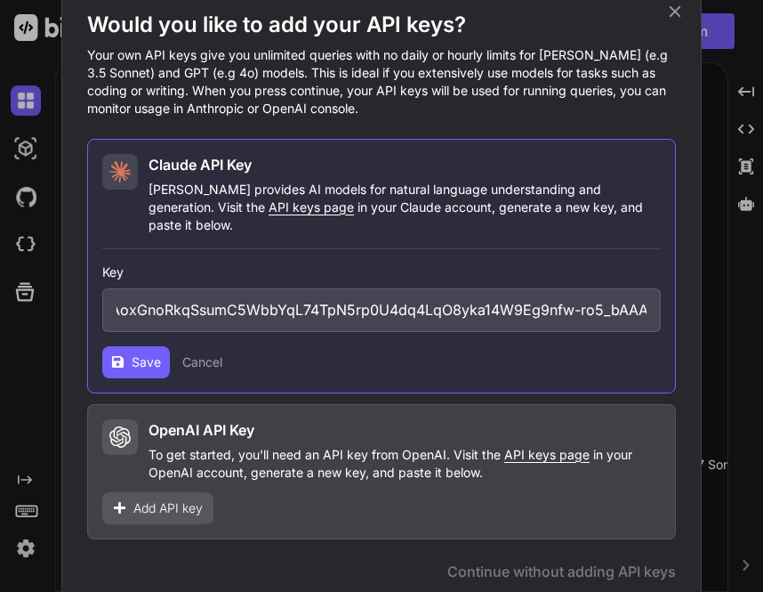
type input "sk-ant-api03-ReznBESqm0viewZSWTZxHpoCSYXCqWT6OfAoxGnoRkqSsumC5WbbYqL74TpN5rp0U4…"
click at [124, 349] on button "Save" at bounding box center [136, 362] width 68 height 32
click at [300, 293] on input "sk-ant-api03-ReznBESqm0viewZSWTZxHpoCSYXCqWT6OfAoxGnoRkqSsumC5WbbYqL74TpN5rp0U4…" at bounding box center [381, 310] width 559 height 44
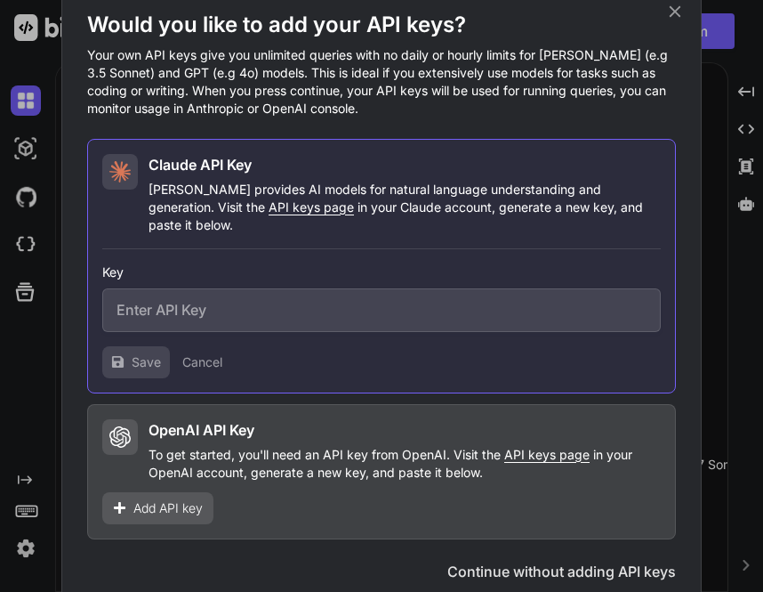
paste input "sk-ant-api03-ReznBESqm0viewZSWTZxHpoCSYXCqWT6OfAoxGnoRkqSsumC5WbbYqL74TpN5rp0U4…"
type input "sk-ant-api03-ReznBESqm0viewZSWTZxHpoCSYXCqWT6OfAoxGnoRkqSsumC5WbbYqL74TpN5rp0U4…"
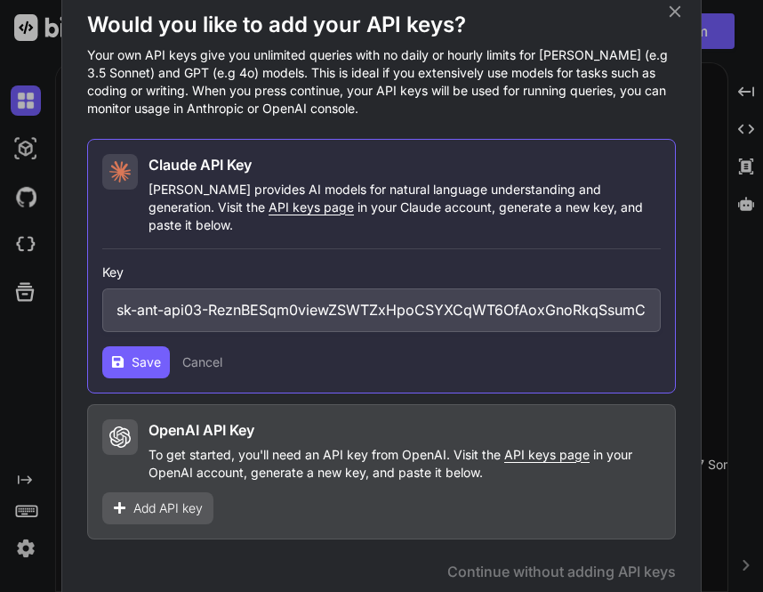
click at [147, 353] on span "Save" at bounding box center [146, 362] width 29 height 18
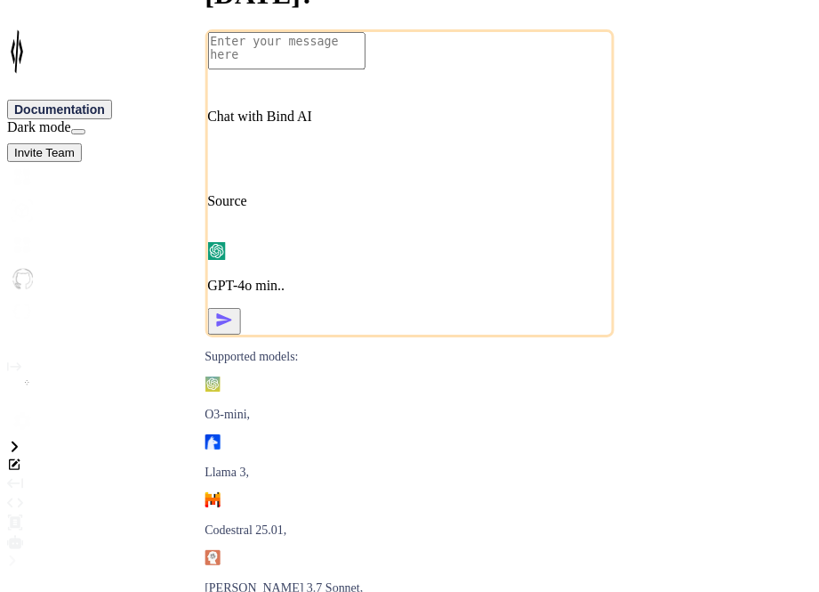
click at [27, 436] on img at bounding box center [22, 421] width 30 height 30
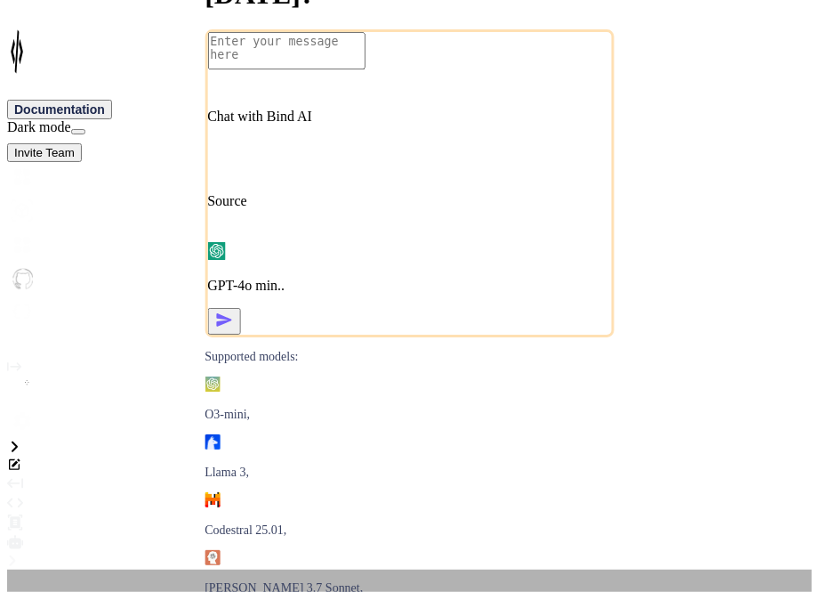
type textarea "x"
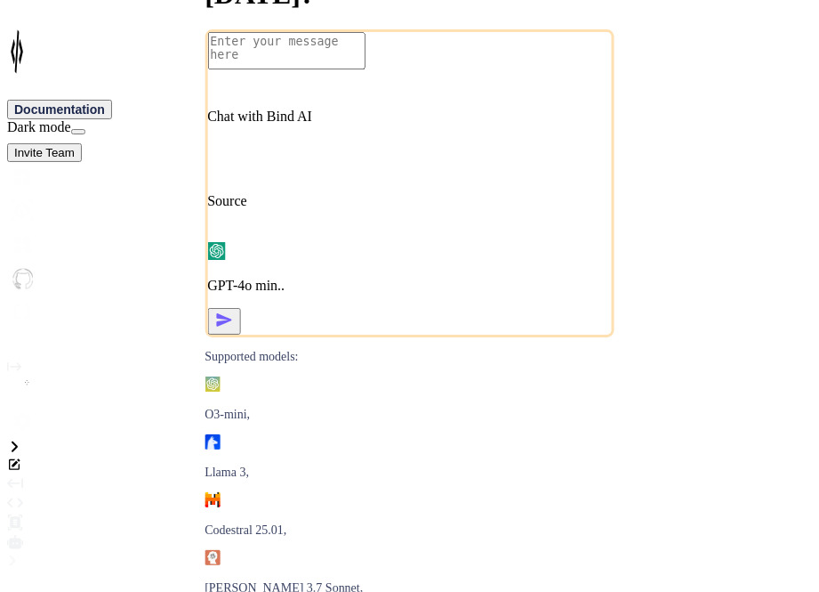
click at [28, 436] on img at bounding box center [22, 421] width 30 height 30
